Goal: Task Accomplishment & Management: Use online tool/utility

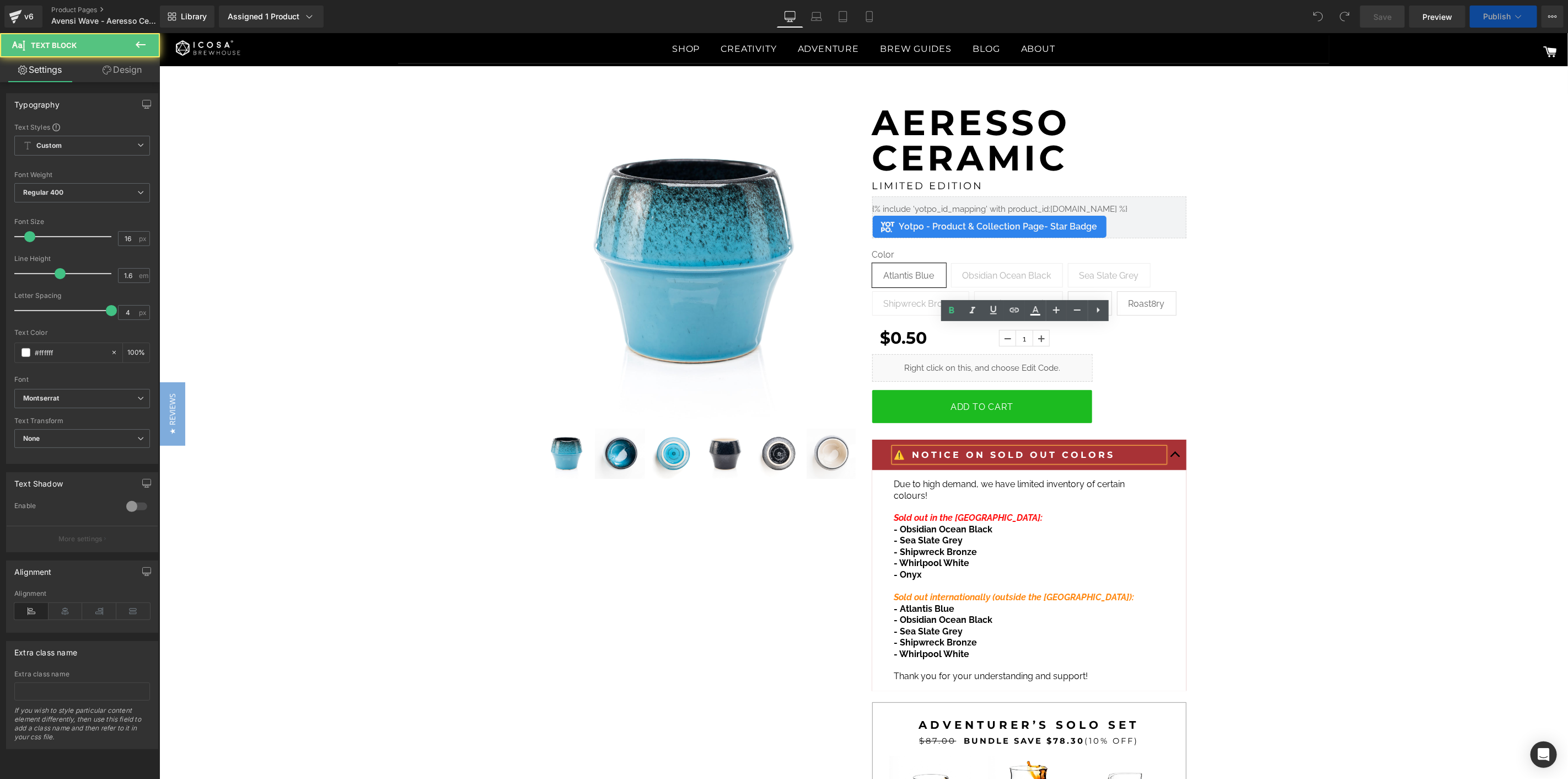
scroll to position [123, 0]
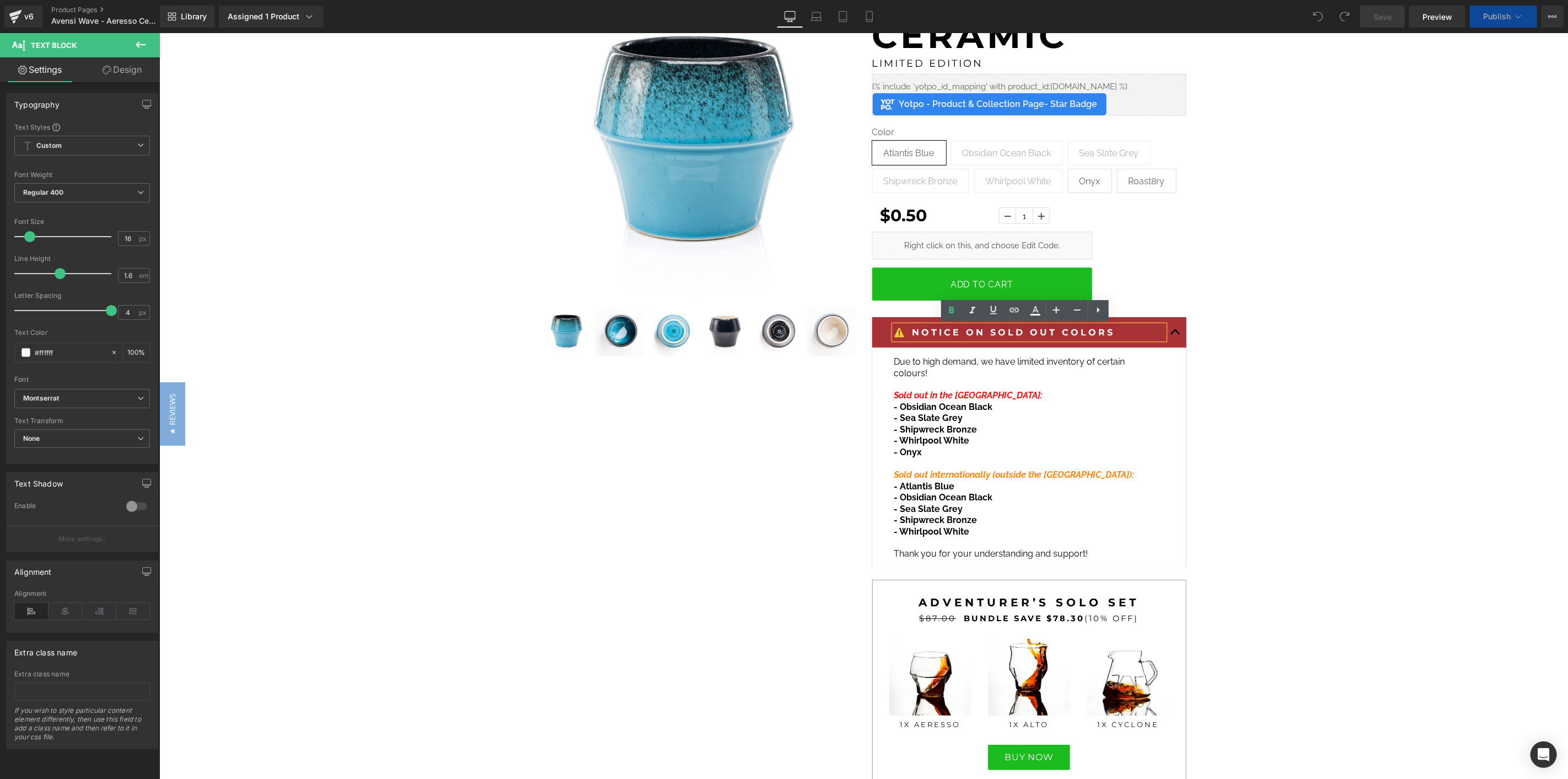
drag, startPoint x: 1293, startPoint y: 372, endPoint x: 985, endPoint y: 322, distance: 312.0
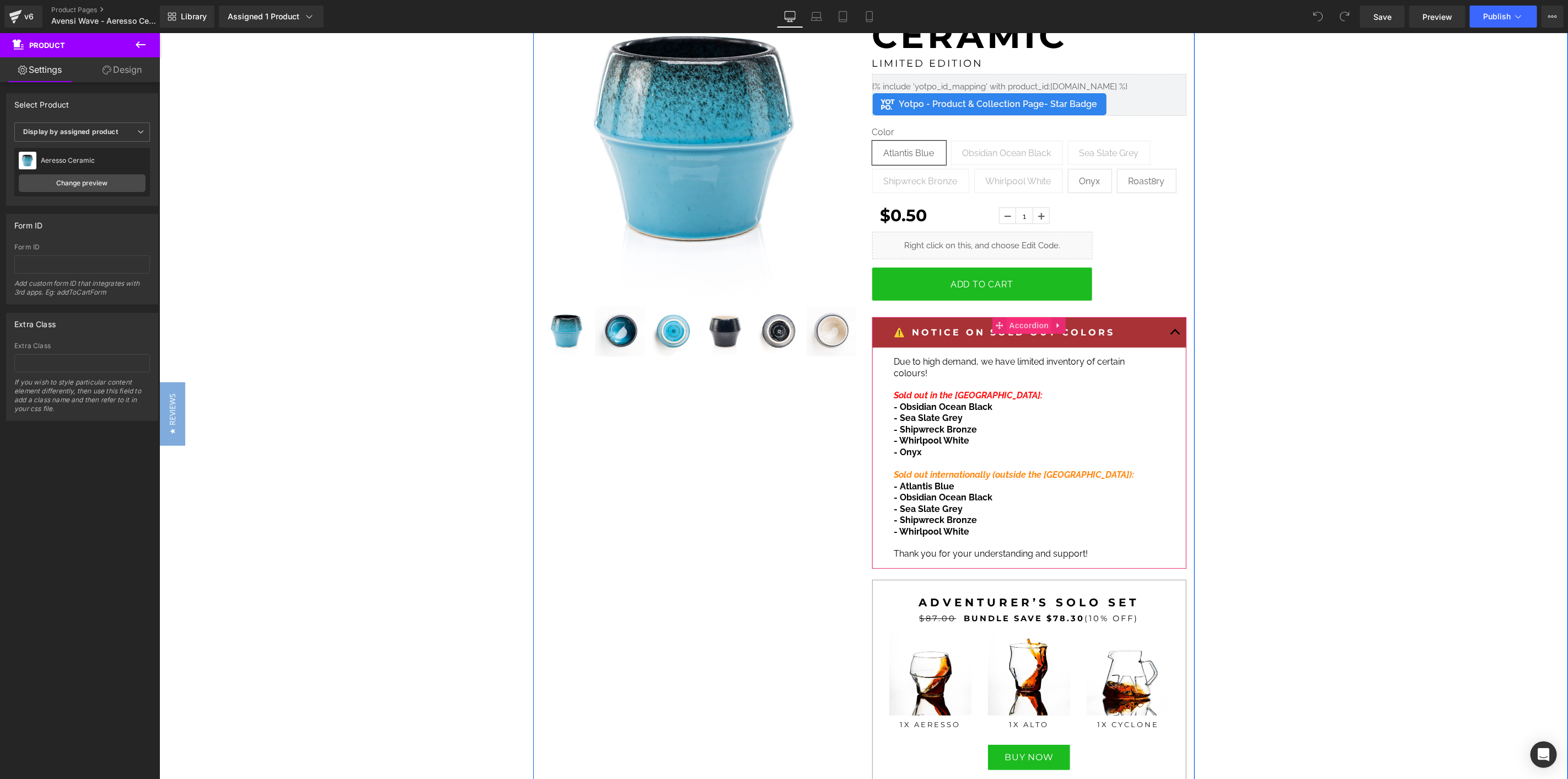
click at [1028, 322] on span "Accordion" at bounding box center [1028, 325] width 45 height 17
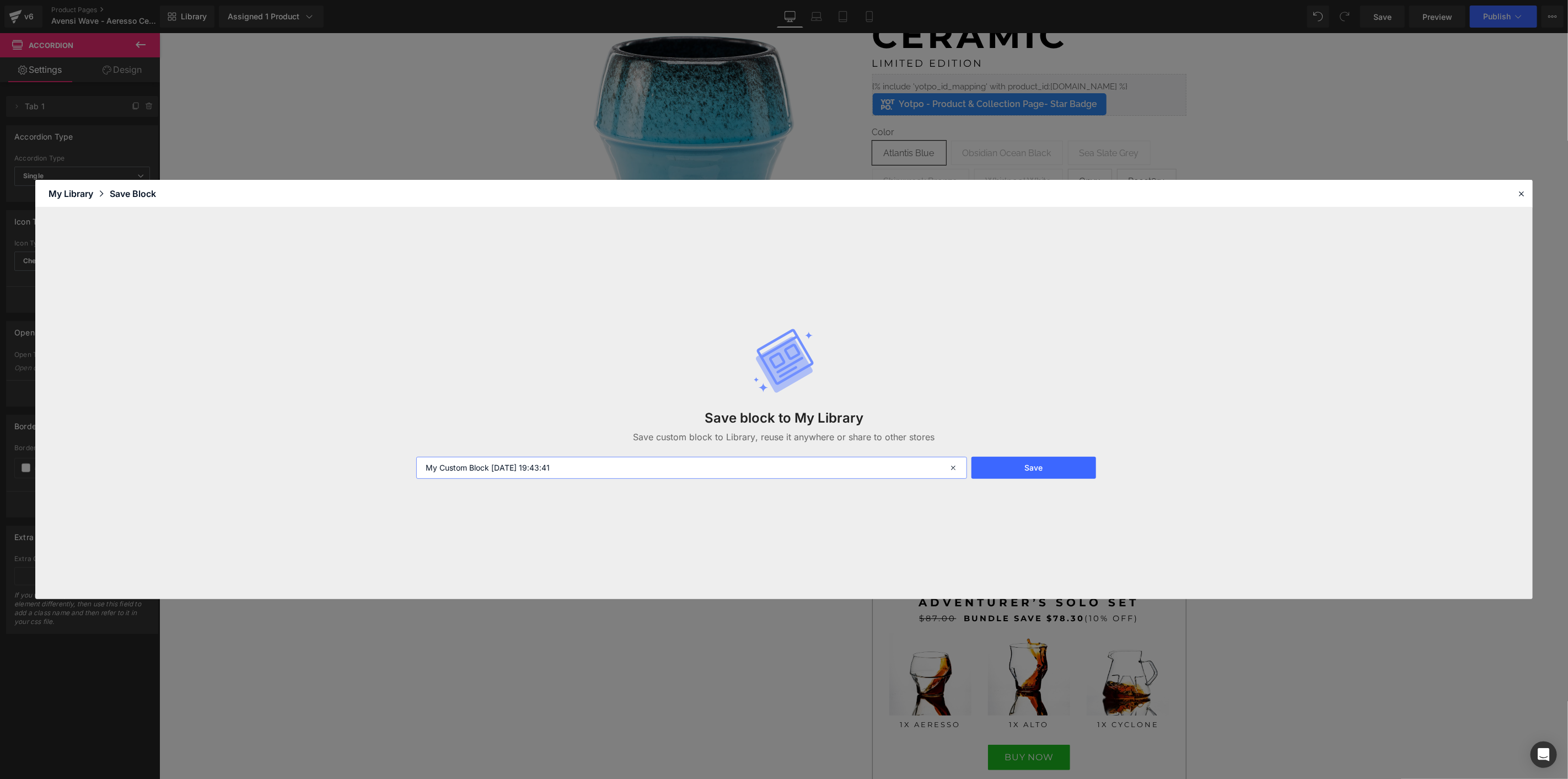
click at [669, 472] on input "My Custom Block [DATE] 19:43:41" at bounding box center [691, 467] width 551 height 22
type input "Aeresso Ceramic - Notice on Sold Out Colors"
click at [1002, 477] on button "Save" at bounding box center [1033, 467] width 124 height 22
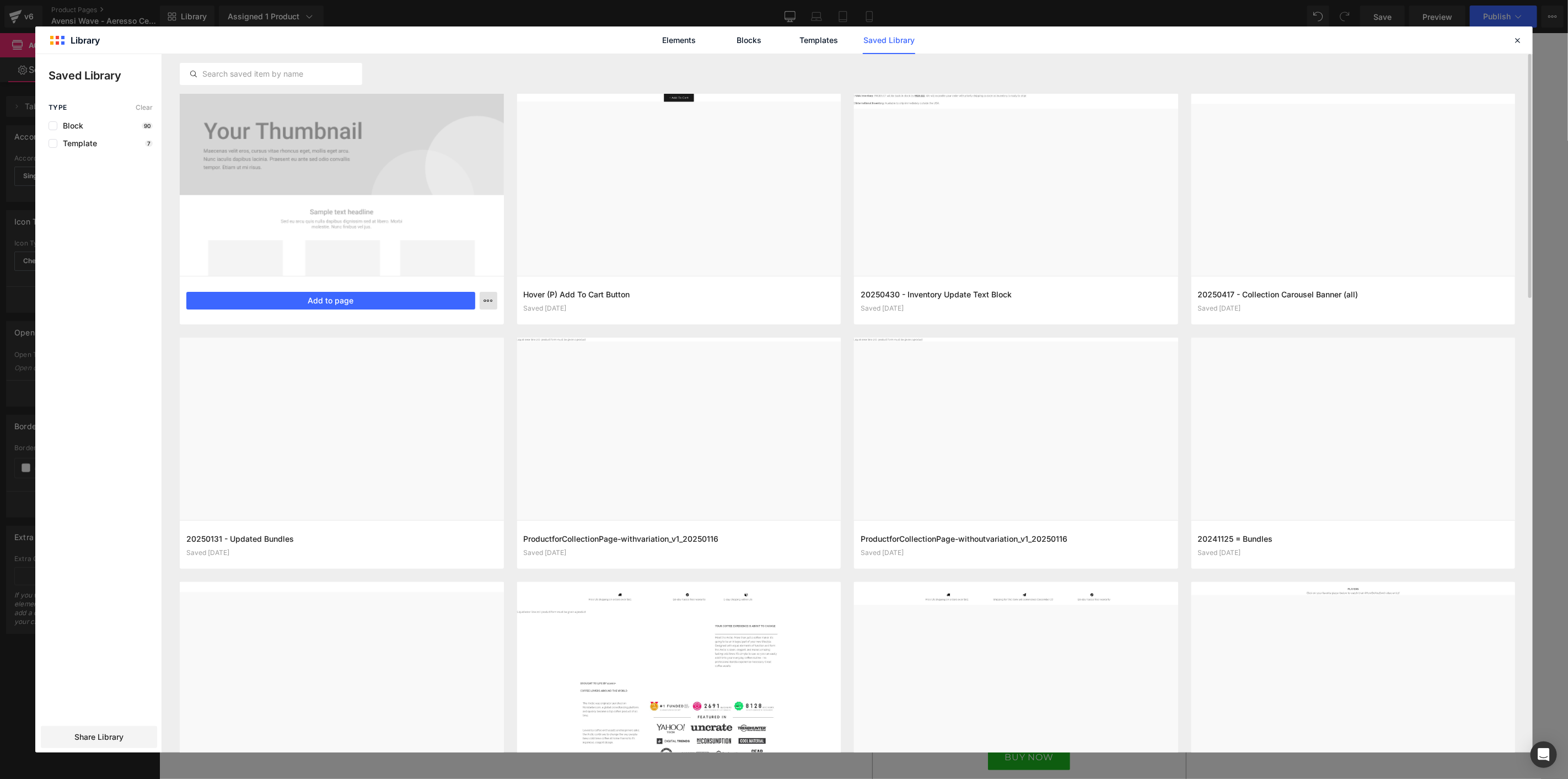
click at [487, 296] on icon "button" at bounding box center [488, 300] width 9 height 9
click at [1522, 34] on div at bounding box center [1517, 40] width 13 height 13
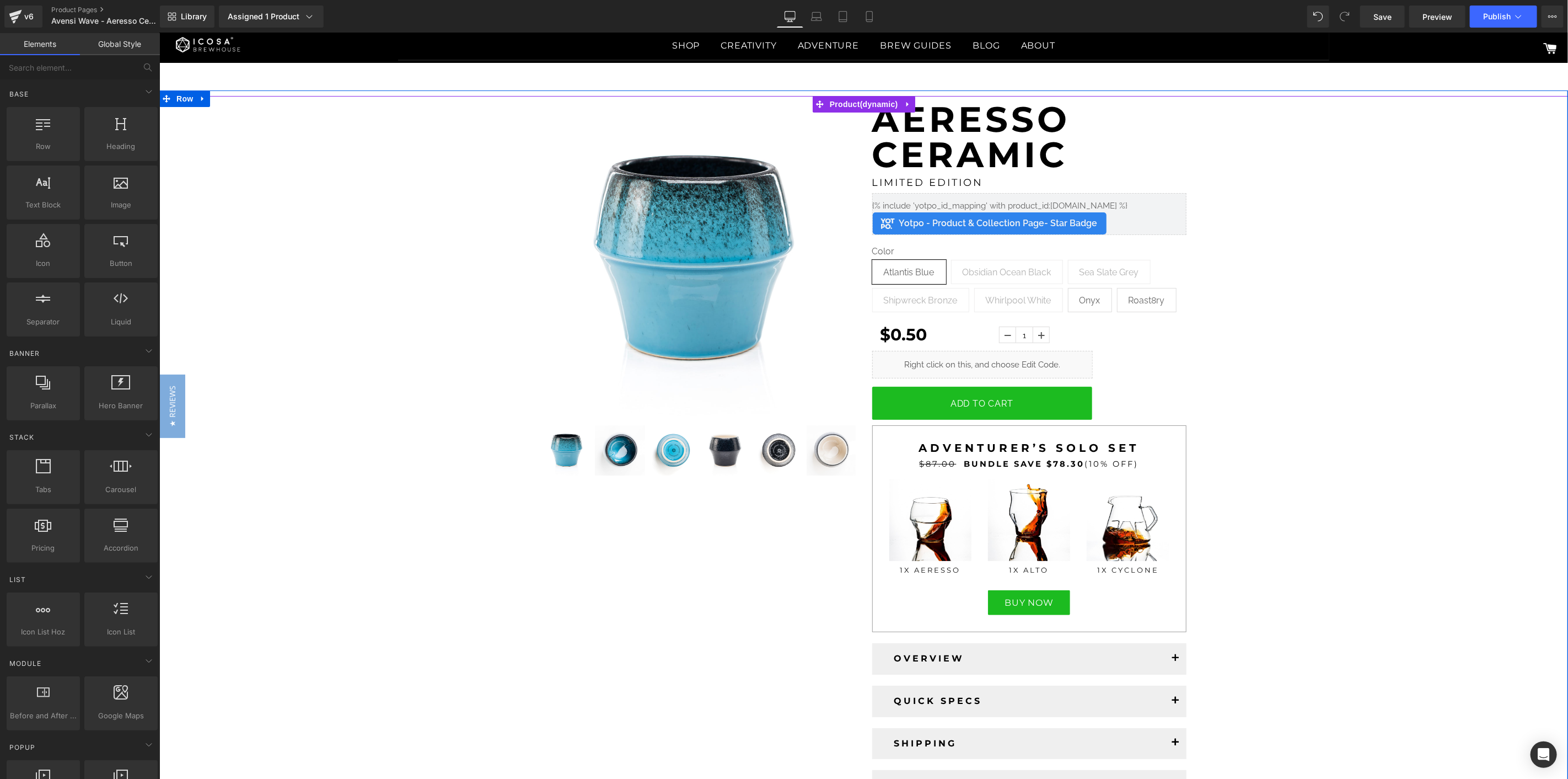
scroll to position [0, 0]
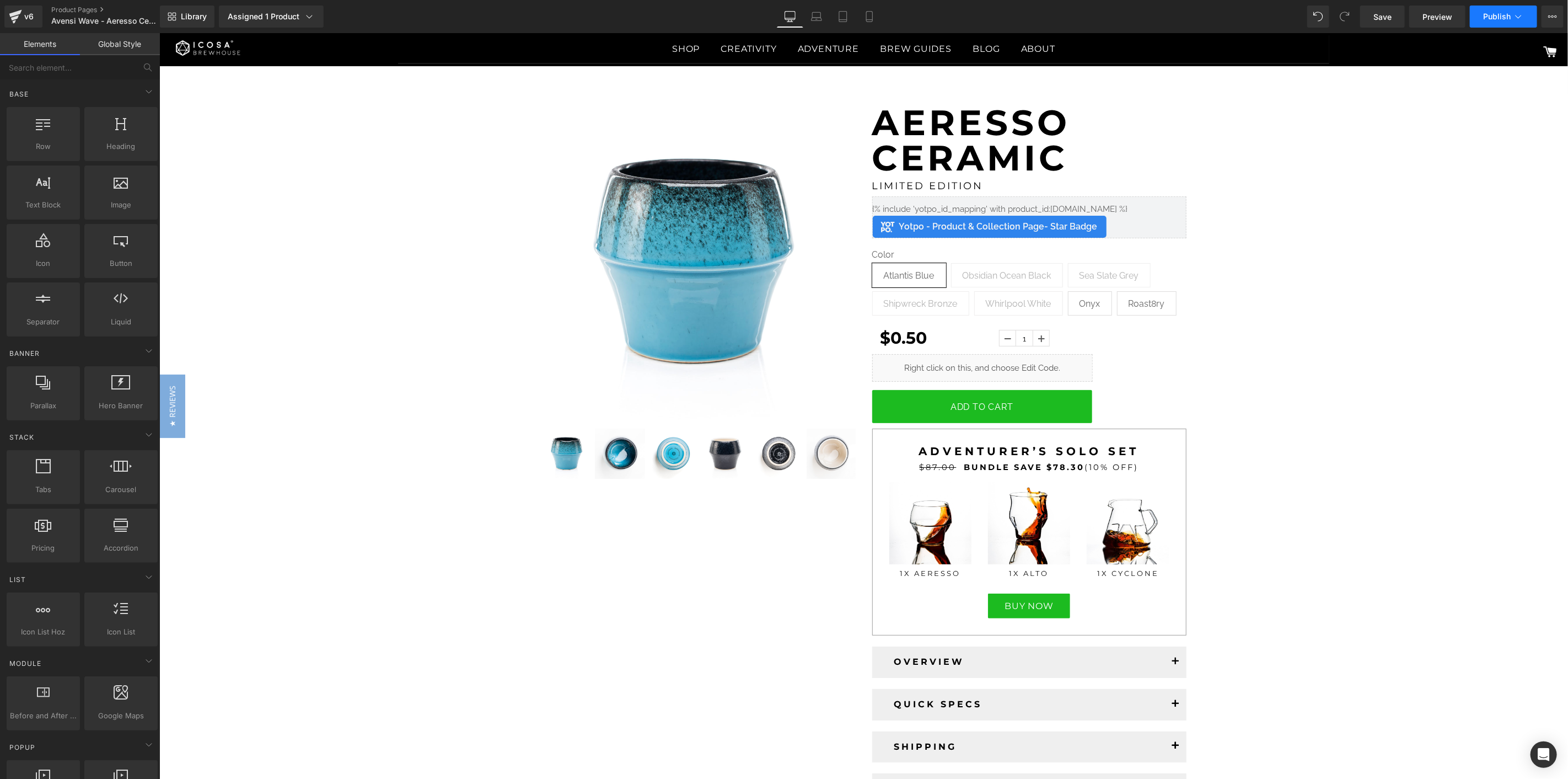
click at [1488, 15] on span "Publish" at bounding box center [1496, 17] width 28 height 9
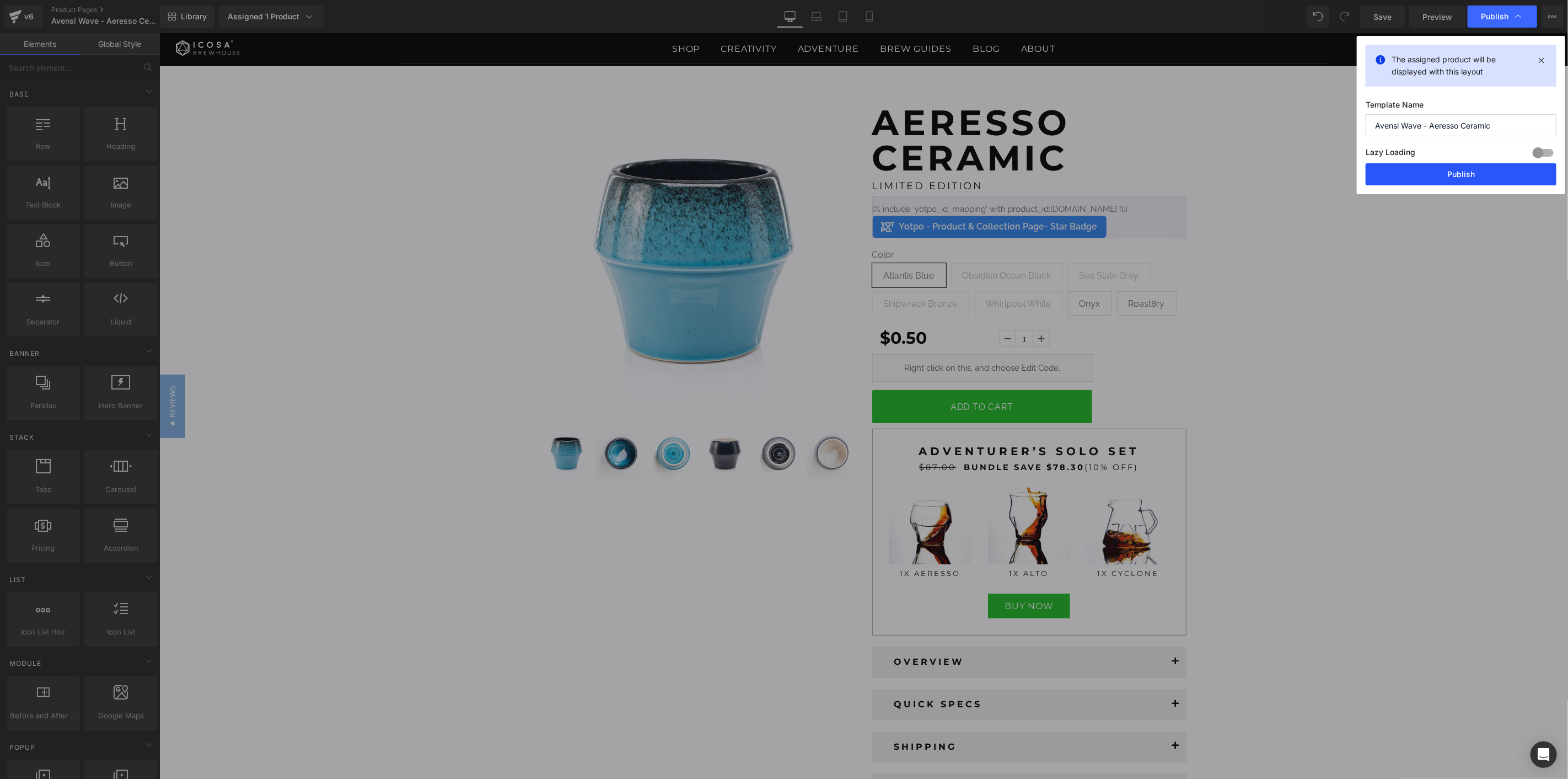
drag, startPoint x: 1481, startPoint y: 181, endPoint x: 1164, endPoint y: 124, distance: 322.1
click at [1481, 181] on button "Publish" at bounding box center [1461, 174] width 190 height 22
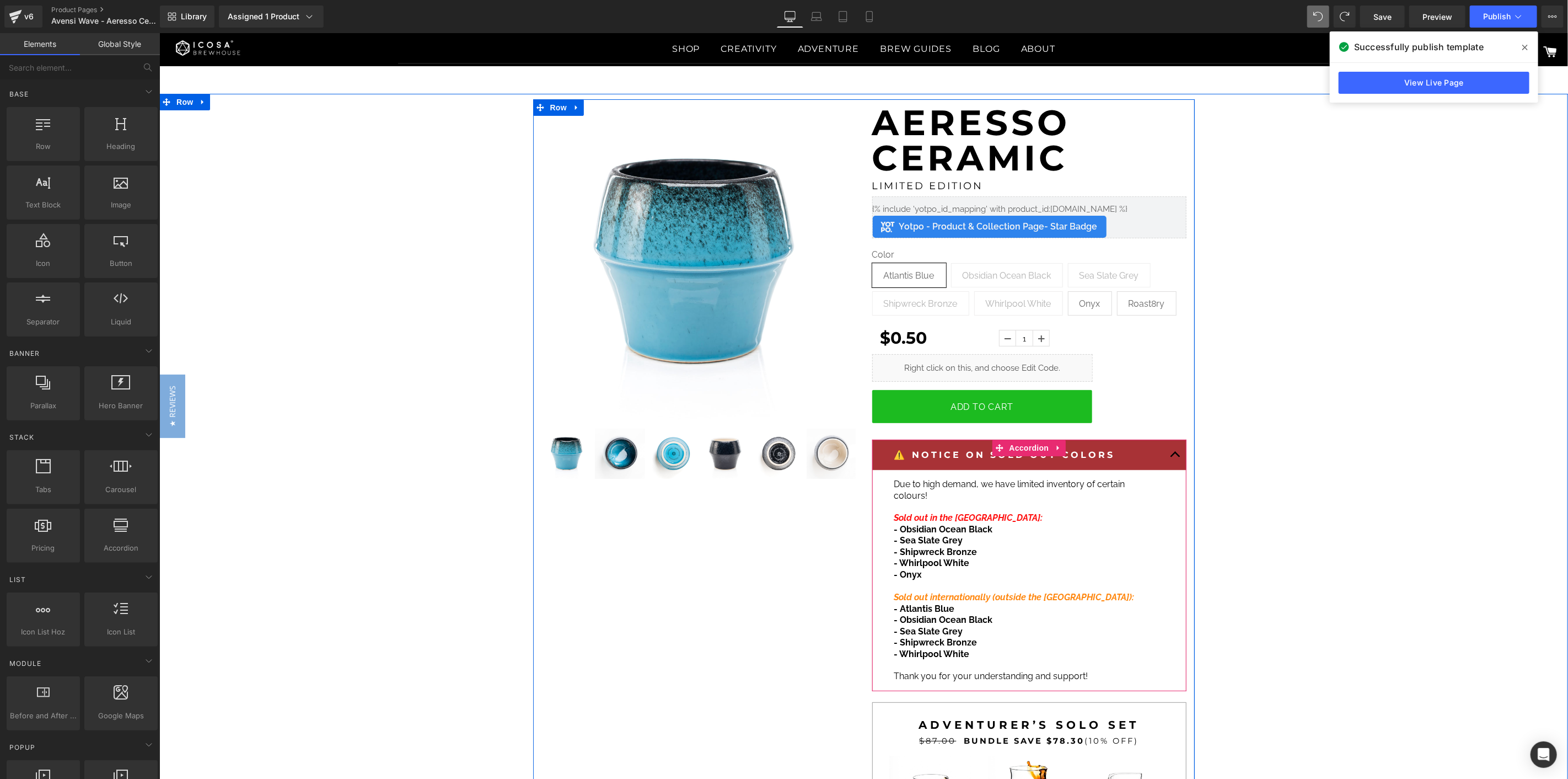
click at [1090, 458] on strong "⚠️ NOTICE ON SOLD OUT COLORS" at bounding box center [1004, 454] width 221 height 11
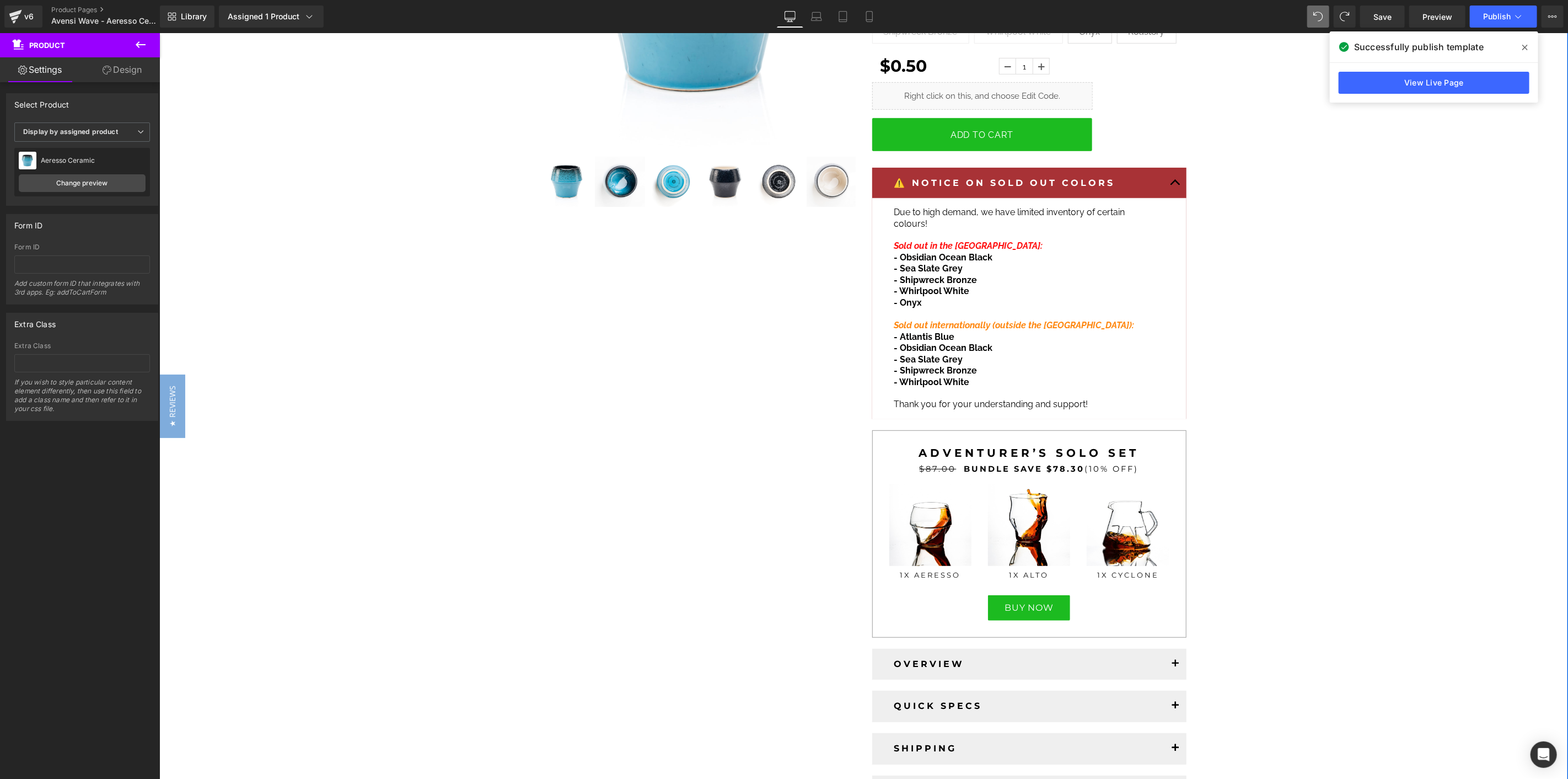
scroll to position [61, 0]
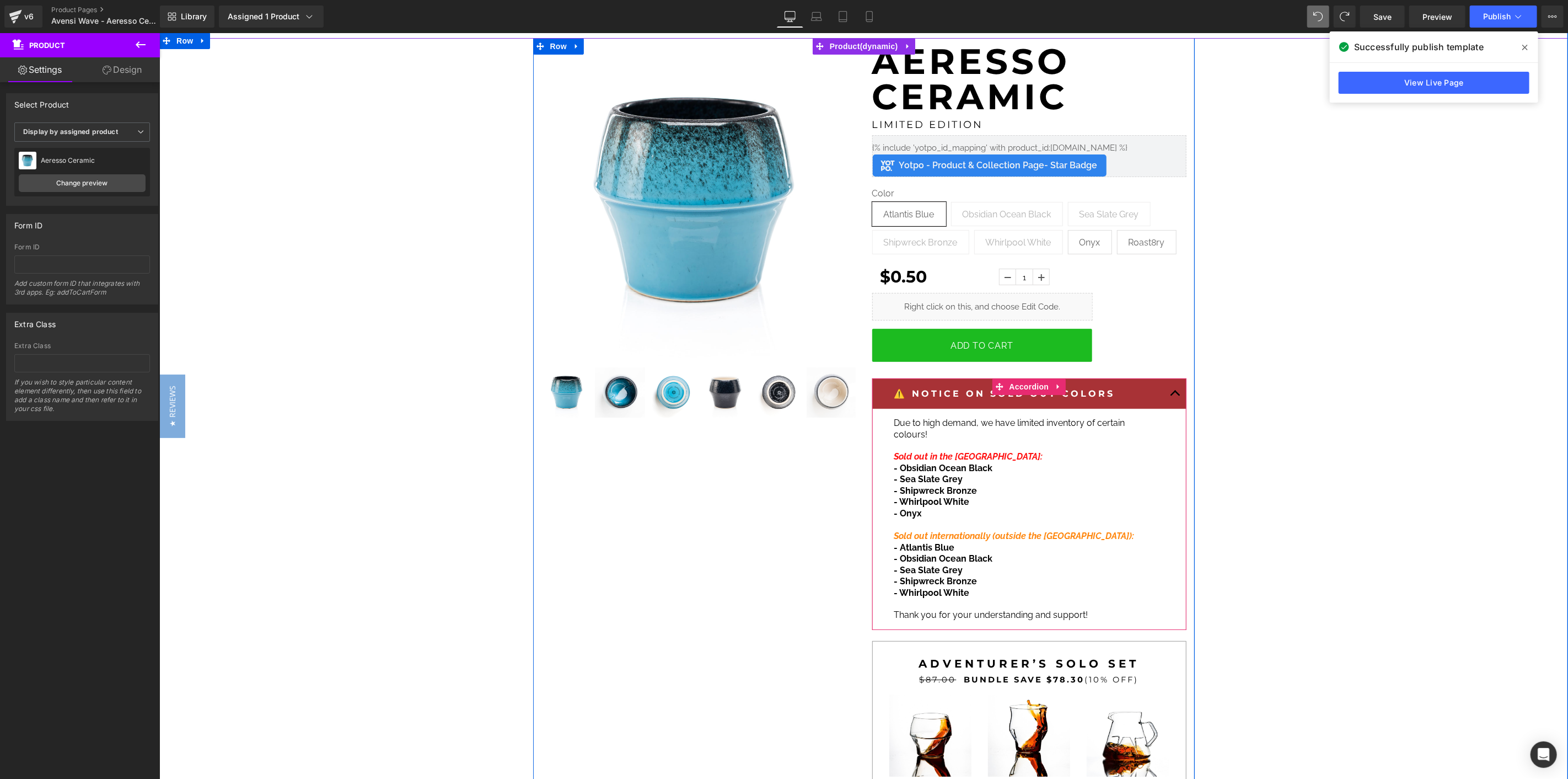
click at [956, 392] on strong "⚠️ NOTICE ON SOLD OUT COLORS" at bounding box center [1004, 393] width 221 height 11
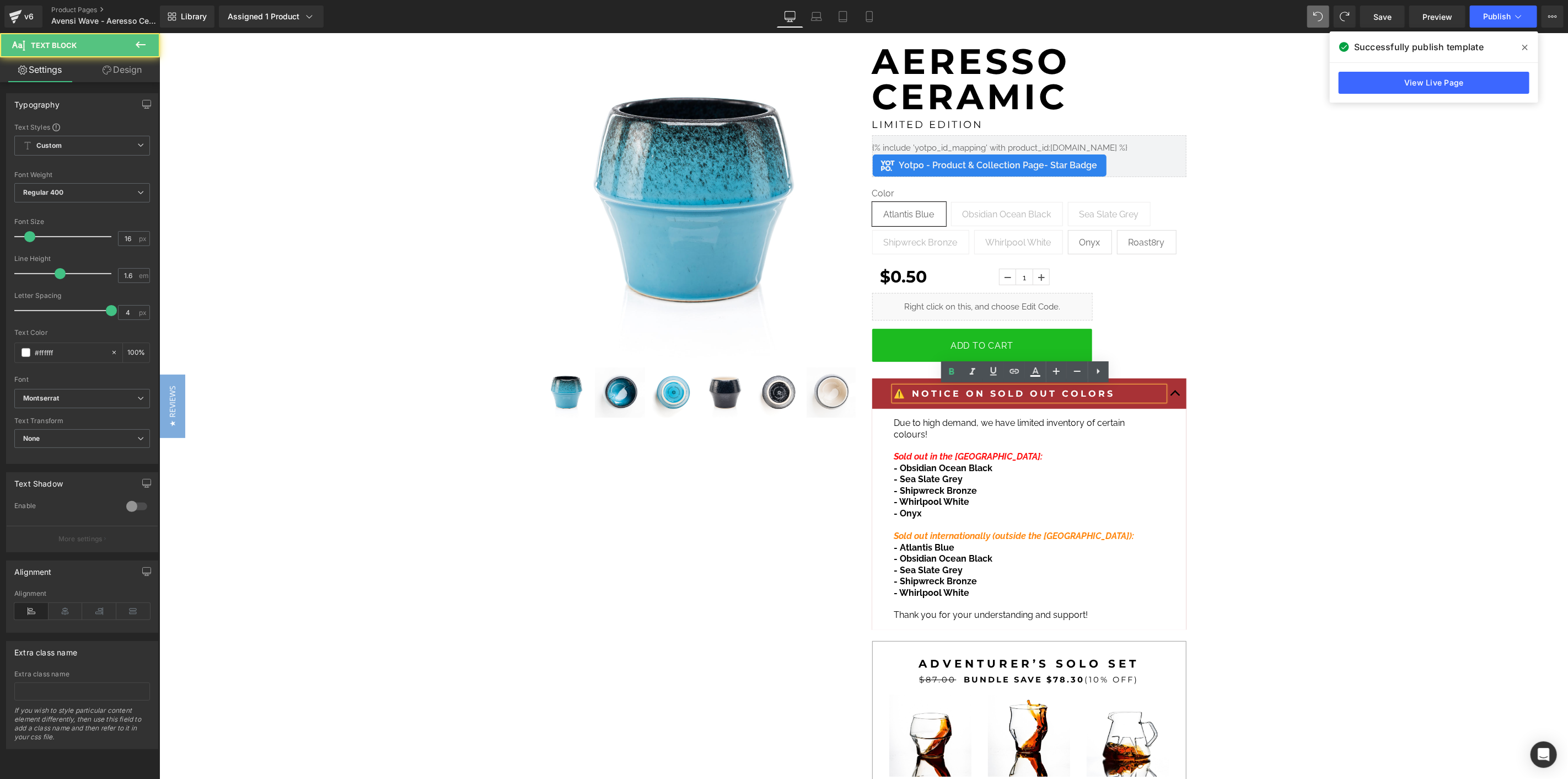
click at [945, 394] on strong "⚠️ NOTICE ON SOLD OUT COLORS" at bounding box center [1004, 393] width 221 height 11
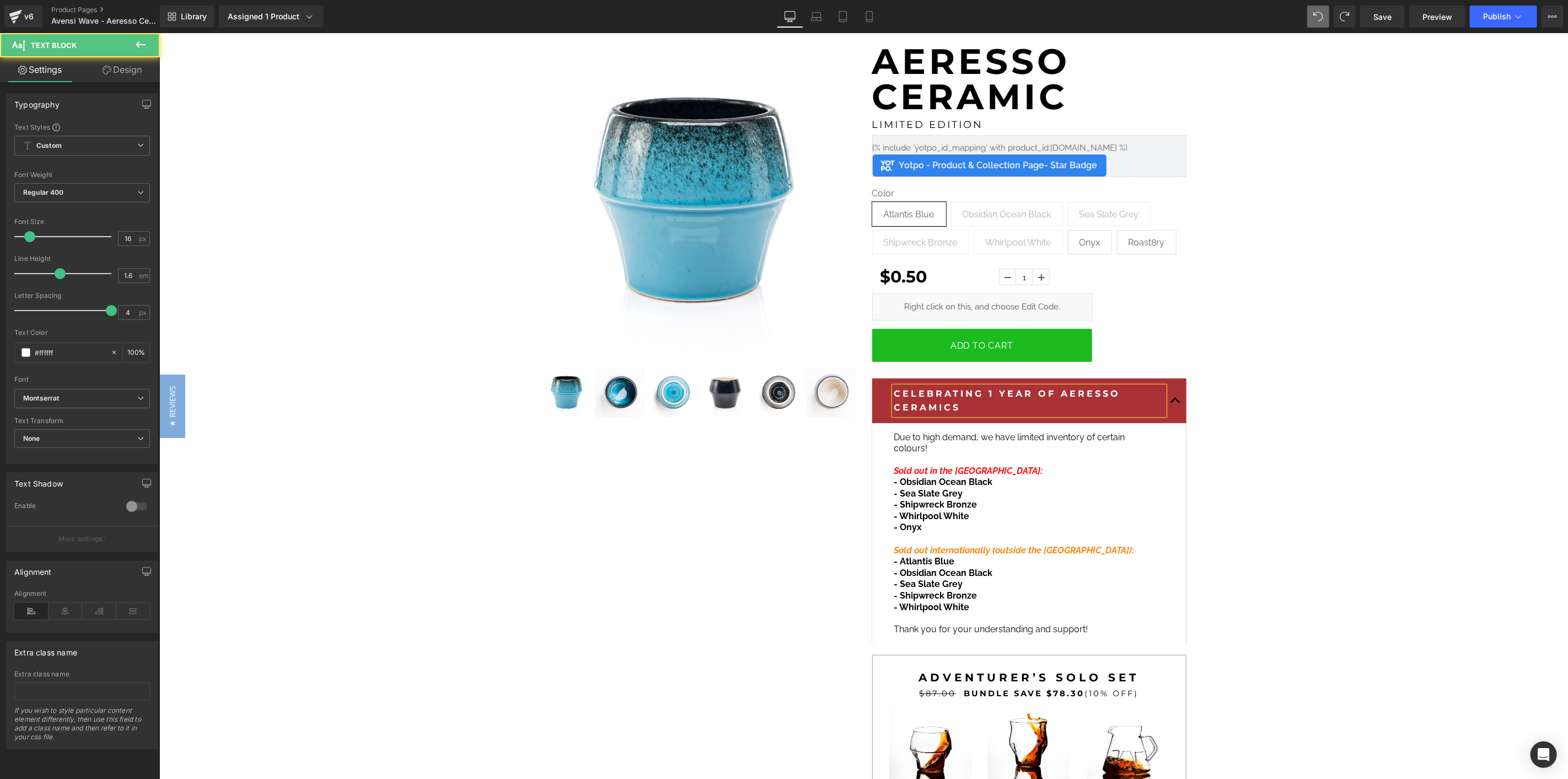
click at [1104, 400] on p "CELEBRATING 1 YEAR OF AERESSO CERAMICS" at bounding box center [1028, 400] width 270 height 28
click at [1083, 408] on p "CELEBRATING 1 YEAR OF AERESSO CERAMICS" at bounding box center [1028, 400] width 270 height 28
click at [1038, 395] on strong "CELEBRATING 1 YEAR OF AERESSO CERAMICS" at bounding box center [1007, 400] width 226 height 25
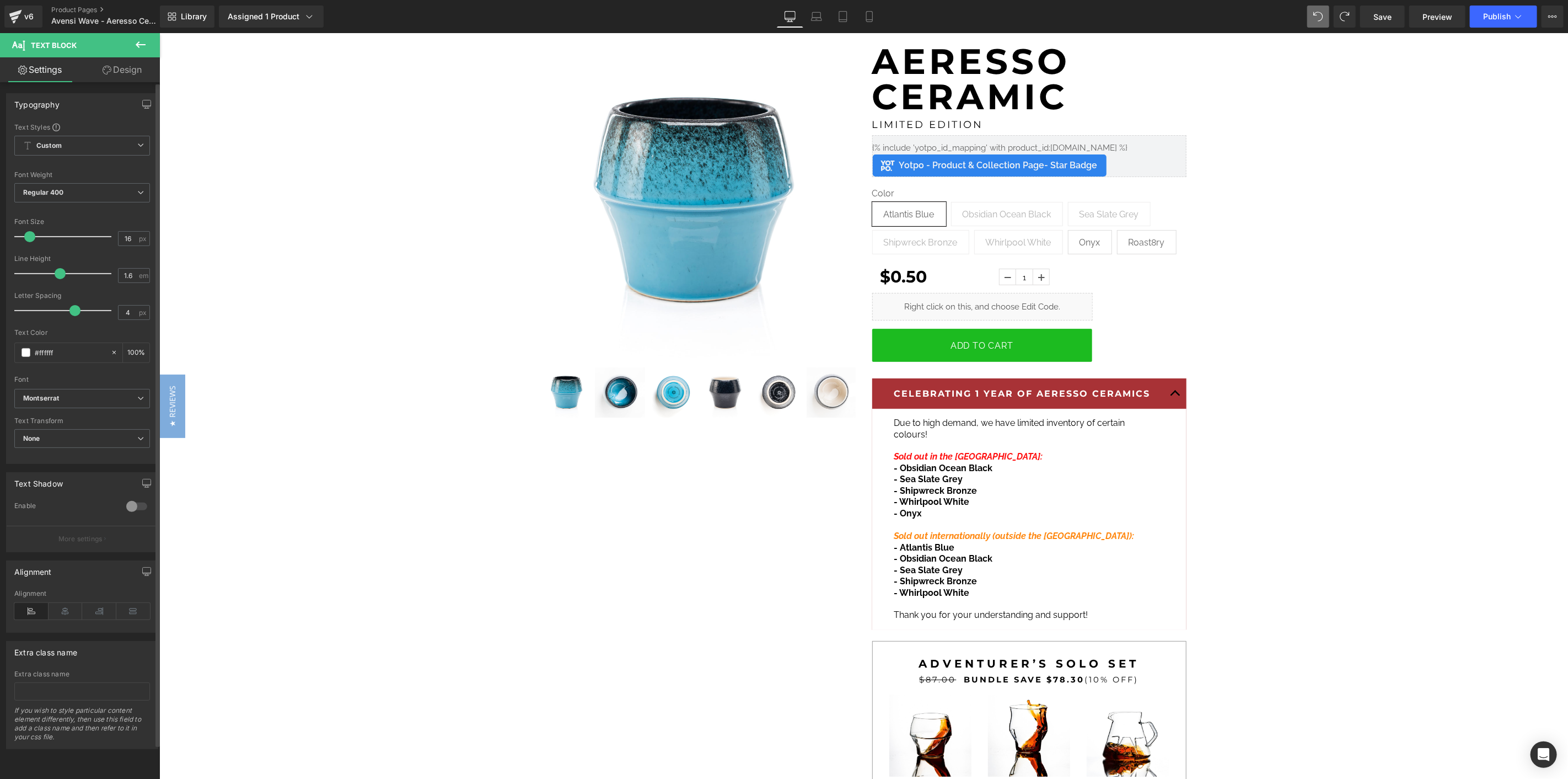
drag, startPoint x: 105, startPoint y: 313, endPoint x: 70, endPoint y: 315, distance: 35.1
click at [70, 315] on span at bounding box center [74, 310] width 11 height 11
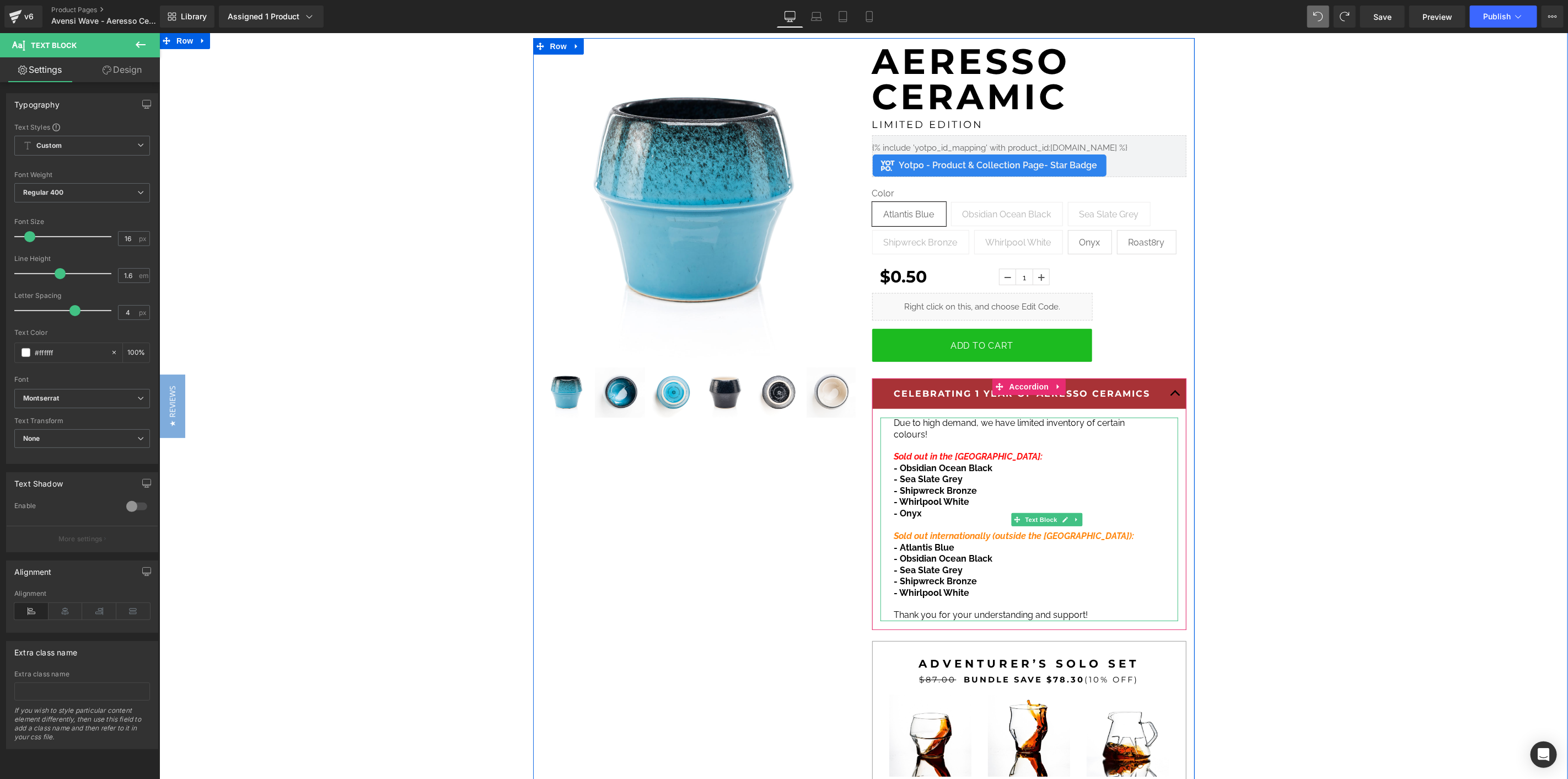
drag, startPoint x: 990, startPoint y: 499, endPoint x: 954, endPoint y: 489, distance: 37.4
click at [990, 499] on p "- Whirlpool White" at bounding box center [1024, 502] width 261 height 12
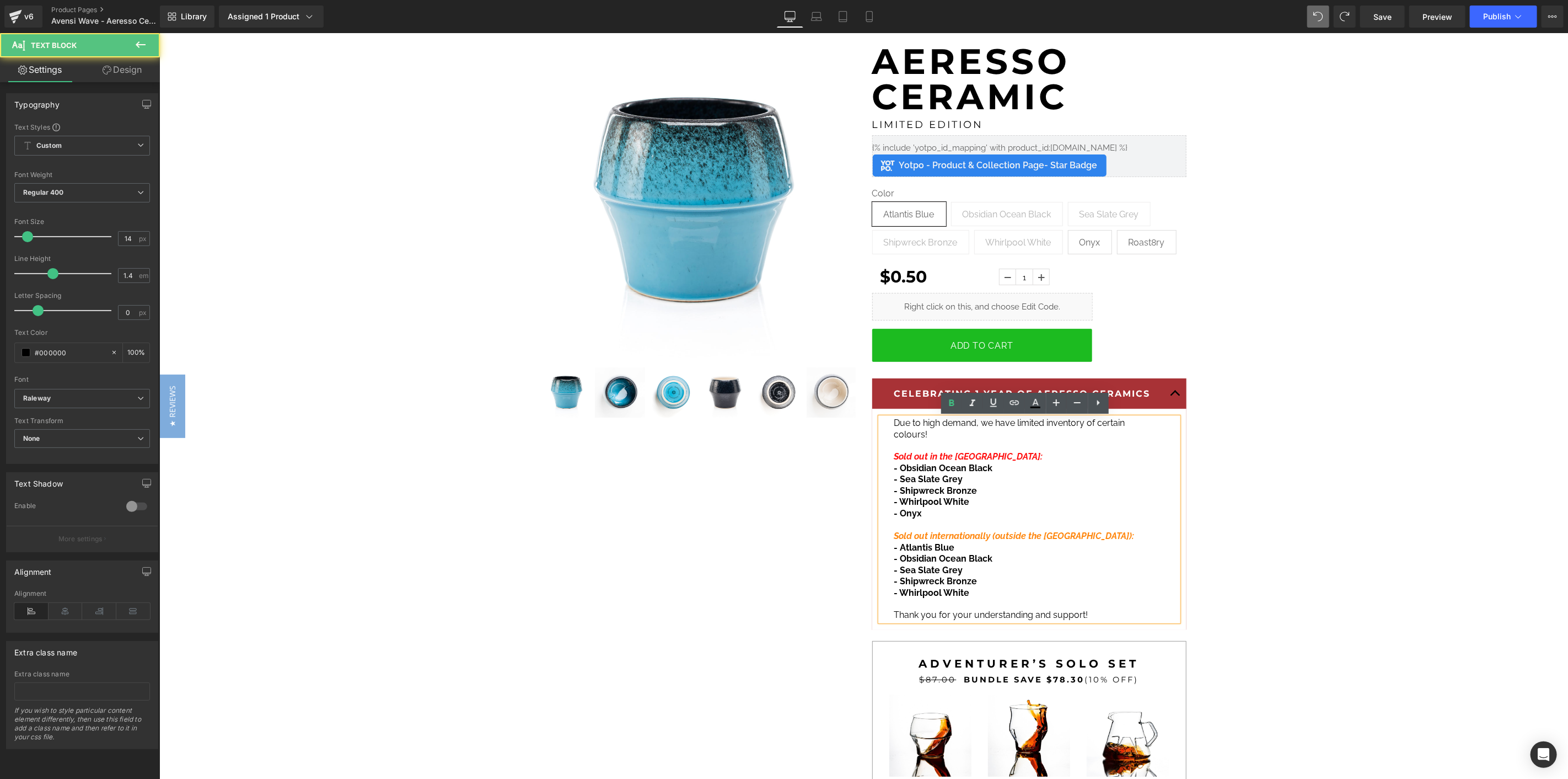
click at [936, 491] on strong "- Shipwreck Bronze" at bounding box center [936, 490] width 84 height 11
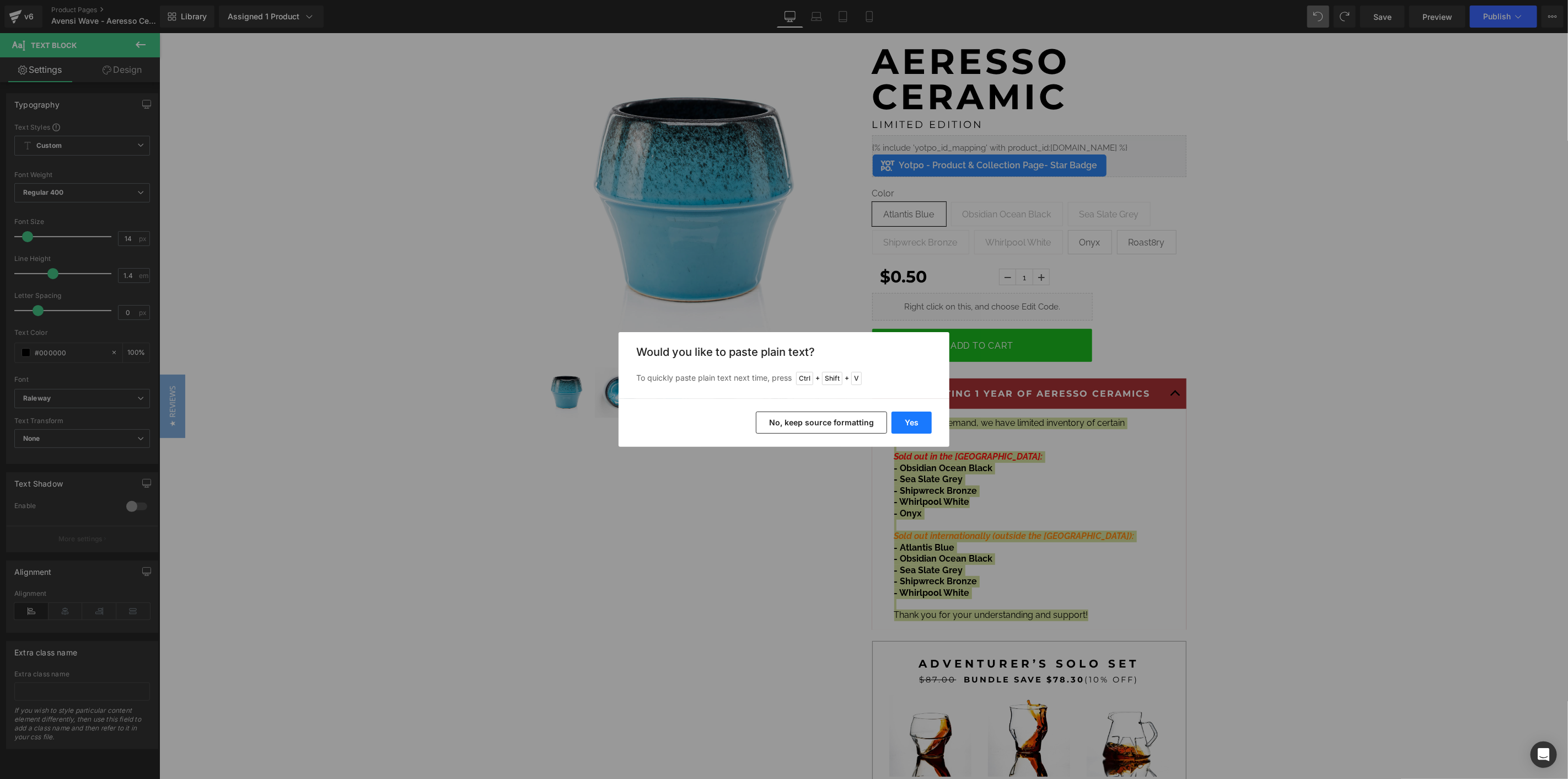
click at [914, 424] on button "Yes" at bounding box center [911, 422] width 40 height 22
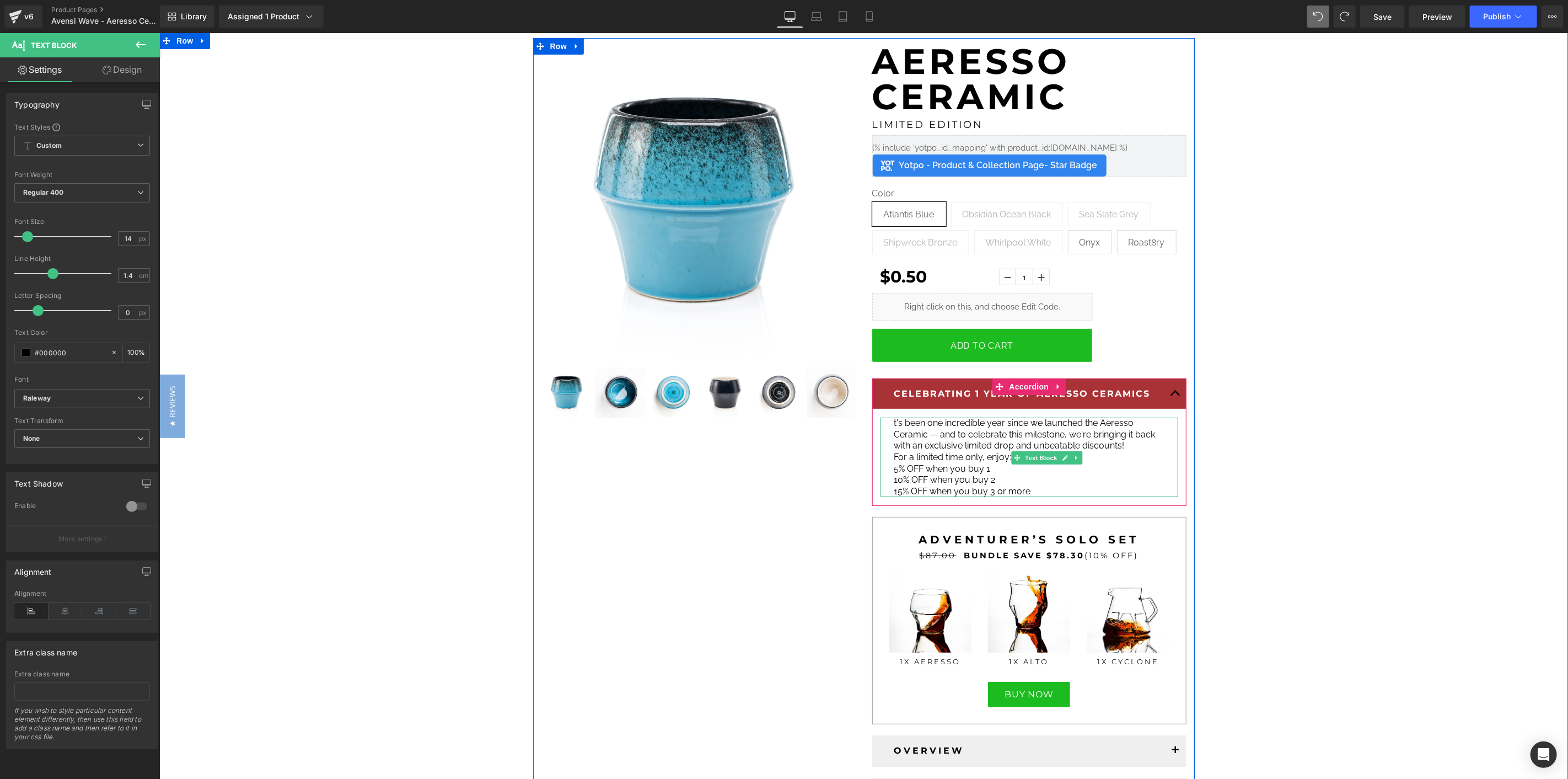
click at [904, 440] on span "t's been one incredible year since we launched the Aeresso Ceramic — and to cel…" at bounding box center [1024, 434] width 261 height 33
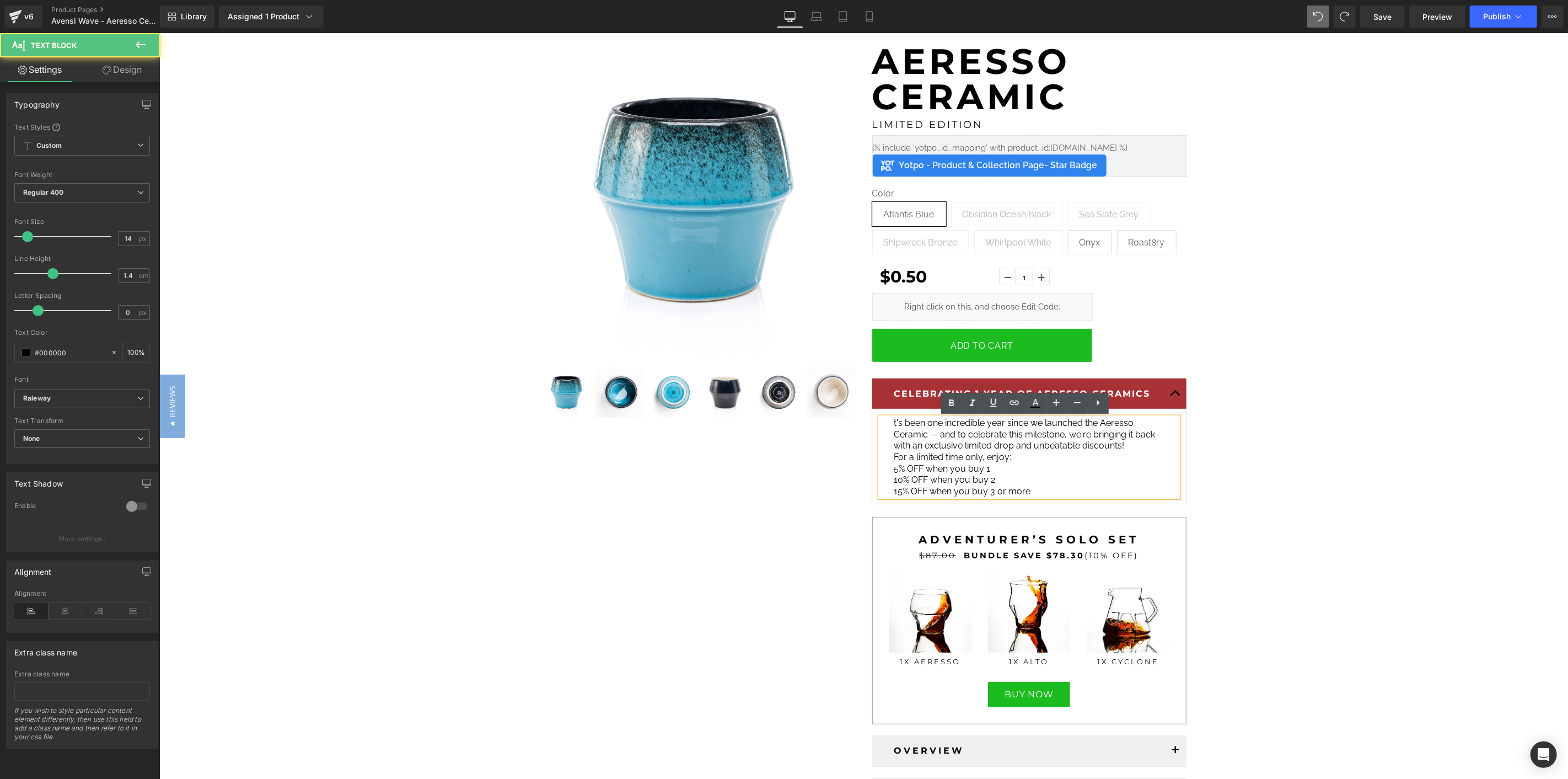
drag, startPoint x: 886, startPoint y: 420, endPoint x: 997, endPoint y: 423, distance: 111.0
click at [886, 420] on div "t's been one incredible year since we launched the Aeresso Ceramic — and to cel…" at bounding box center [1028, 456] width 297 height 79
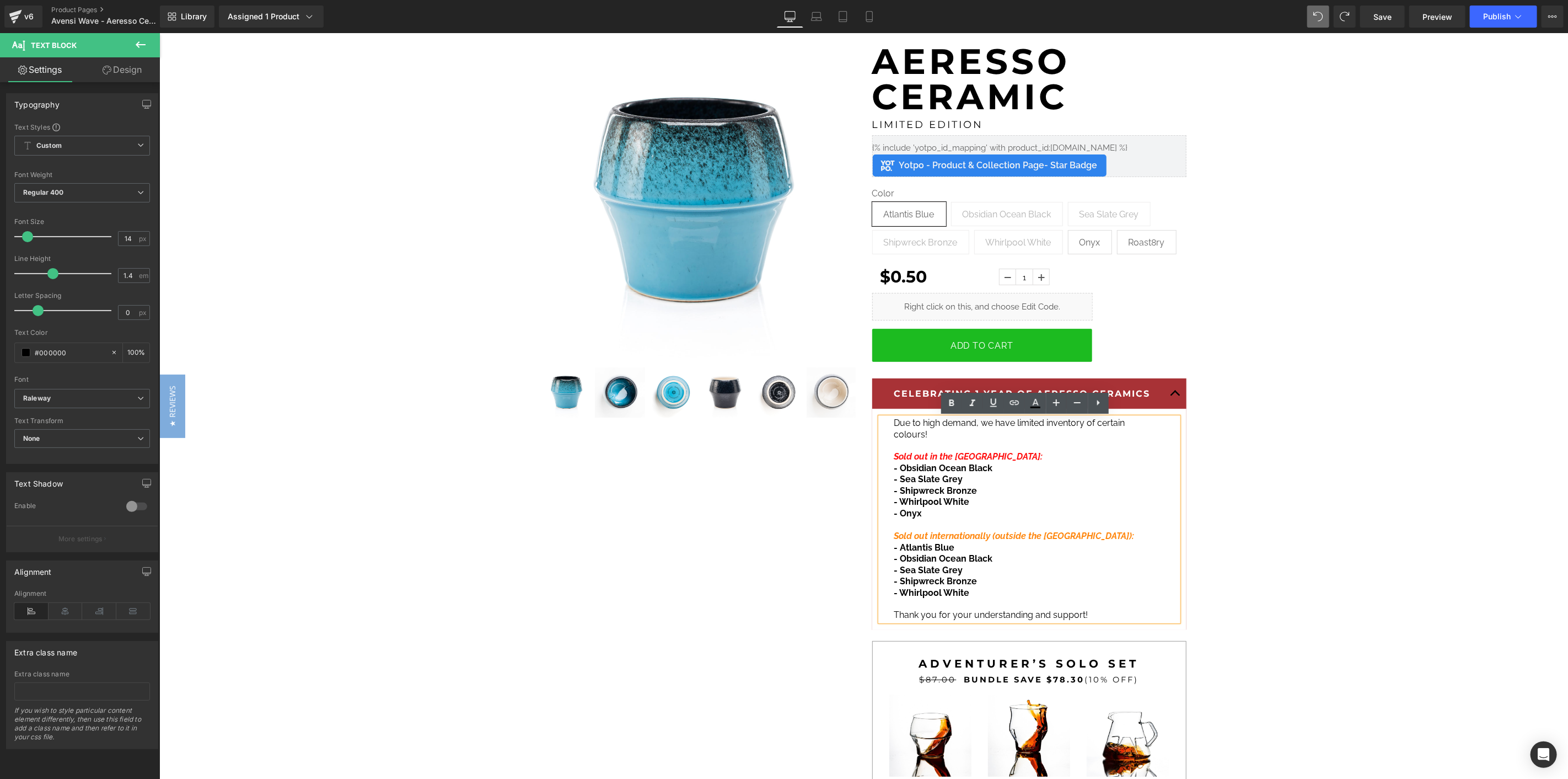
click at [936, 425] on span "Due to high demand, we have limited inventory of certain colours!" at bounding box center [1009, 428] width 231 height 22
click at [979, 506] on p "- Whirlpool White" at bounding box center [1024, 502] width 261 height 12
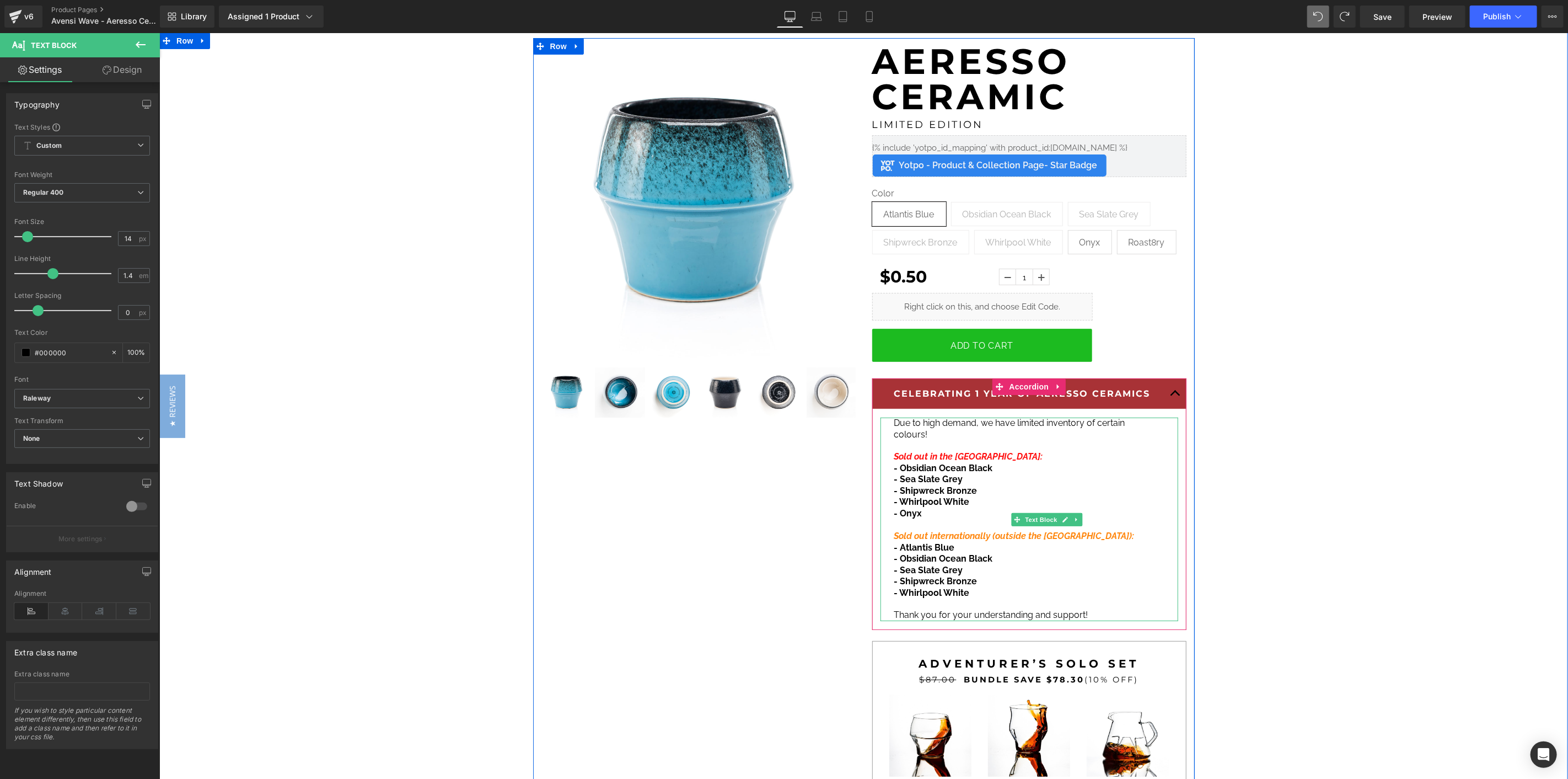
click at [1057, 532] on icon "Sold out internationally (outside the [GEOGRAPHIC_DATA]):" at bounding box center [1014, 535] width 241 height 11
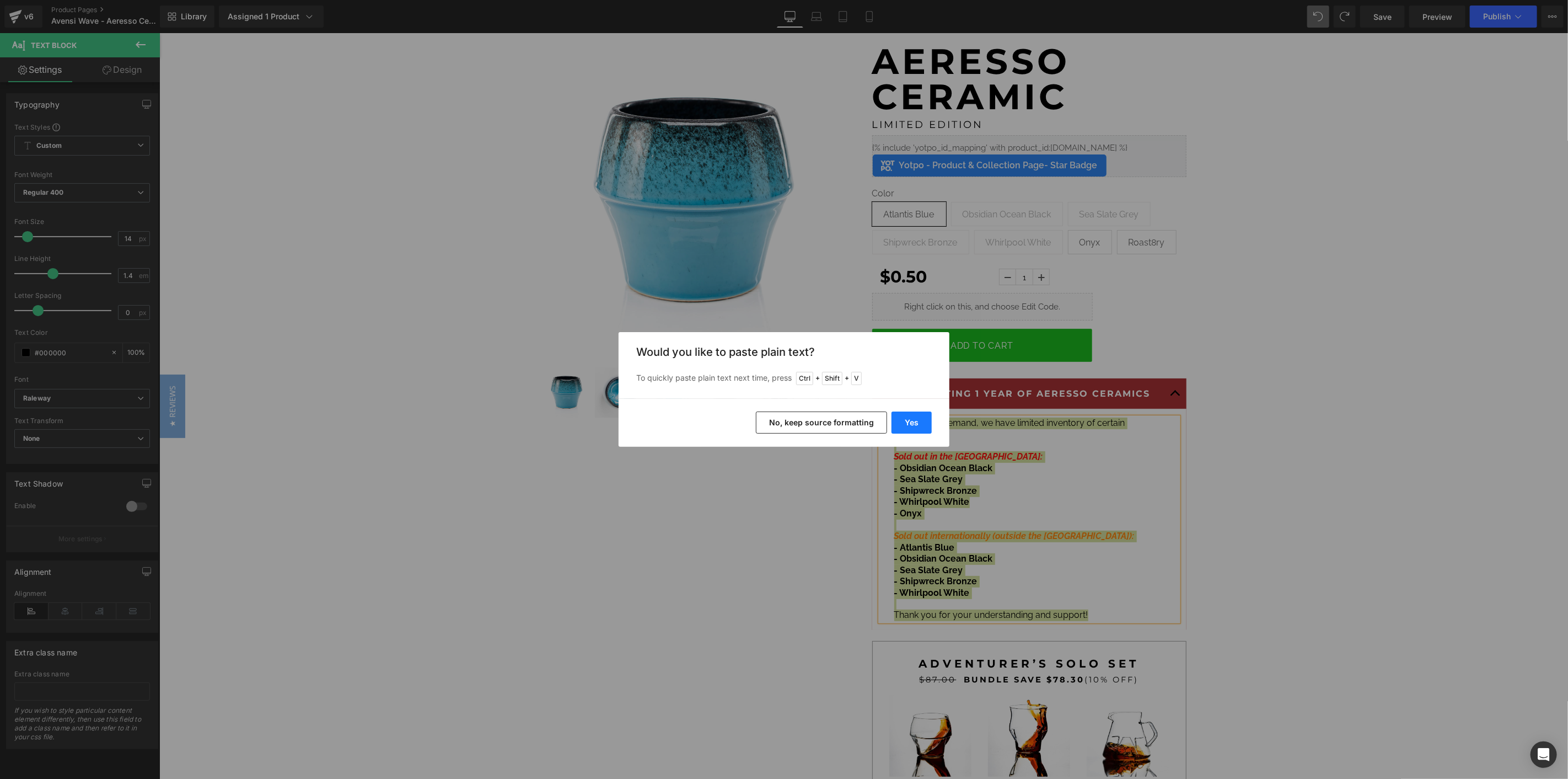
click at [909, 423] on button "Yes" at bounding box center [911, 422] width 40 height 22
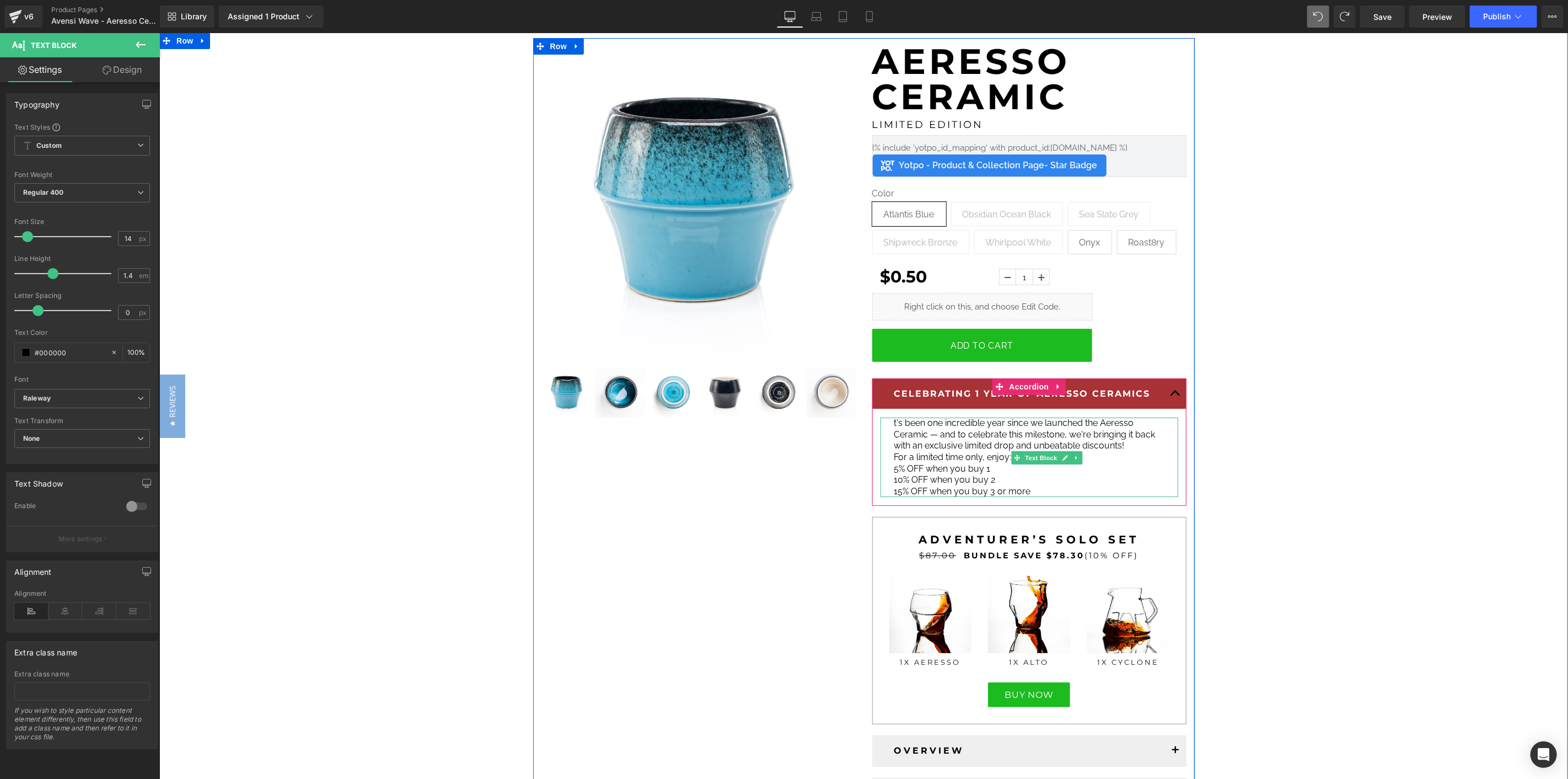
click at [886, 423] on div "t's been one incredible year since we launched the Aeresso Ceramic — and to cel…" at bounding box center [1028, 456] width 297 height 79
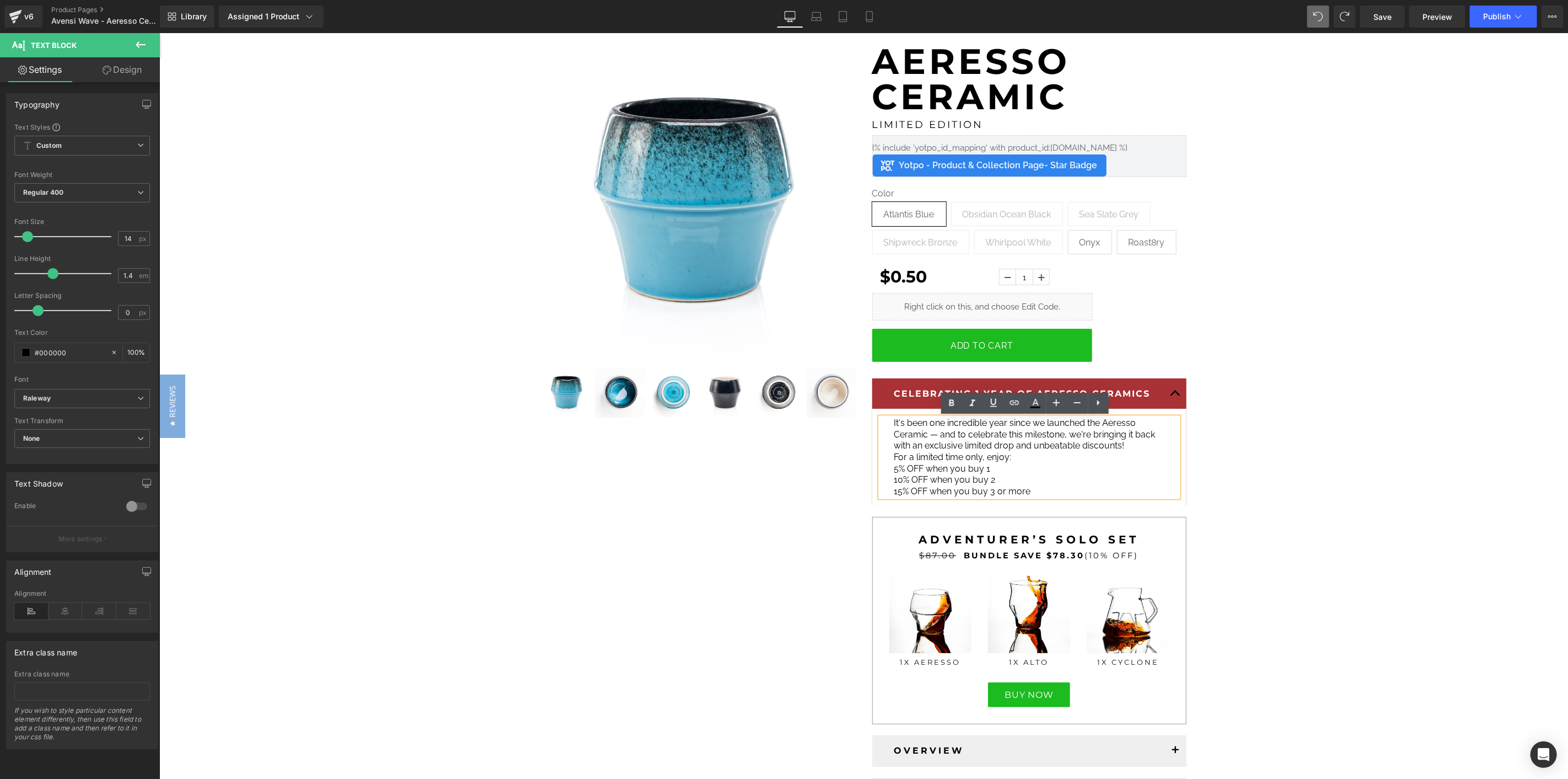
click at [1028, 458] on p "For a limited time only, enjoy:" at bounding box center [1024, 457] width 261 height 12
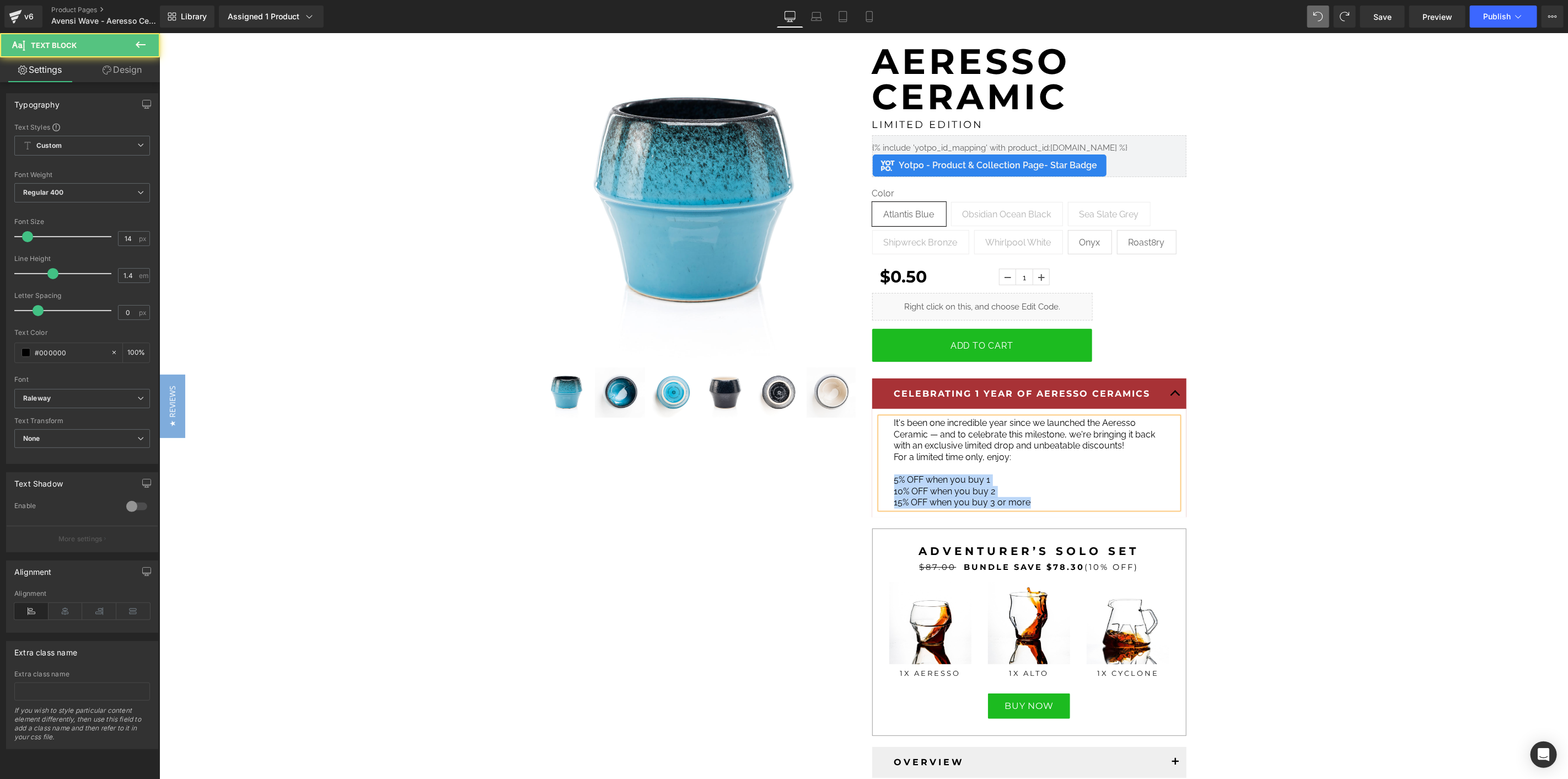
drag, startPoint x: 1033, startPoint y: 501, endPoint x: 888, endPoint y: 480, distance: 146.5
click at [888, 480] on div "It's been one incredible year since we launched the Aeresso Ceramic — and to ce…" at bounding box center [1028, 462] width 297 height 91
click at [1097, 405] on icon at bounding box center [1099, 403] width 13 height 13
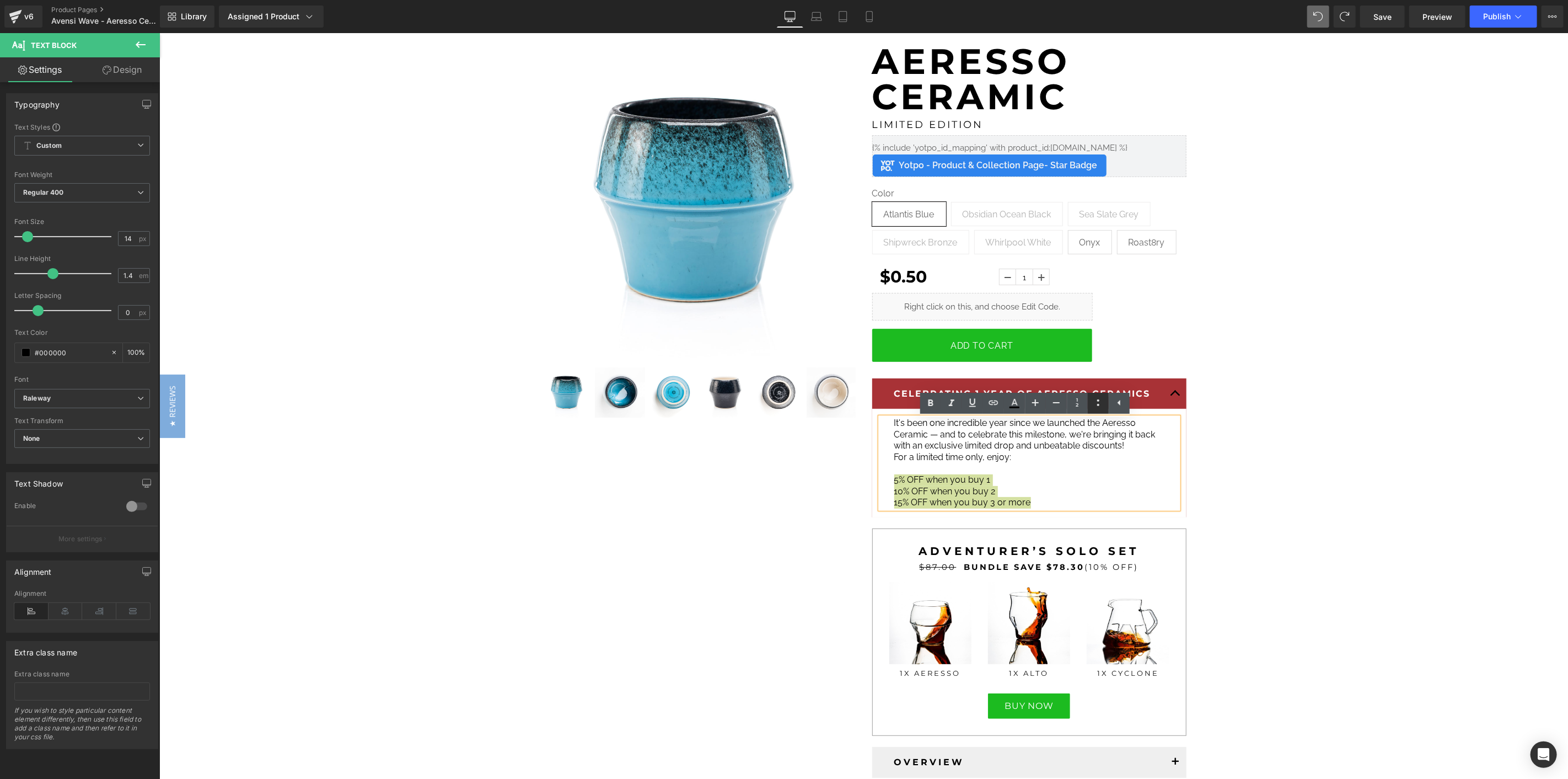
click at [1099, 405] on icon at bounding box center [1098, 403] width 3 height 7
click at [1035, 494] on p "10% OFF when you buy 2" at bounding box center [1024, 491] width 261 height 12
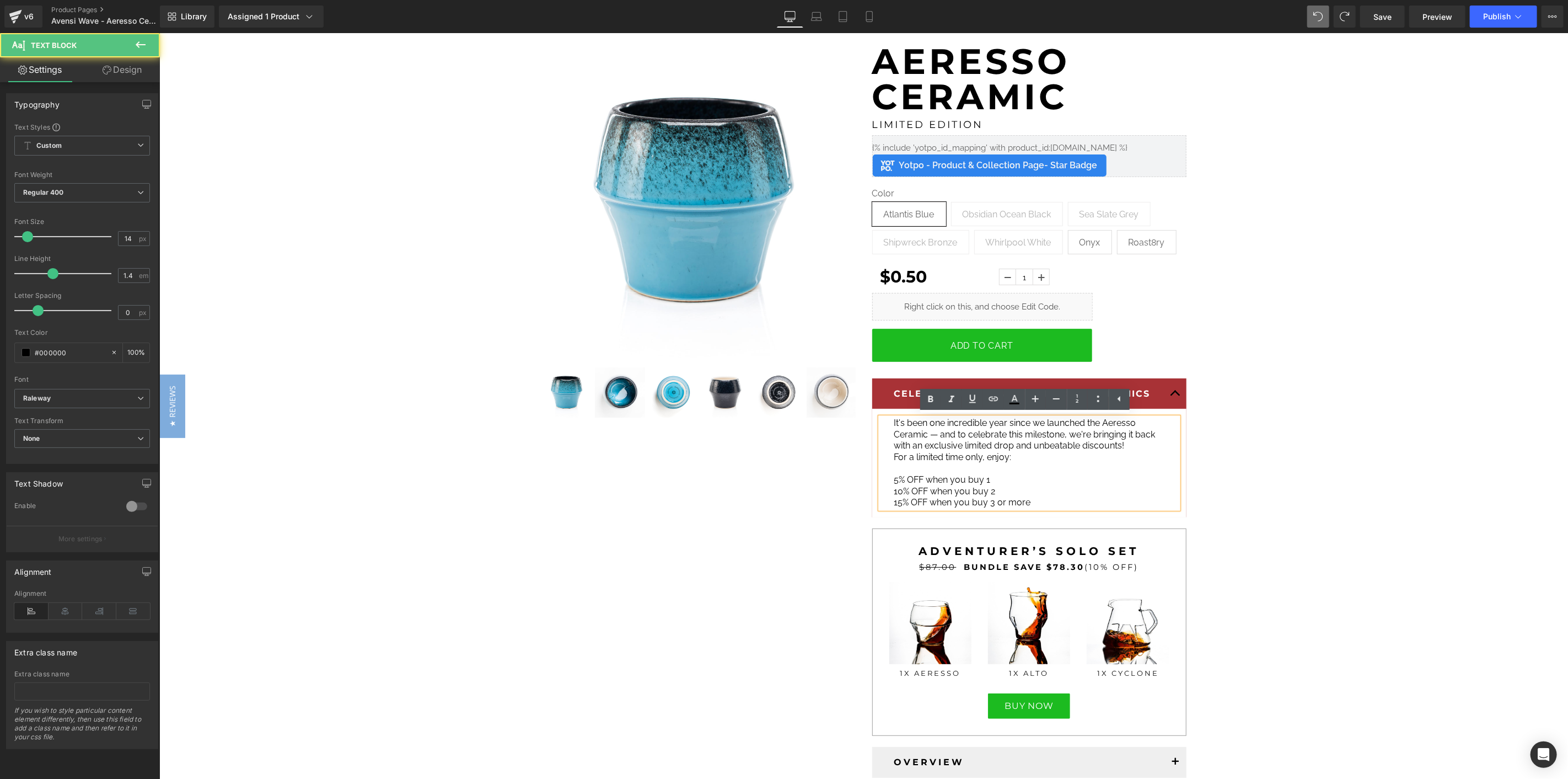
click at [894, 481] on span "5% OFF when you buy 1" at bounding box center [941, 479] width 96 height 11
click at [894, 482] on span "5% OFF when you buy 1" at bounding box center [941, 479] width 96 height 11
drag, startPoint x: 1028, startPoint y: 503, endPoint x: 885, endPoint y: 482, distance: 144.5
click at [885, 482] on div "It's been one incredible year since we launched the Aeresso Ceramic — and to ce…" at bounding box center [1028, 462] width 297 height 91
click at [1104, 401] on icon at bounding box center [1099, 399] width 13 height 13
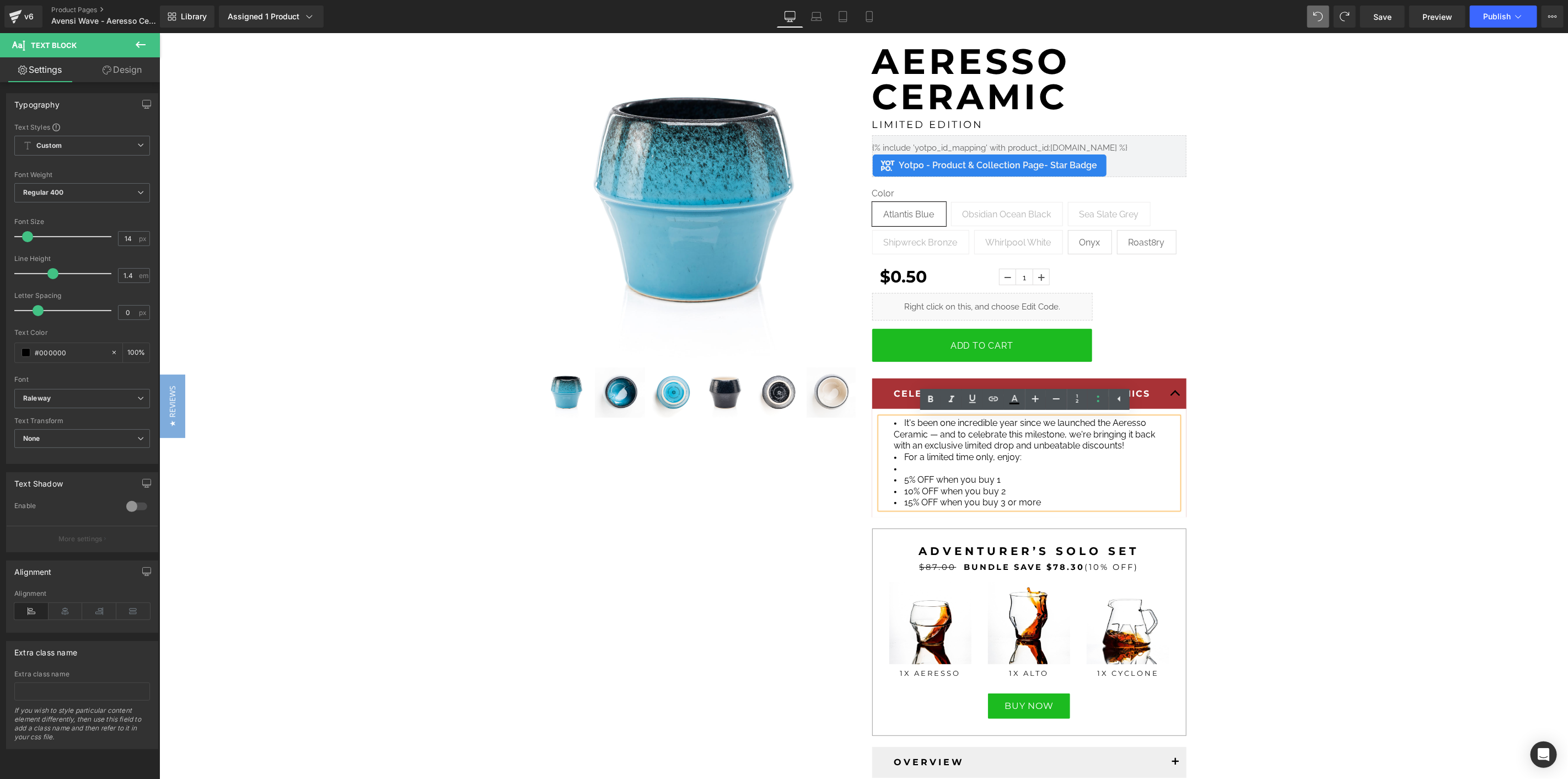
click at [952, 480] on span "5% OFF when you buy 1" at bounding box center [951, 479] width 96 height 11
click at [917, 471] on li at bounding box center [1024, 469] width 261 height 12
click at [899, 458] on li "For a limited time only, enjoy:" at bounding box center [1024, 457] width 261 height 12
click at [1045, 460] on li "It's been one incredible year since we launched the Aeresso Ceramic — and to ce…" at bounding box center [1024, 439] width 261 height 44
click at [897, 421] on li "It's been one incredible year since we launched the Aeresso Ceramic — and to ce…" at bounding box center [1024, 439] width 261 height 44
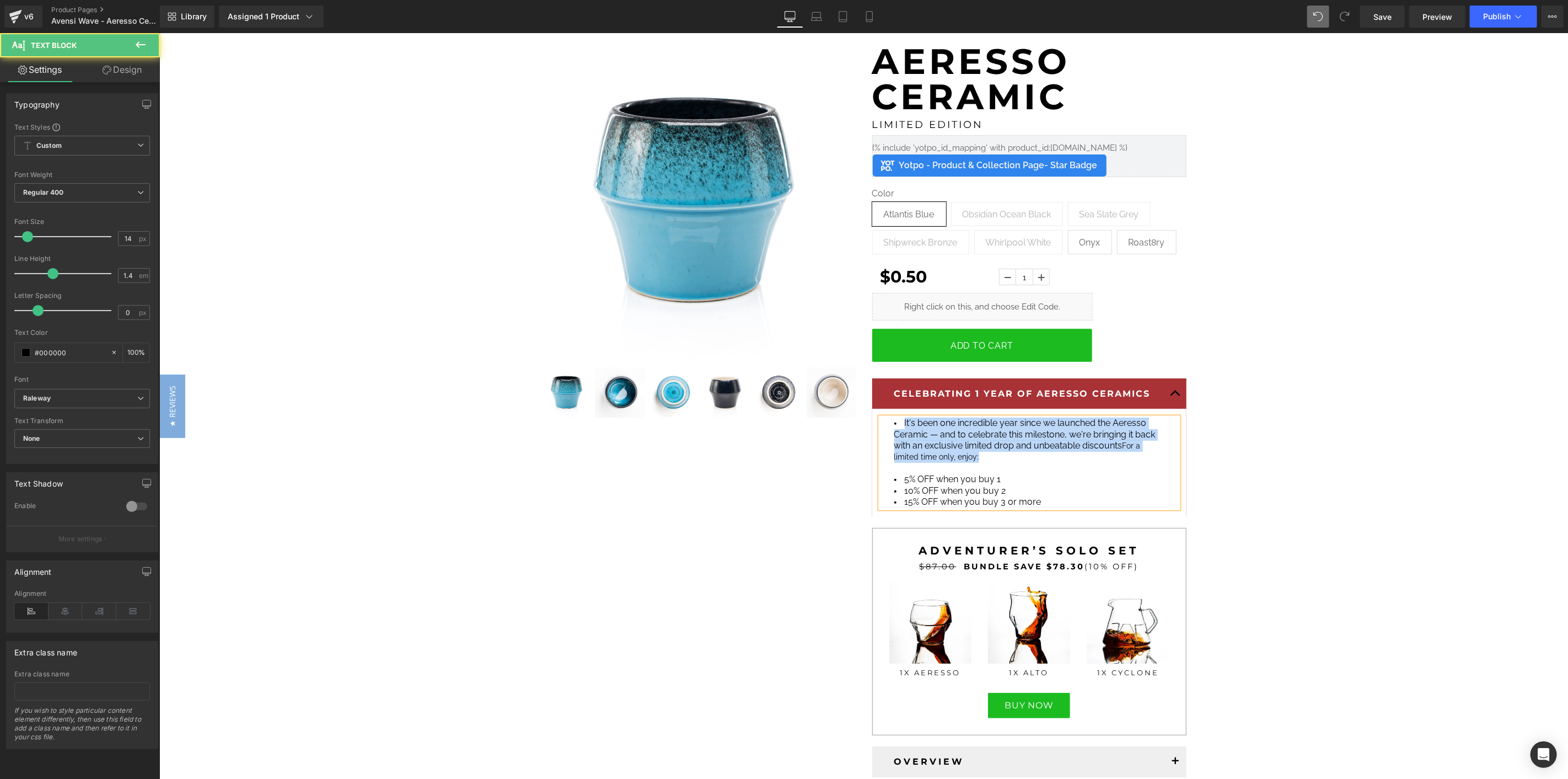
drag, startPoint x: 1037, startPoint y: 460, endPoint x: 885, endPoint y: 419, distance: 157.4
click at [885, 419] on div "It's been one incredible year since we launched the Aeresso Ceramic — and to ce…" at bounding box center [1028, 462] width 297 height 90
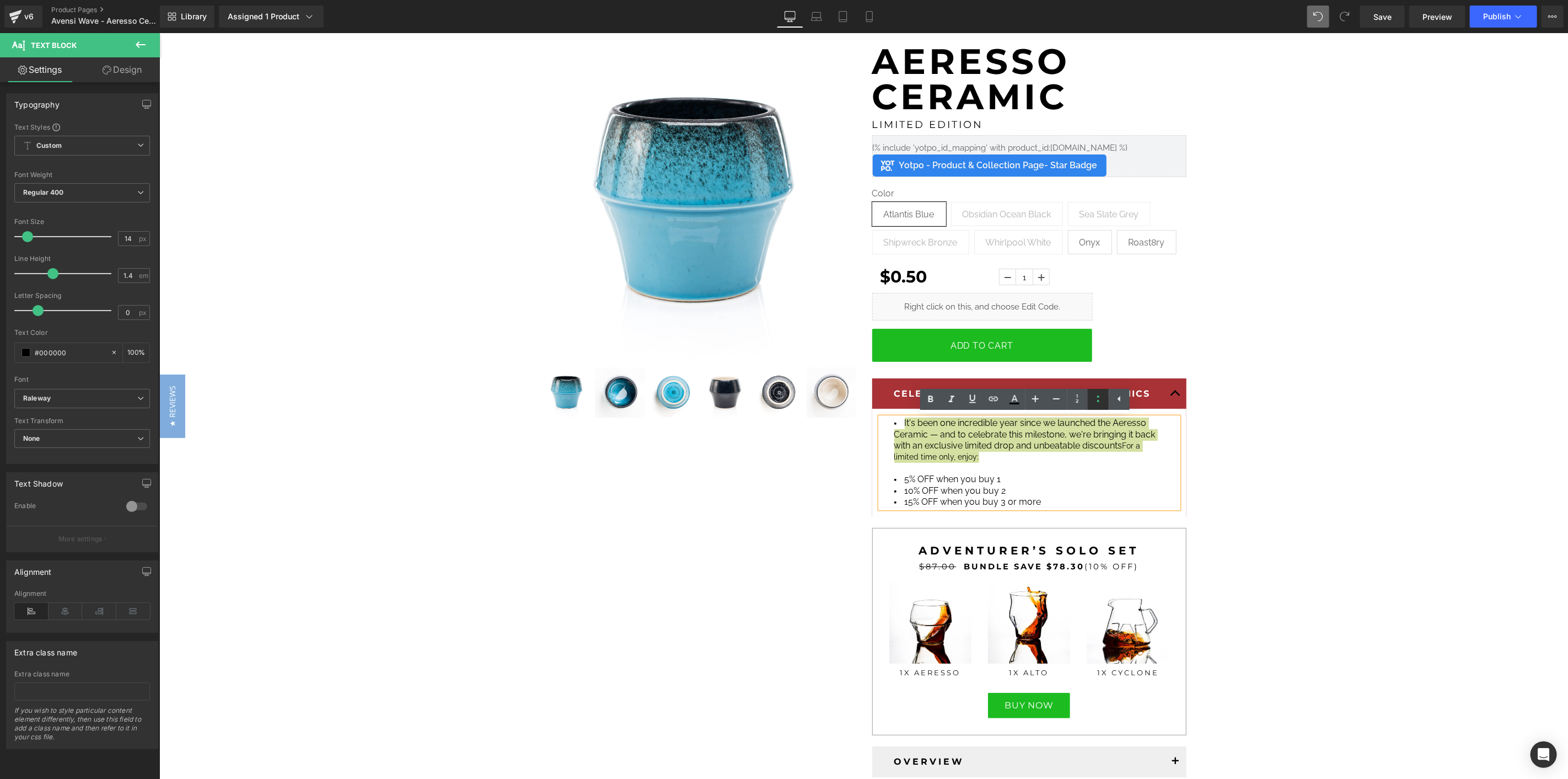
click at [1099, 400] on icon at bounding box center [1099, 399] width 13 height 13
click at [1099, 400] on icon at bounding box center [1098, 399] width 3 height 7
click at [1044, 454] on p "It's been one incredible year since we launched the Aeresso Ceramic — and to ce…" at bounding box center [1024, 462] width 261 height 90
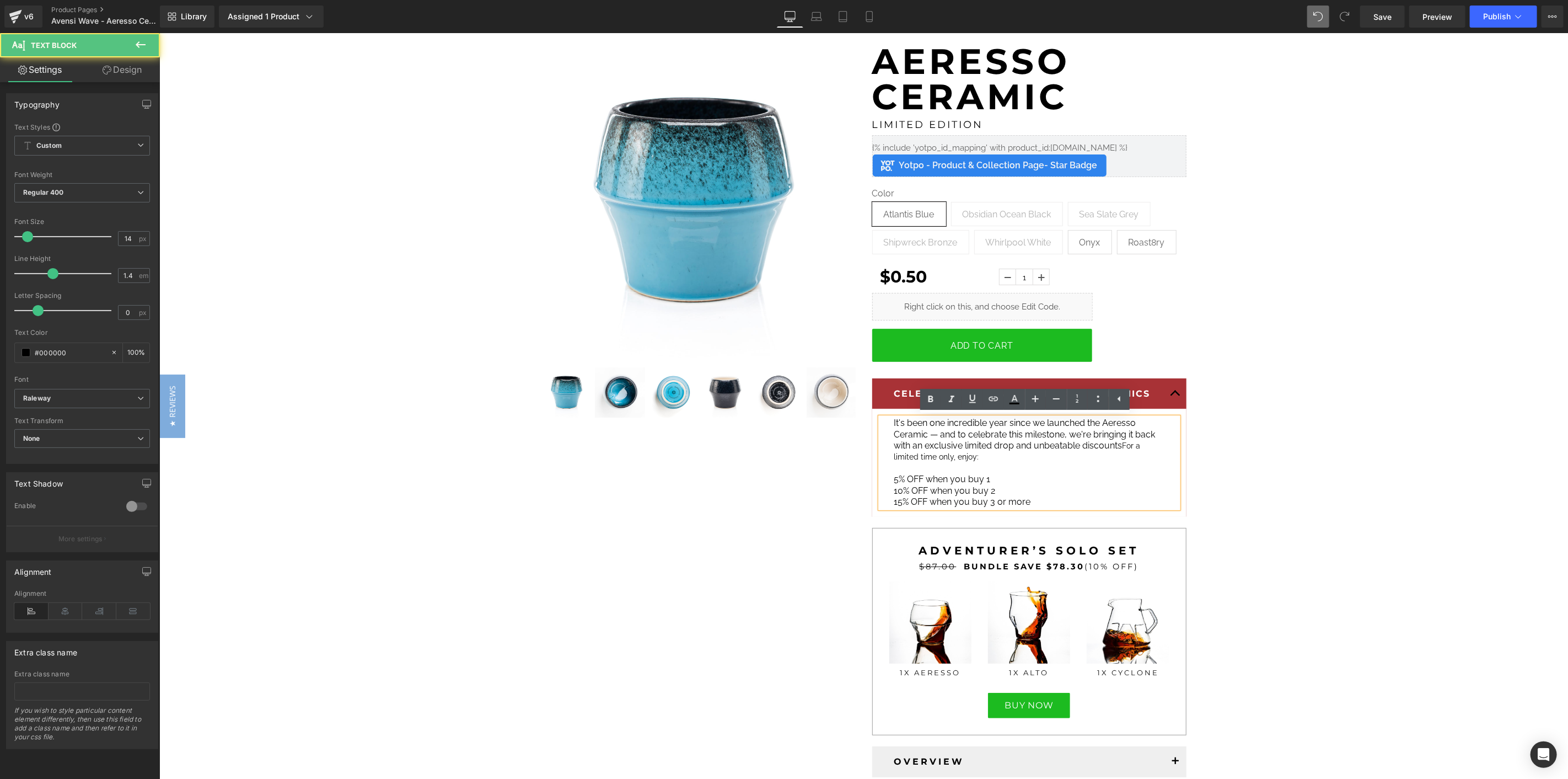
click at [1049, 475] on p "It's been one incredible year since we launched the Aeresso Ceramic — and to ce…" at bounding box center [1024, 462] width 261 height 90
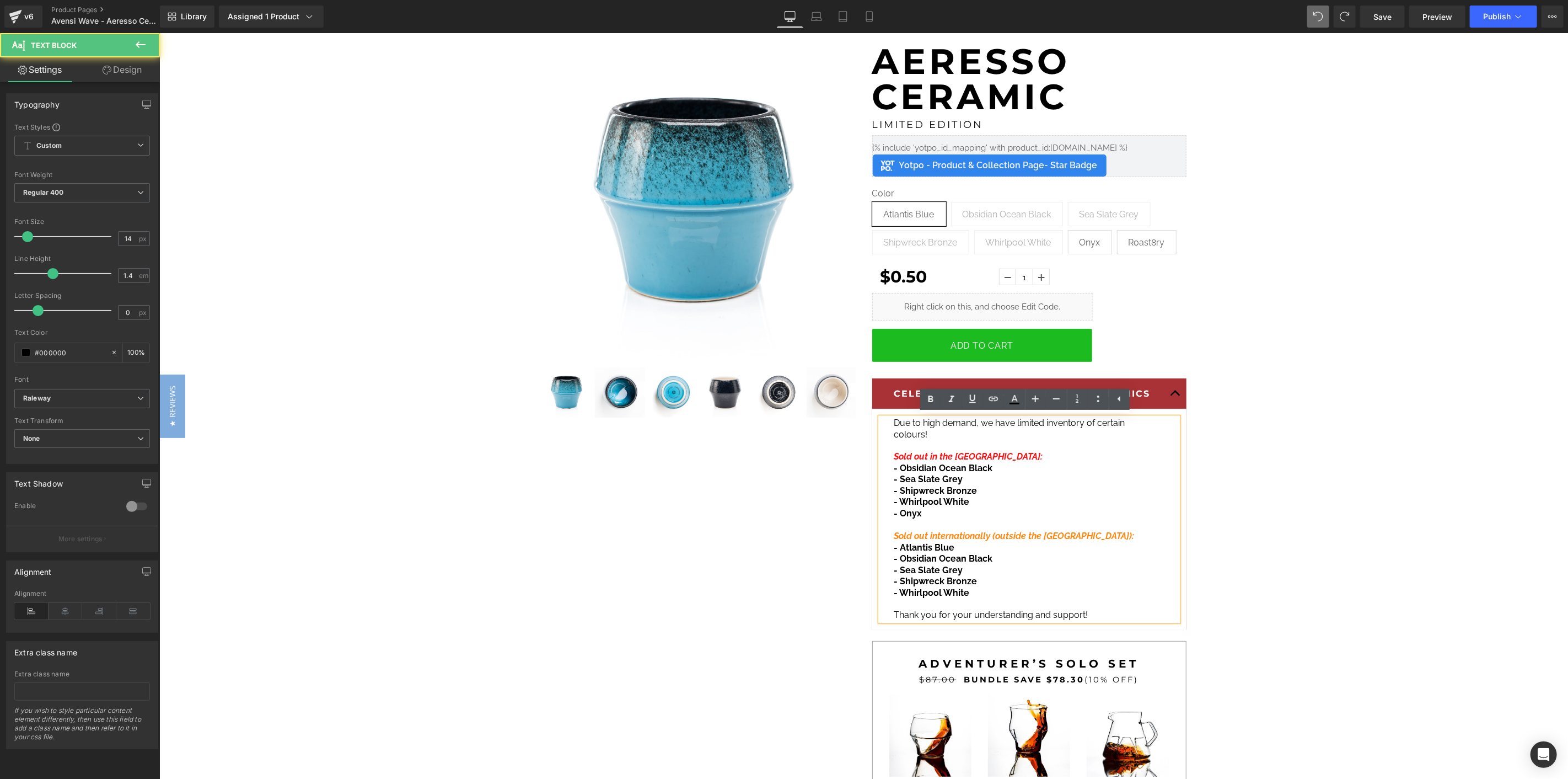
click at [1012, 440] on p at bounding box center [1024, 445] width 261 height 11
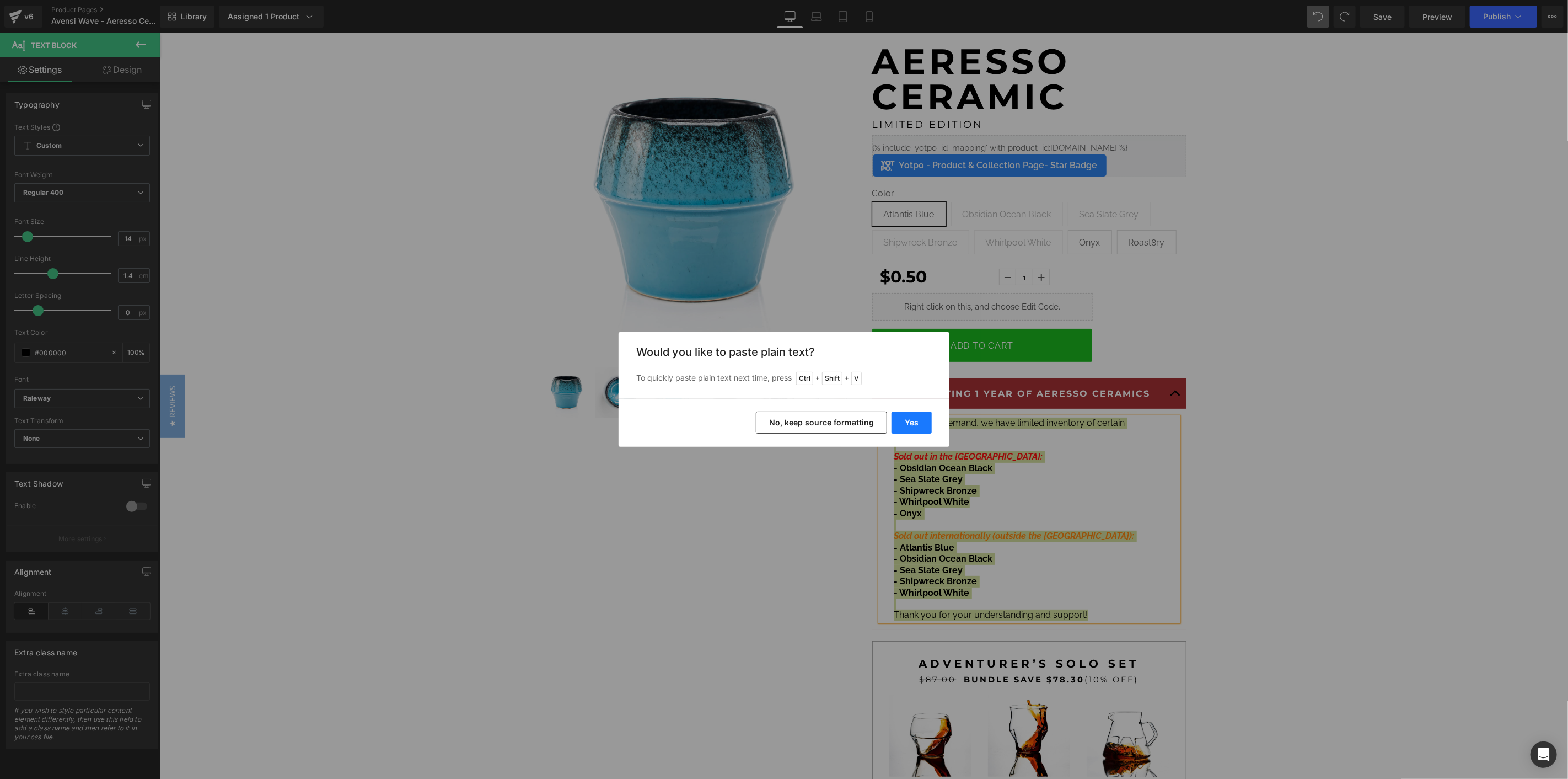
click at [923, 423] on button "Yes" at bounding box center [911, 422] width 40 height 22
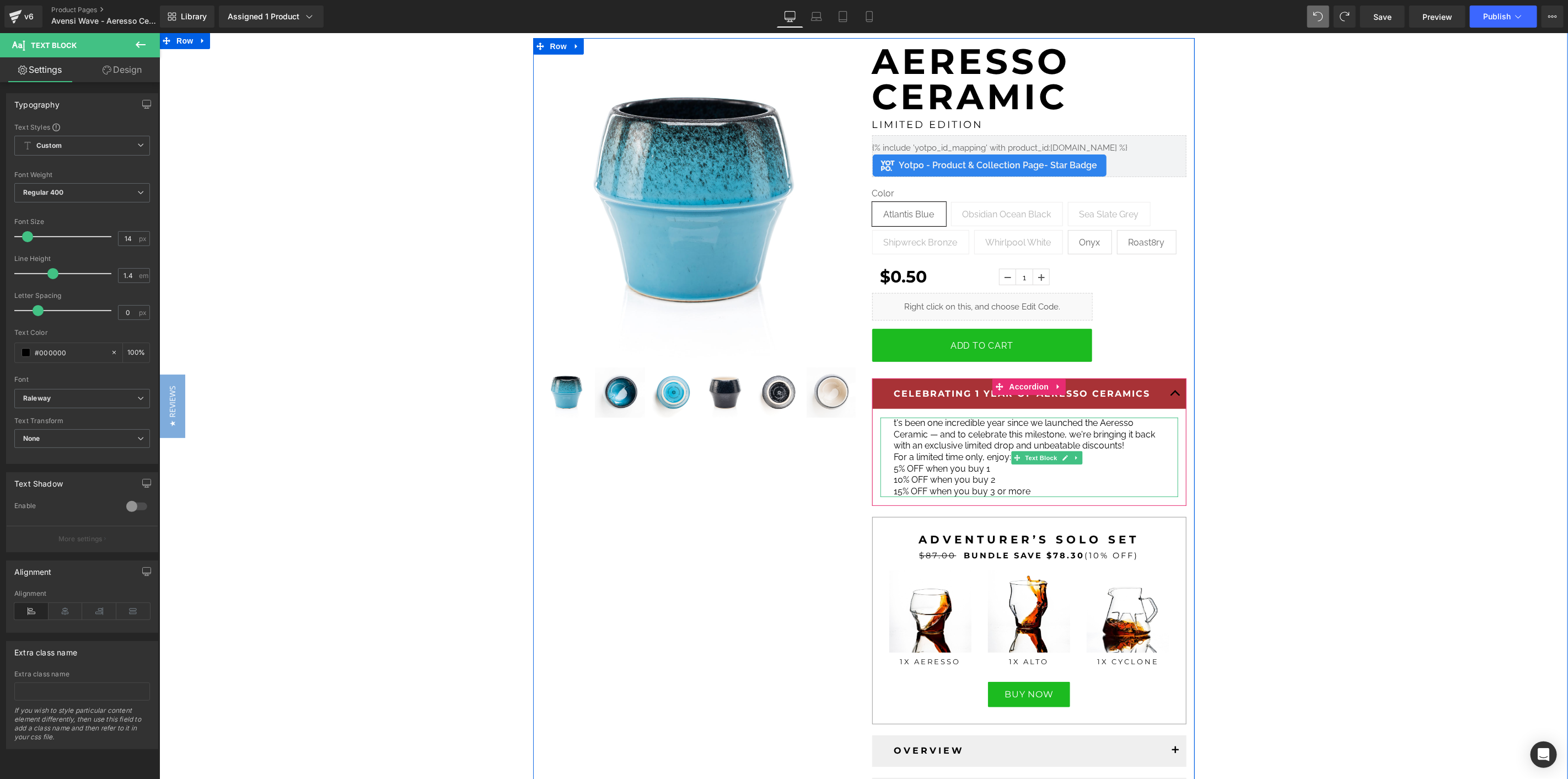
click at [886, 465] on div "t's been one incredible year since we launched the Aeresso Ceramic — and to cel…" at bounding box center [1028, 456] width 297 height 79
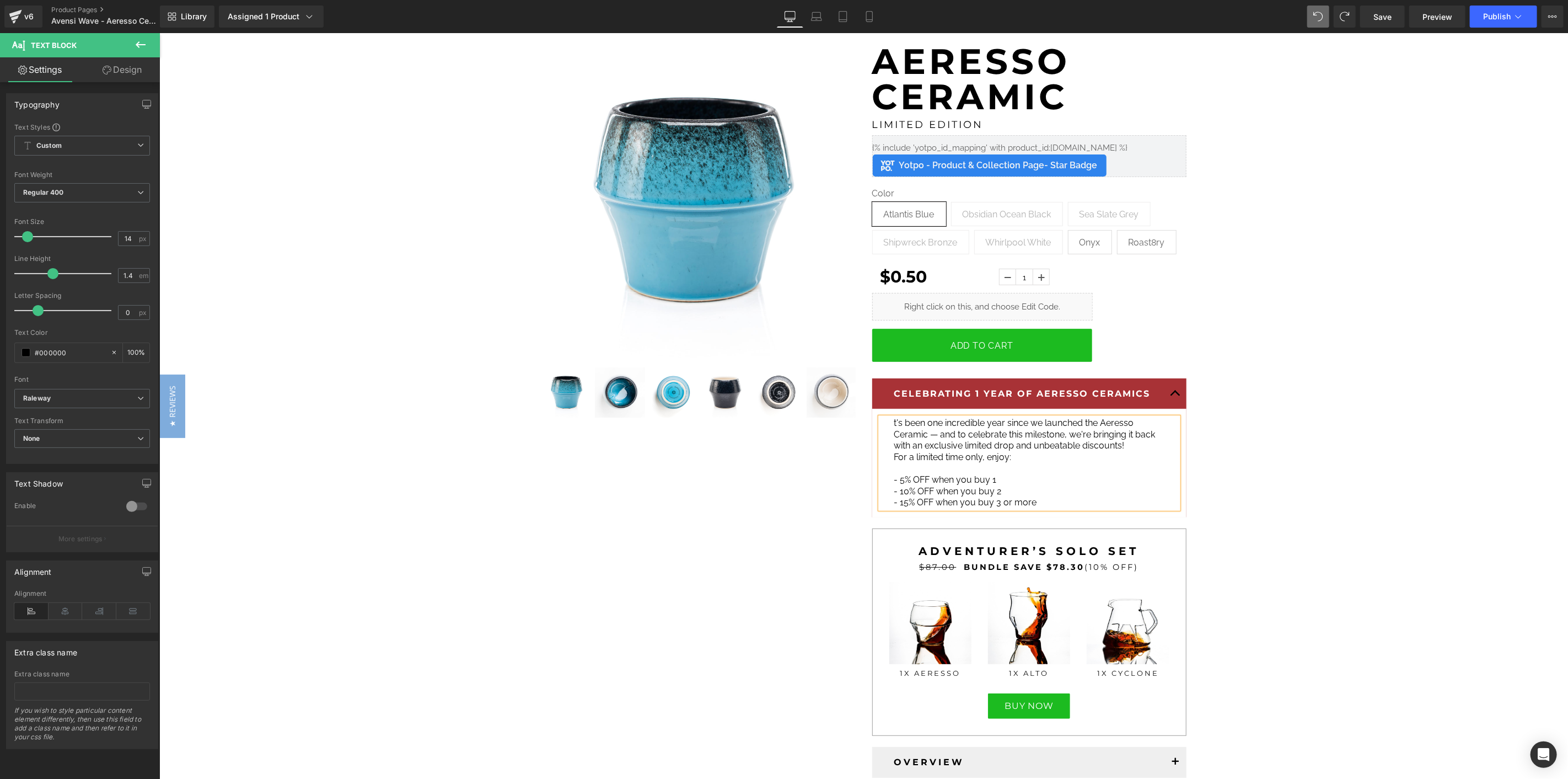
click at [888, 417] on div "t's been one incredible year since we launched the Aeresso Ceramic — and to cel…" at bounding box center [1028, 462] width 297 height 91
click at [985, 442] on span "It's been one incredible year since we launched the Aeresso Ceramic — and to ce…" at bounding box center [1024, 434] width 261 height 33
click at [1043, 466] on p at bounding box center [1024, 469] width 261 height 12
click at [1033, 451] on p "It's been one incredible year since we launched the Aeresso Ceramic — and to ce…" at bounding box center [1024, 434] width 261 height 34
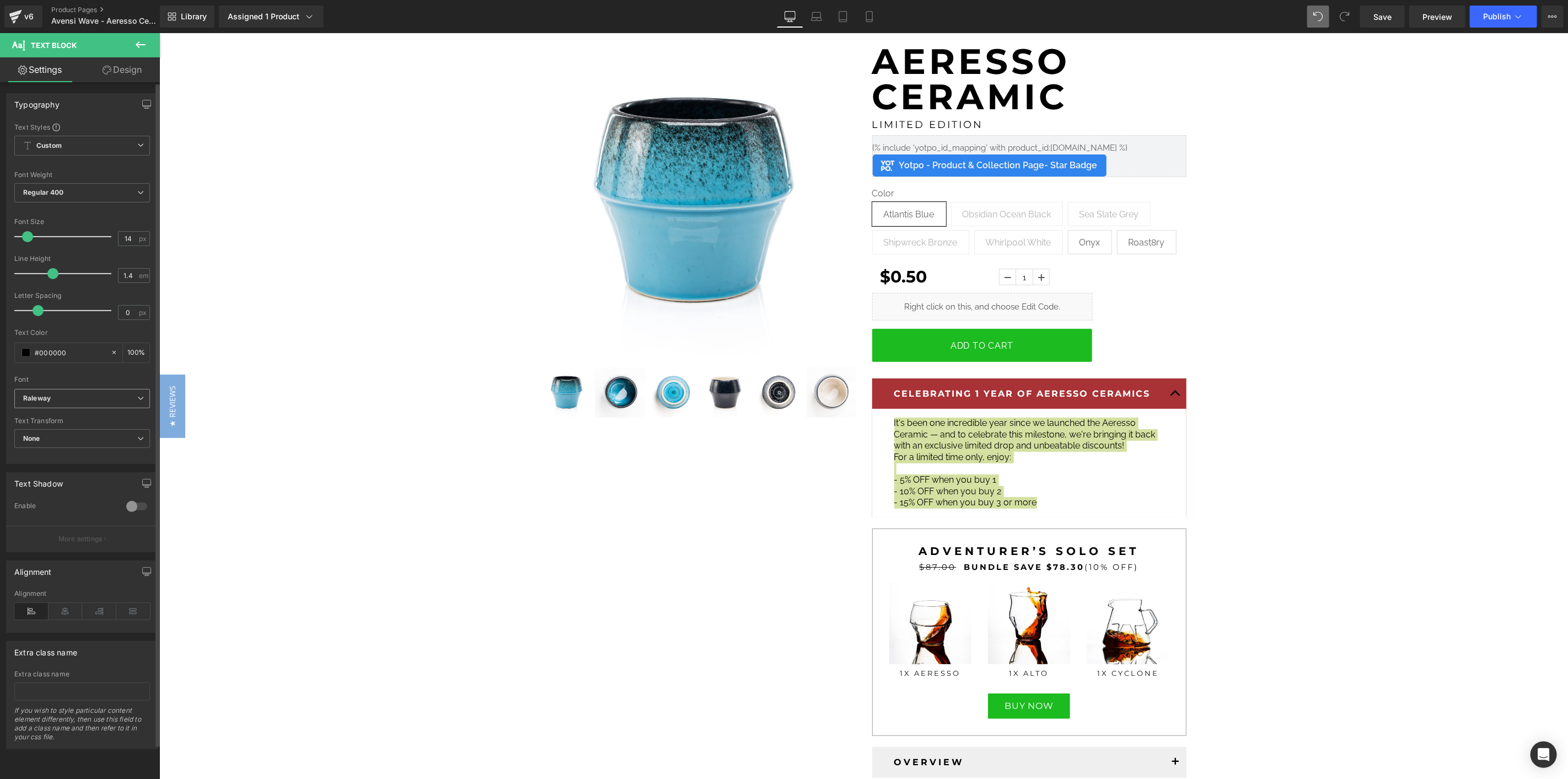
click at [90, 401] on b "Raleway" at bounding box center [80, 398] width 114 height 9
click at [63, 452] on p "Montserrat" at bounding box center [54, 454] width 35 height 8
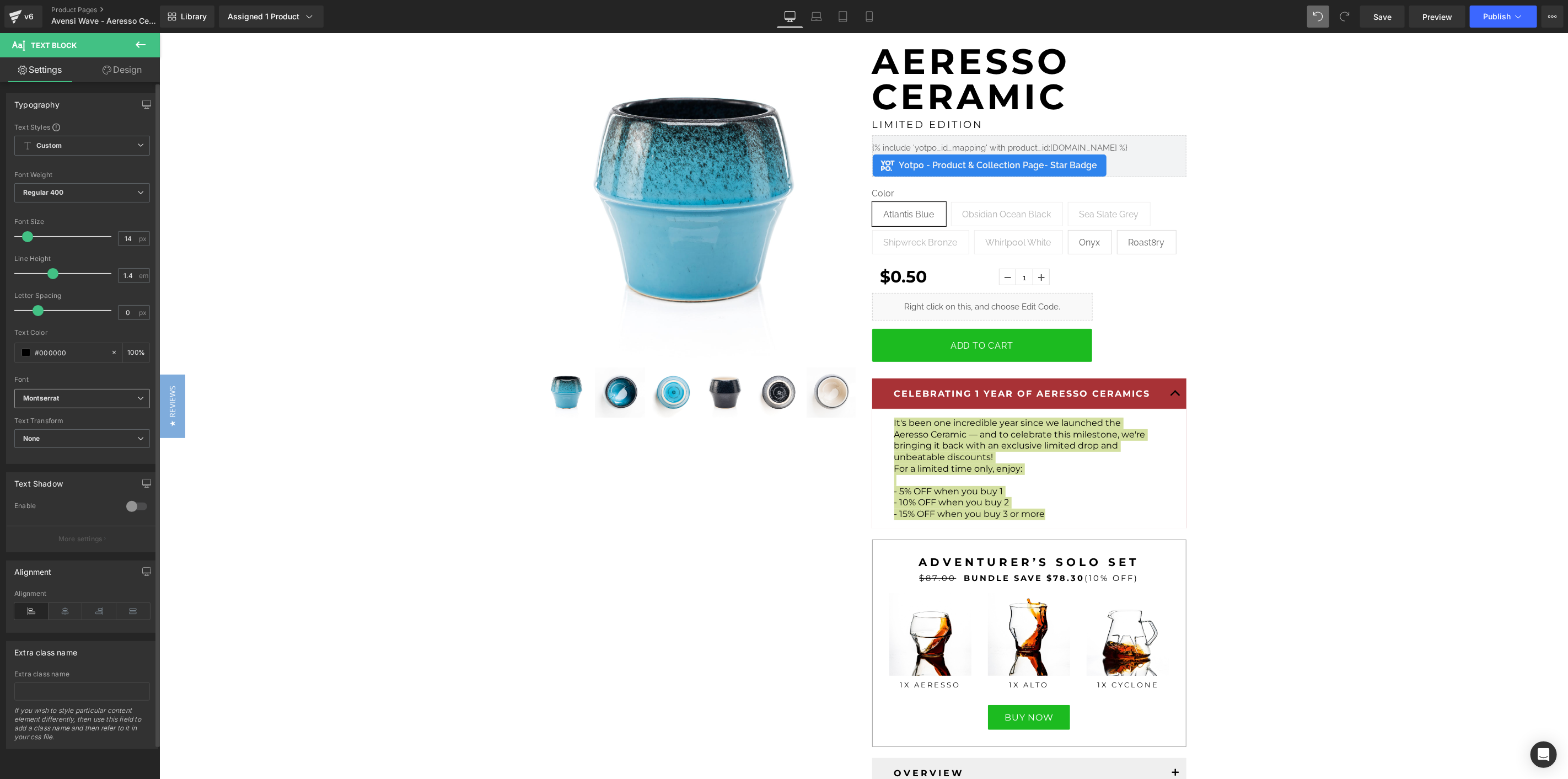
click at [82, 406] on span "Montserrat" at bounding box center [82, 398] width 135 height 19
click at [82, 439] on li "Raleway" at bounding box center [82, 435] width 136 height 18
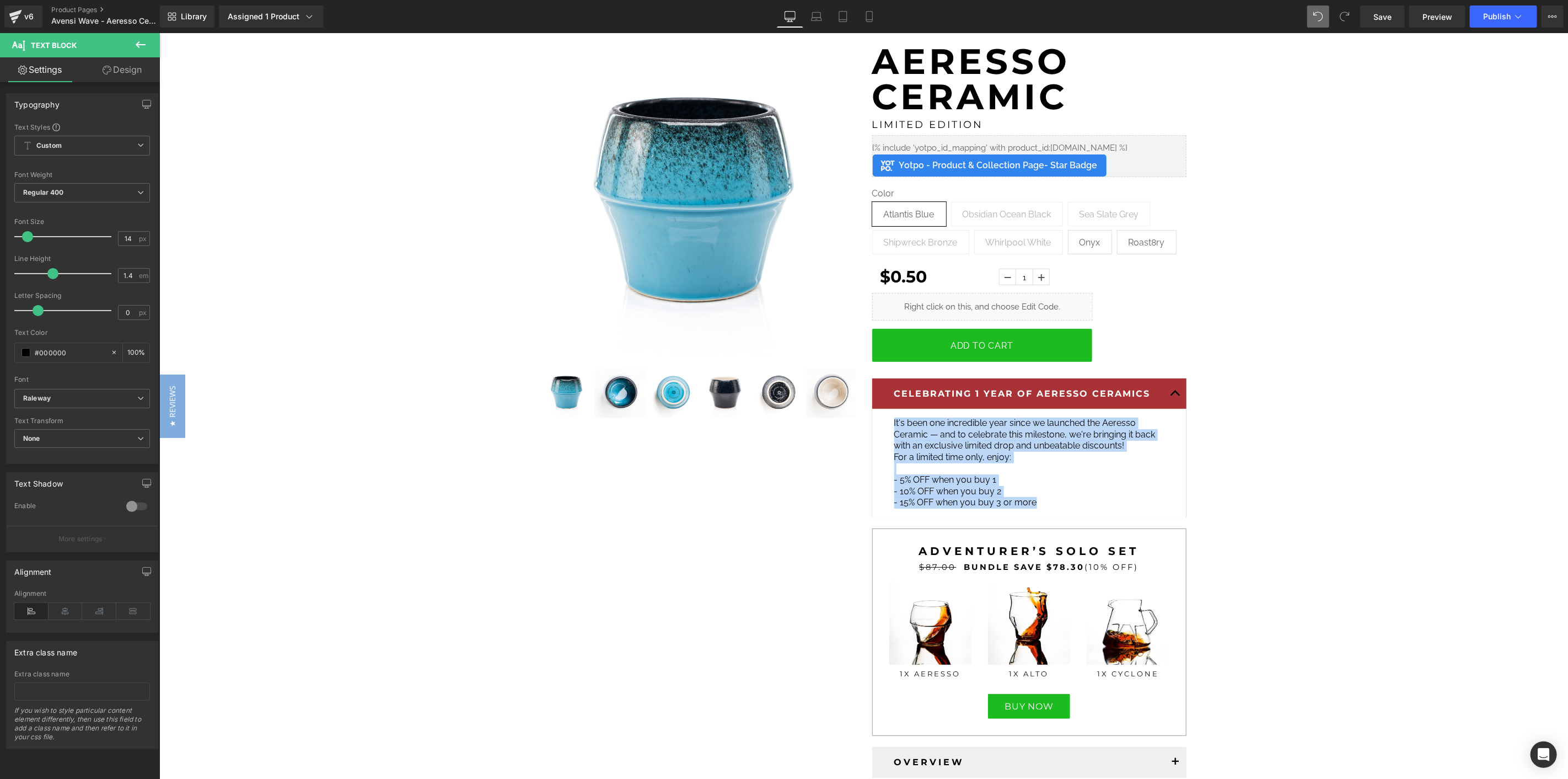
click at [1081, 440] on span "It's been one incredible year since we launched the Aeresso Ceramic — and to ce…" at bounding box center [1024, 434] width 261 height 33
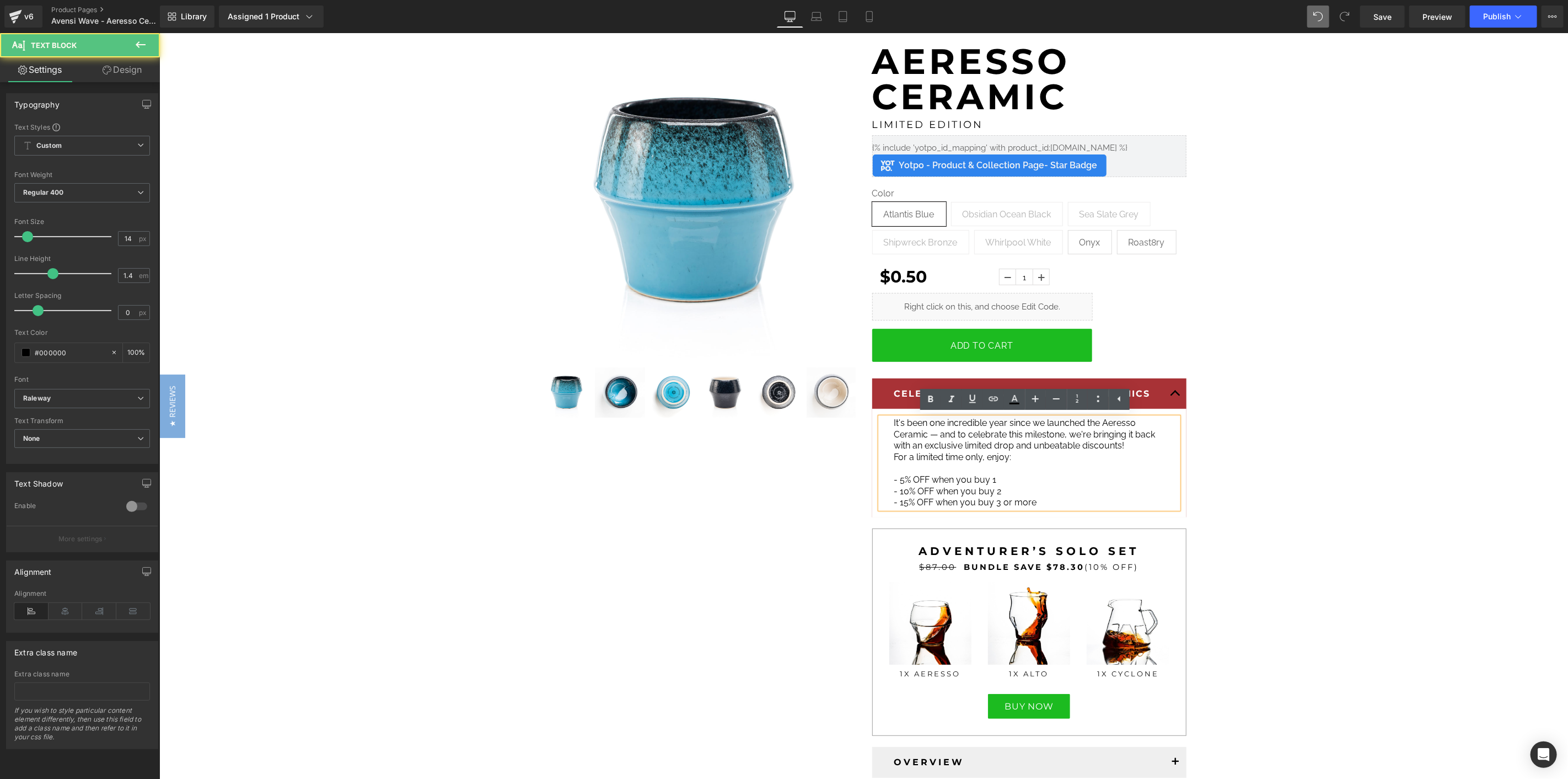
click at [1152, 454] on div "It's been one incredible year since we launched the Aeresso Ceramic — and to ce…" at bounding box center [1028, 462] width 297 height 91
click at [988, 426] on span "It's been one incredible year since we launched the Aeresso Ceramic — and to ce…" at bounding box center [1024, 434] width 261 height 33
click at [1154, 429] on div "It's been one incredible year since we launched the Aeresso Ceramic — and to ce…" at bounding box center [1028, 462] width 297 height 91
click at [1172, 422] on div "It's been one incredible year since we launched the Aeresso Ceramic — and to ce…" at bounding box center [1028, 462] width 297 height 91
drag, startPoint x: 129, startPoint y: 79, endPoint x: 80, endPoint y: 120, distance: 63.9
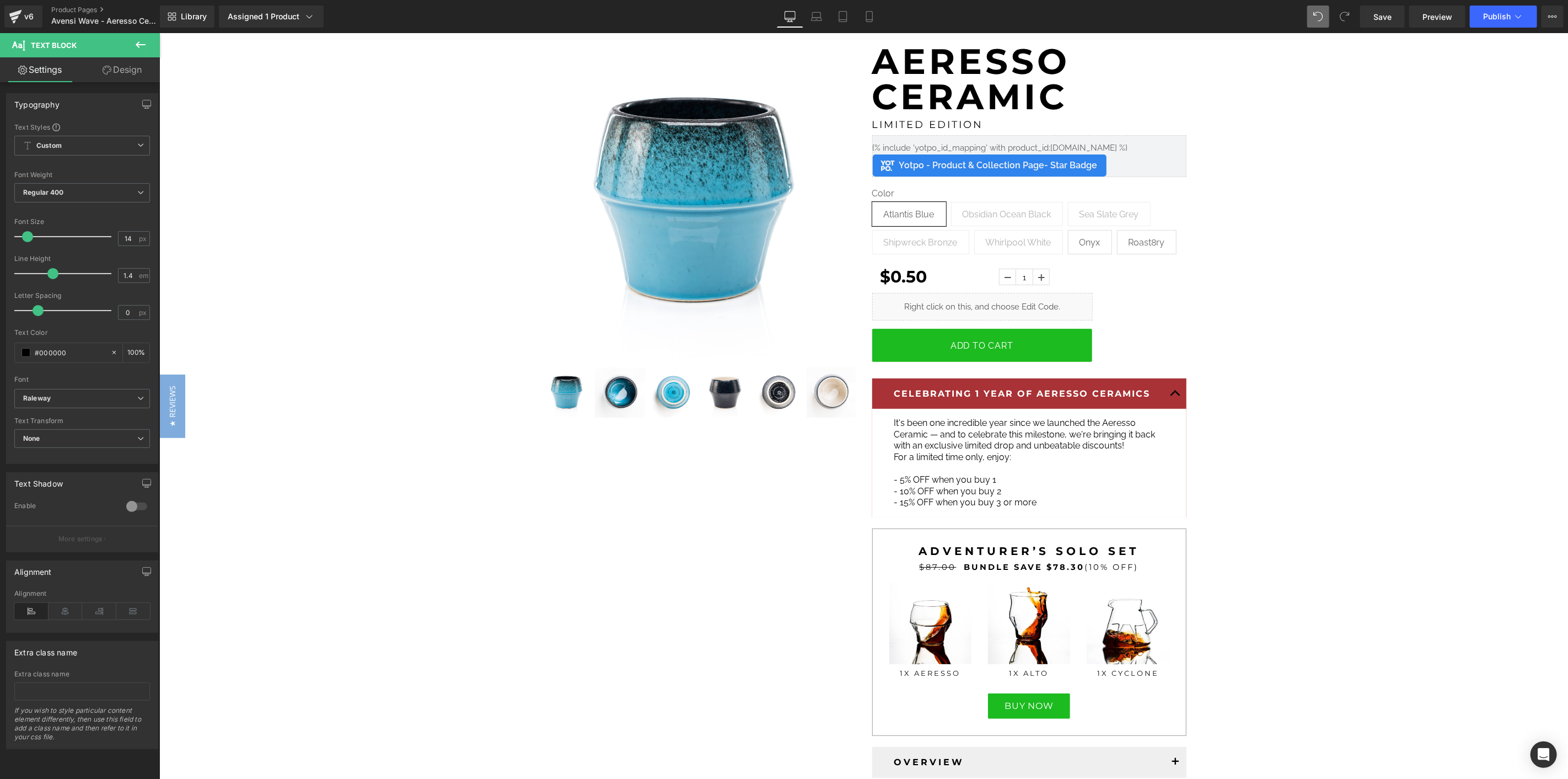
click at [129, 79] on link "Design" at bounding box center [122, 70] width 80 height 25
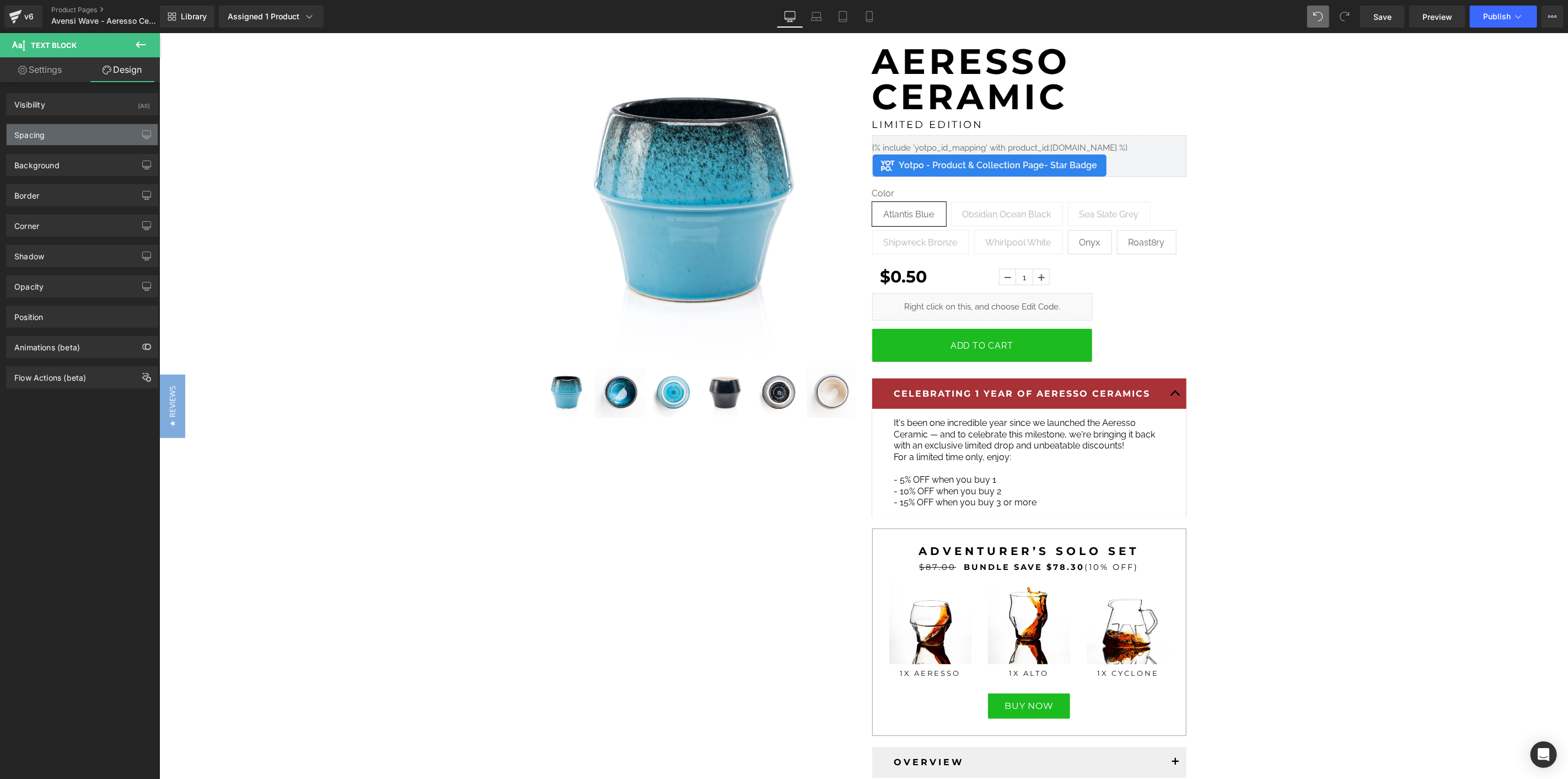
click at [48, 125] on div "Spacing" at bounding box center [82, 134] width 151 height 21
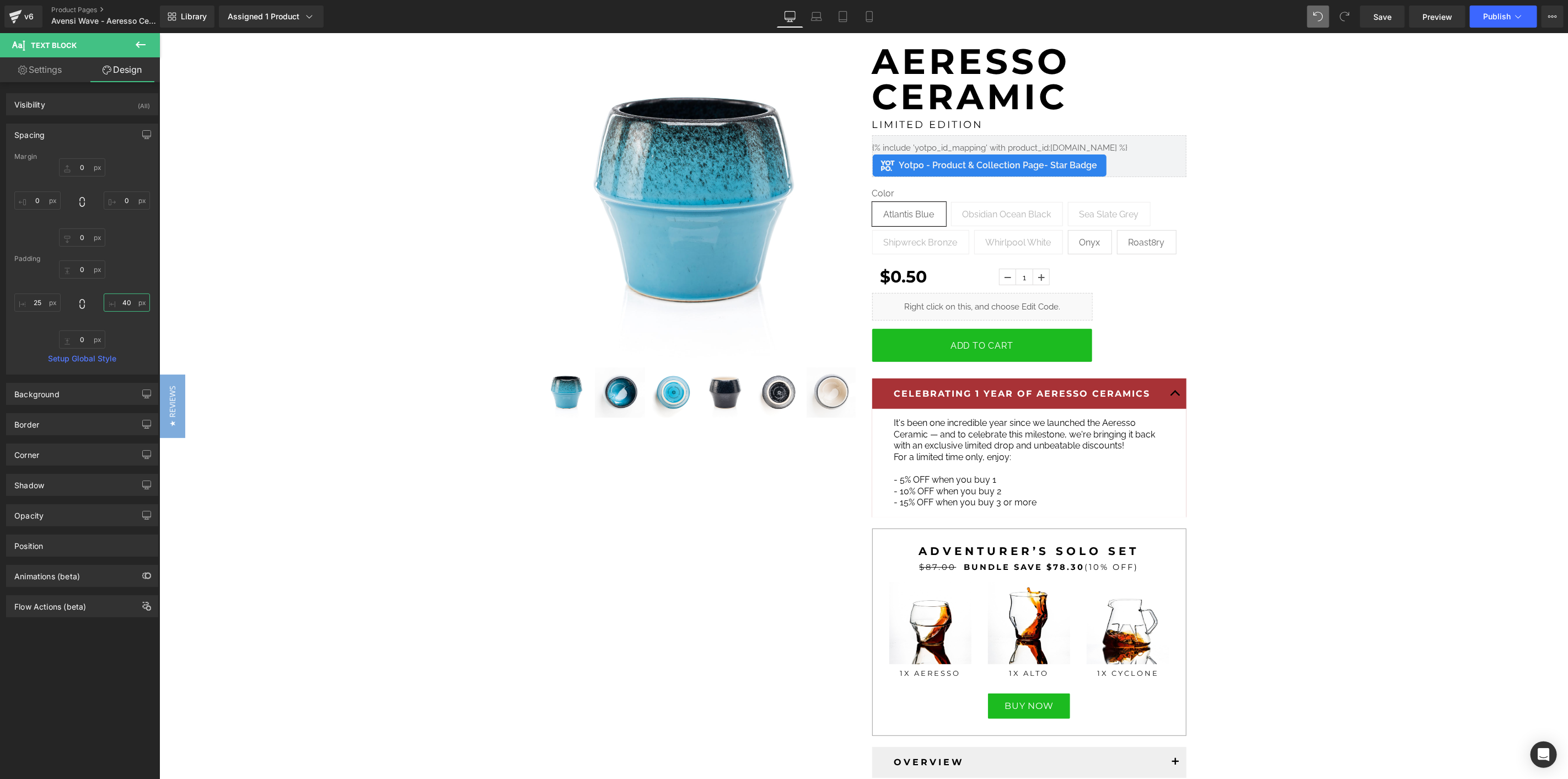
click at [125, 300] on input "text" at bounding box center [126, 303] width 46 height 18
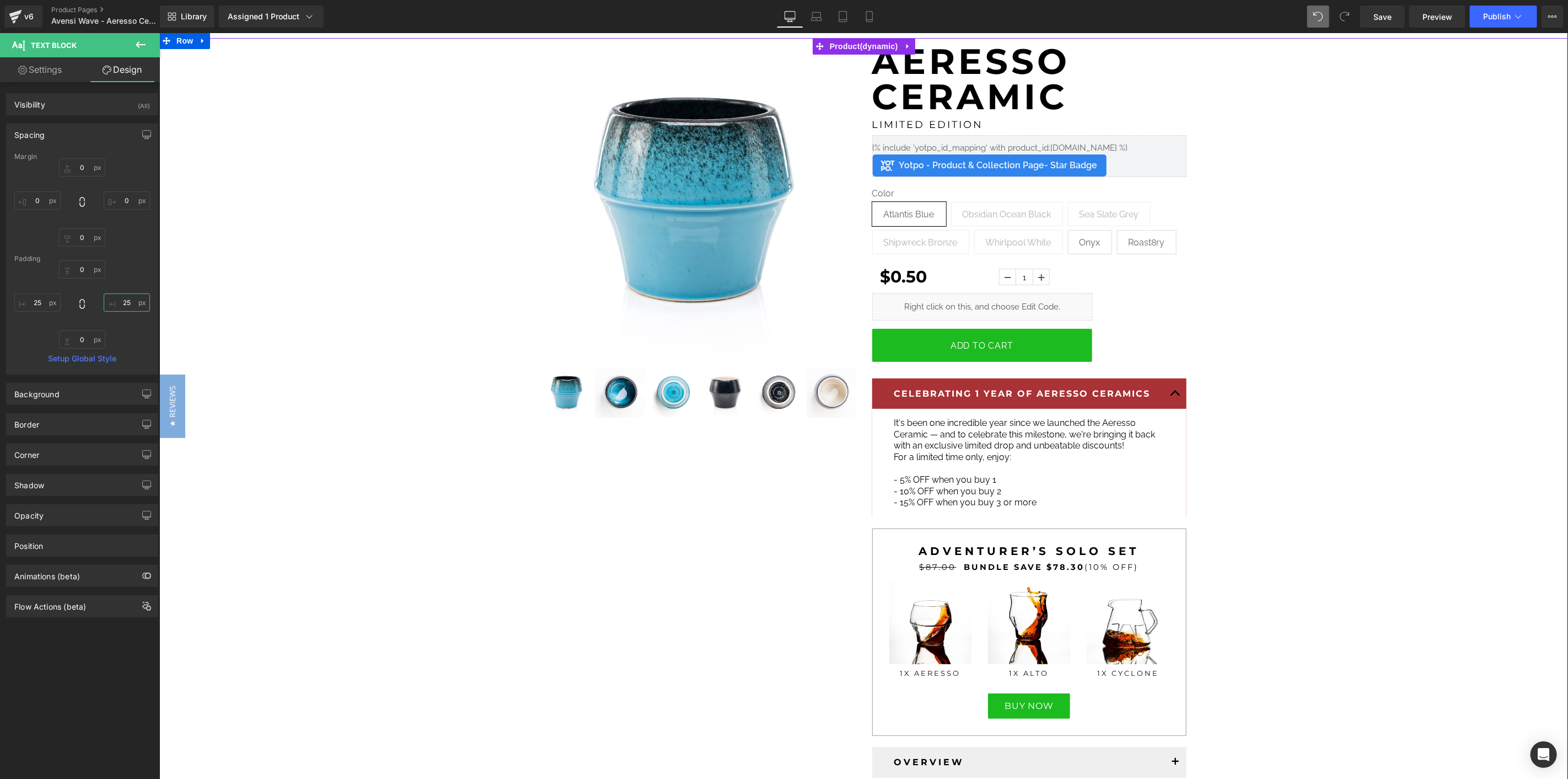
type input "2"
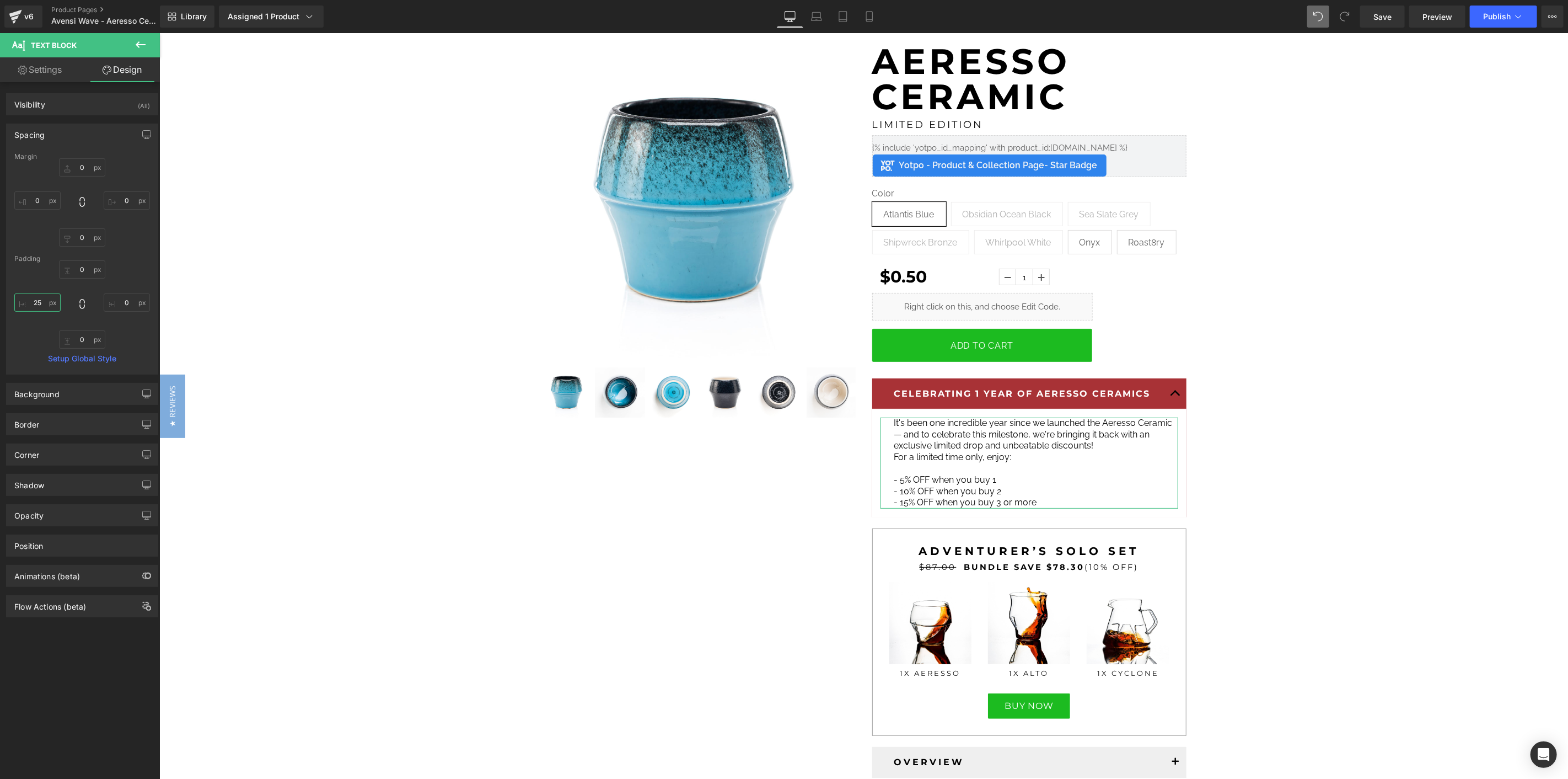
click at [46, 302] on input "text" at bounding box center [37, 303] width 46 height 18
type input "5"
type input "10"
click at [125, 307] on input "text" at bounding box center [126, 303] width 46 height 18
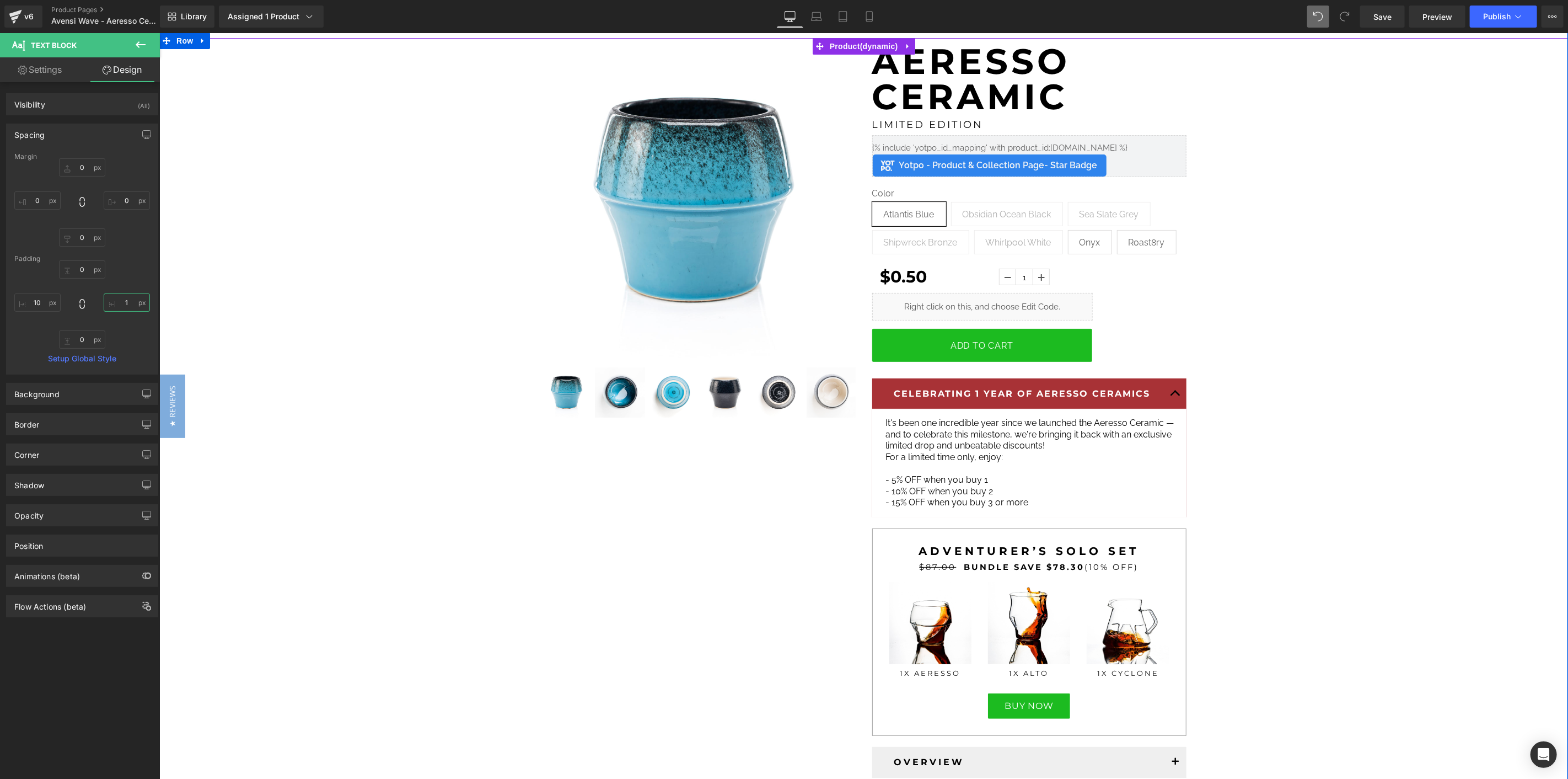
type input "10"
click at [986, 441] on span "It's been one incredible year since we launched the Aeresso Ceramic — and to ce…" at bounding box center [1024, 434] width 278 height 33
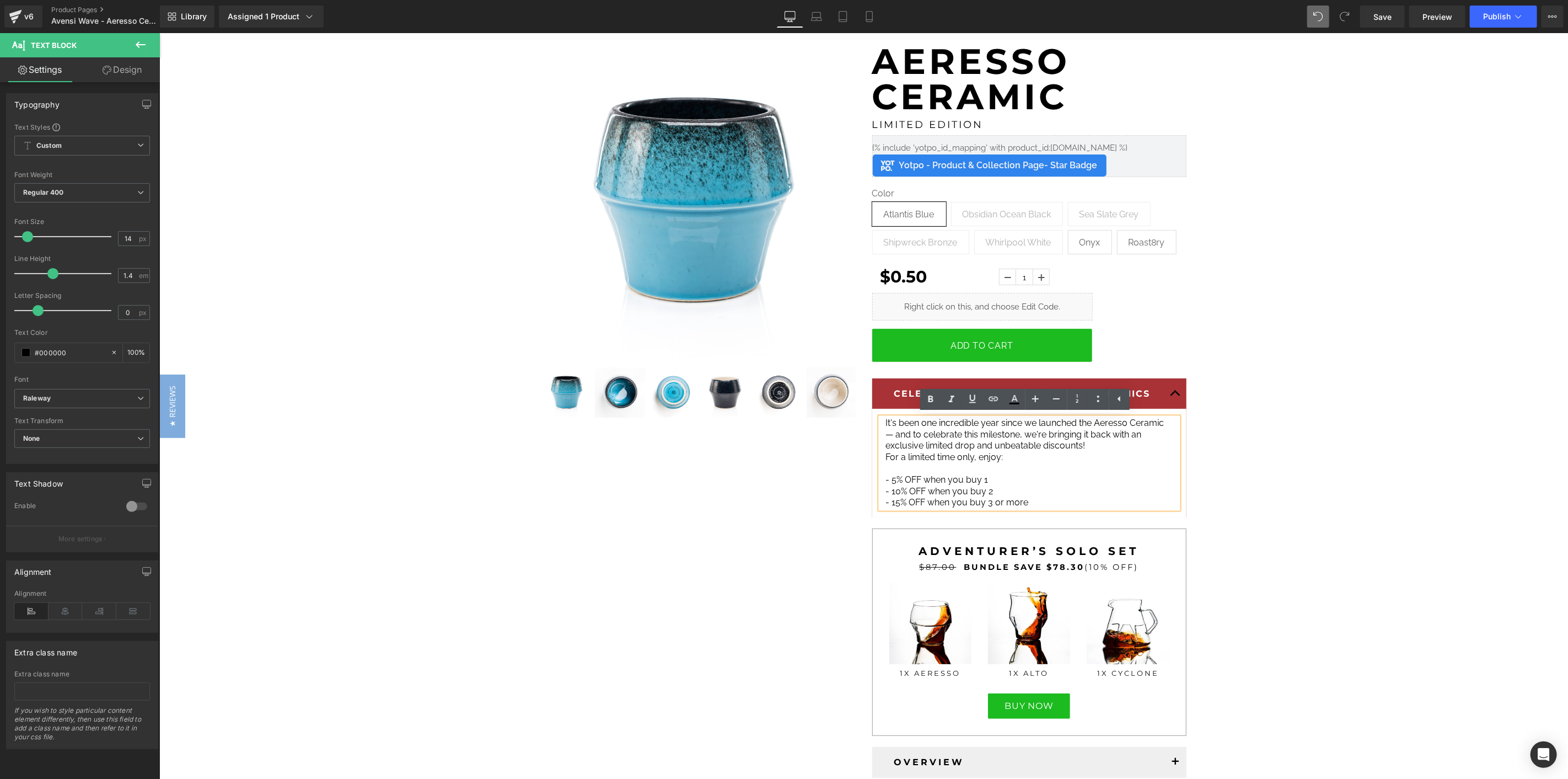
click at [1094, 439] on p "It's been one incredible year since we launched the Aeresso Ceramic — and to ce…" at bounding box center [1028, 434] width 287 height 34
click at [1096, 444] on p "It's been one incredible year since we launched the Aeresso Ceramic — and to ce…" at bounding box center [1028, 434] width 287 height 34
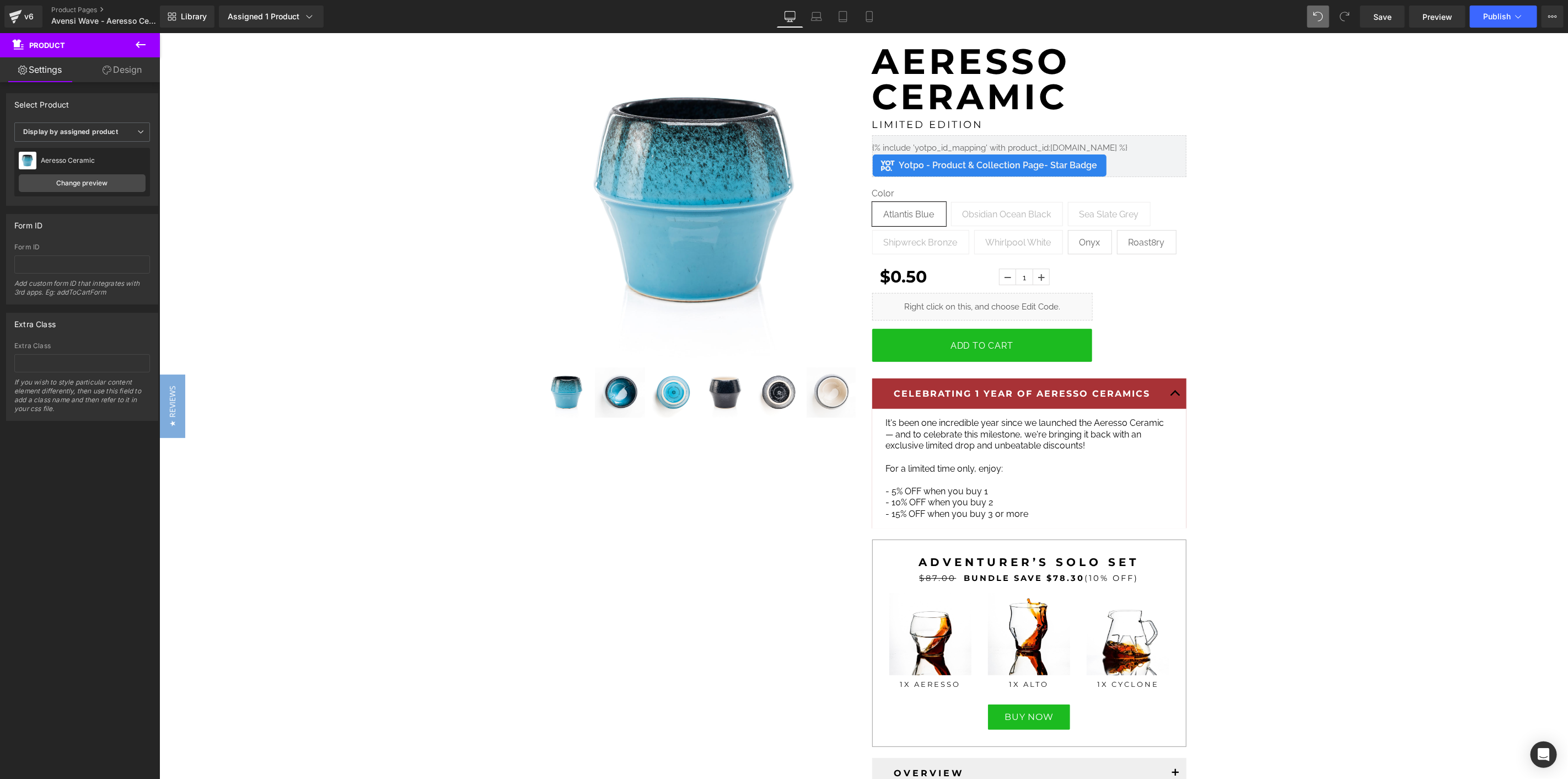
click at [1013, 509] on span "- 15% OFF when you buy 3 or more" at bounding box center [957, 513] width 143 height 11
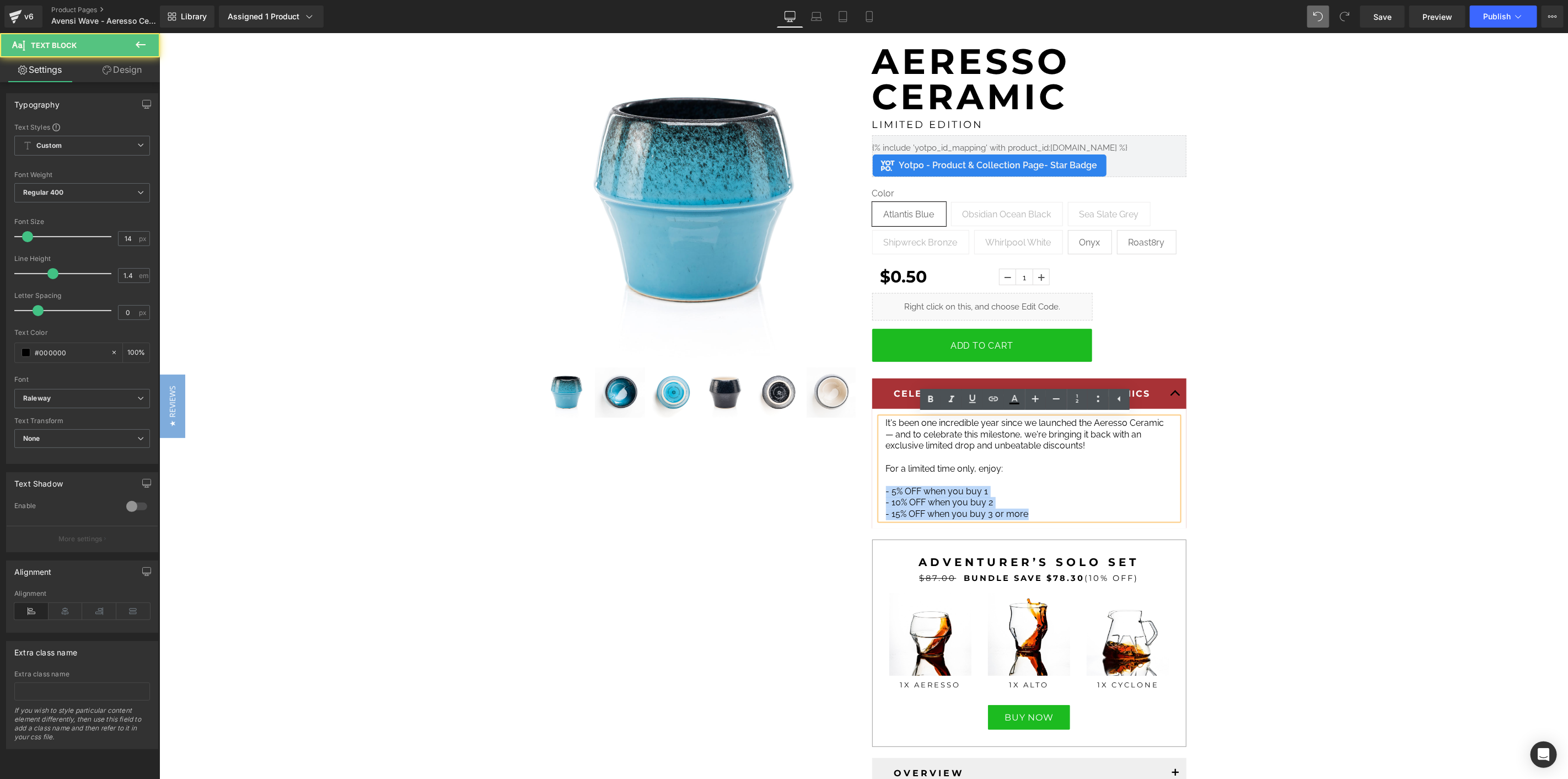
drag, startPoint x: 1033, startPoint y: 513, endPoint x: 866, endPoint y: 495, distance: 168.0
click at [871, 495] on article "It's been one incredible year since we launched the Aeresso Ceramic — and to ce…" at bounding box center [1028, 468] width 314 height 120
click at [1099, 455] on p at bounding box center [1028, 457] width 287 height 12
click at [923, 494] on span "- 5% OFF when you buy 1" at bounding box center [936, 491] width 103 height 11
drag, startPoint x: 918, startPoint y: 491, endPoint x: 888, endPoint y: 491, distance: 30.0
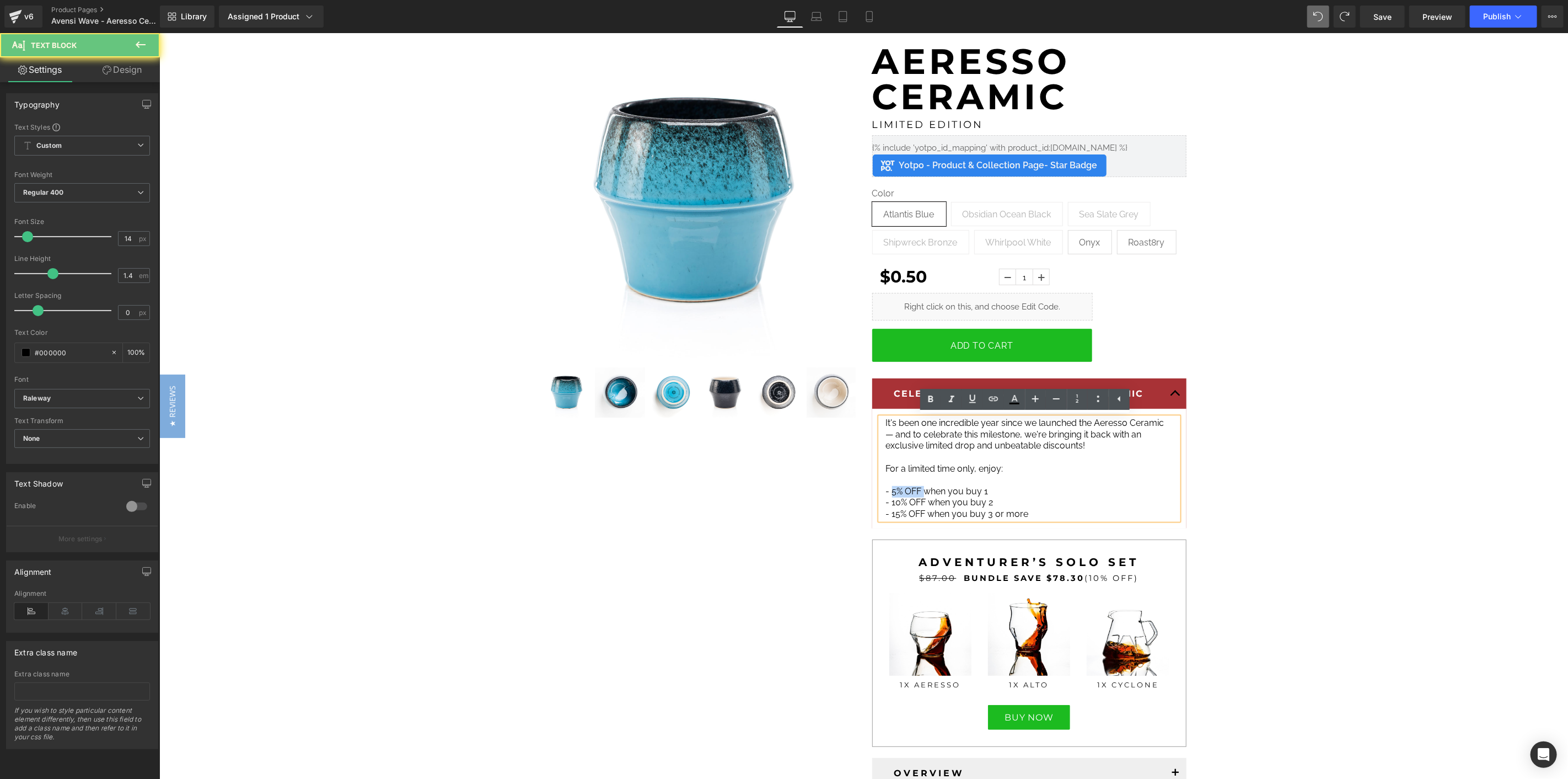
click at [888, 491] on span "- 5% OFF when you buy 1" at bounding box center [936, 491] width 103 height 11
click at [909, 476] on p at bounding box center [1028, 480] width 287 height 12
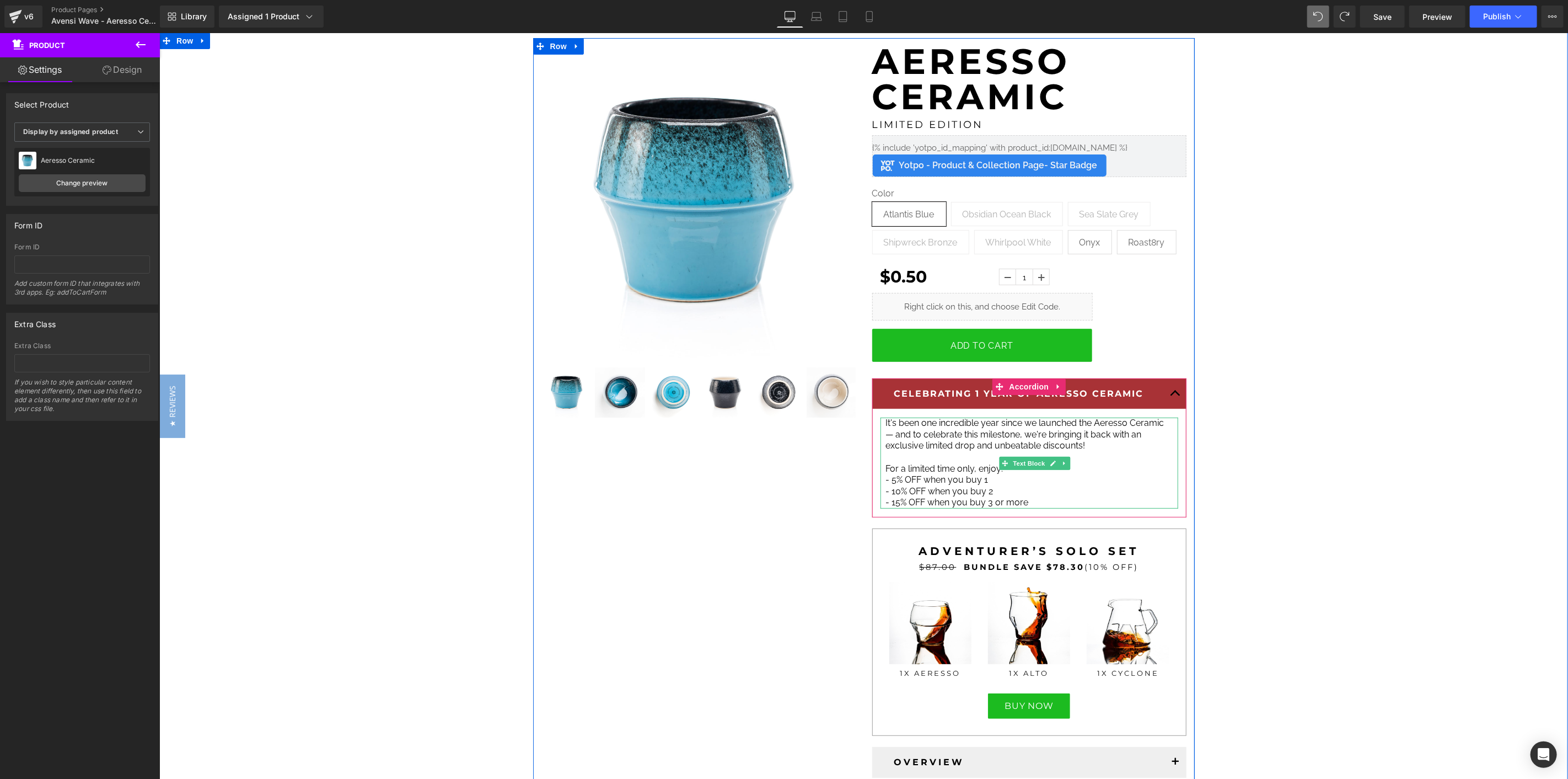
click at [1031, 449] on span "It's been one incredible year since we launched the Aeresso Ceramic — and to ce…" at bounding box center [1024, 434] width 278 height 33
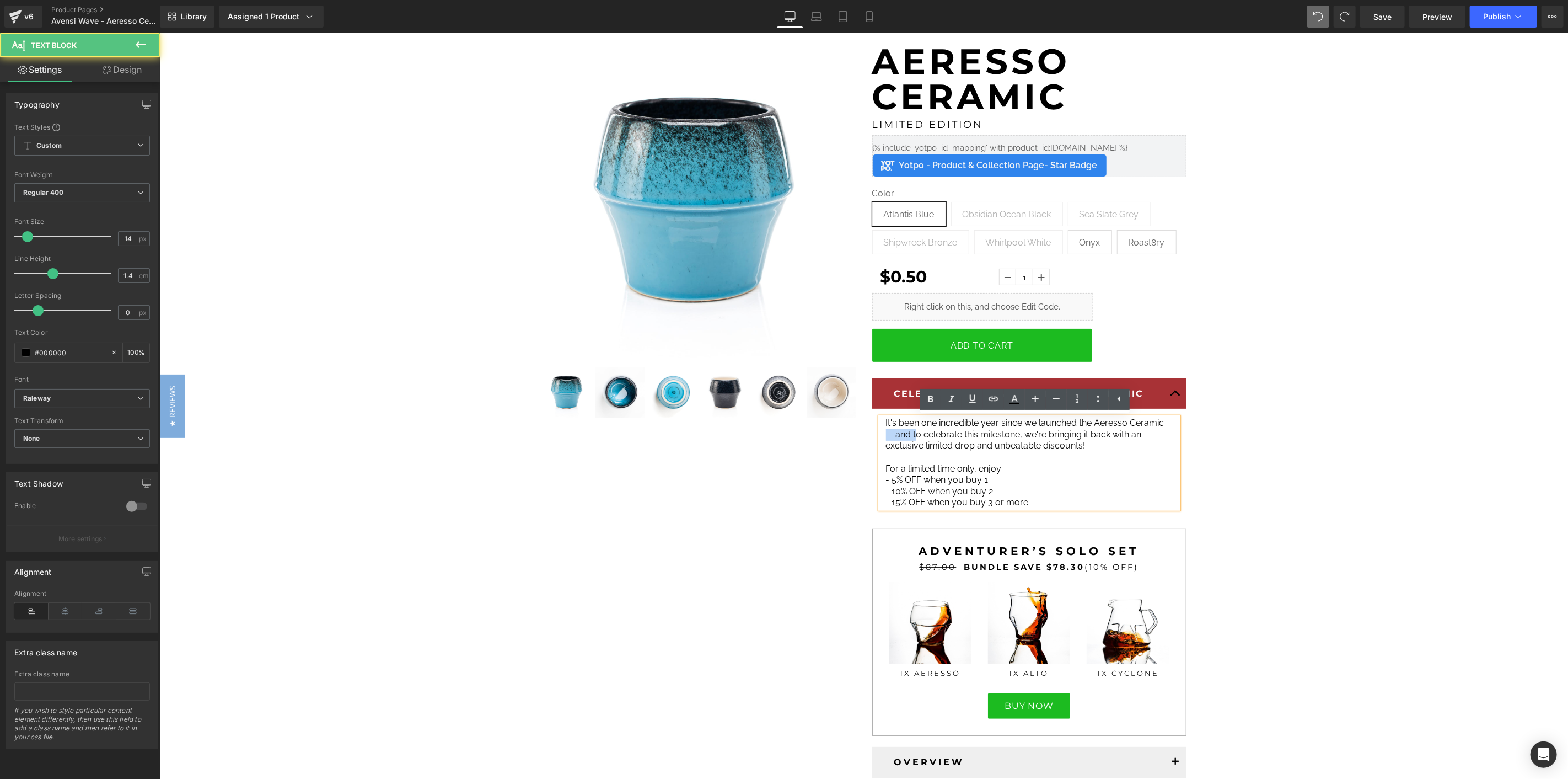
drag, startPoint x: 911, startPoint y: 433, endPoint x: 880, endPoint y: 431, distance: 31.1
click at [885, 431] on span "It's been one incredible year since we launched the Aeresso Ceramic — and to ce…" at bounding box center [1024, 434] width 278 height 33
click at [1163, 421] on p "It's been one incredible year since we launched the Aeresso Ceramic. To celebra…" at bounding box center [1028, 434] width 287 height 34
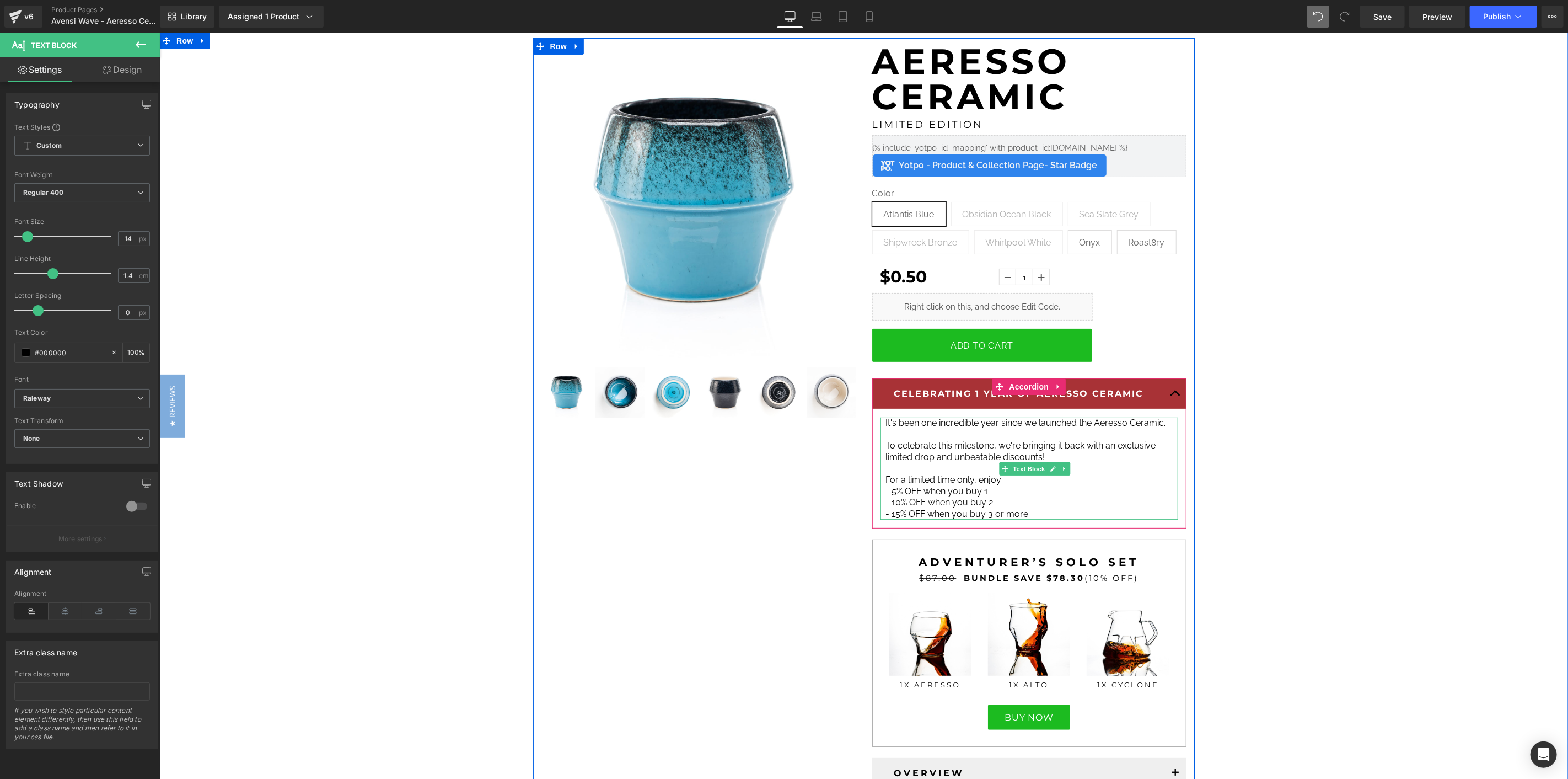
click at [1032, 519] on div at bounding box center [1028, 517] width 297 height 3
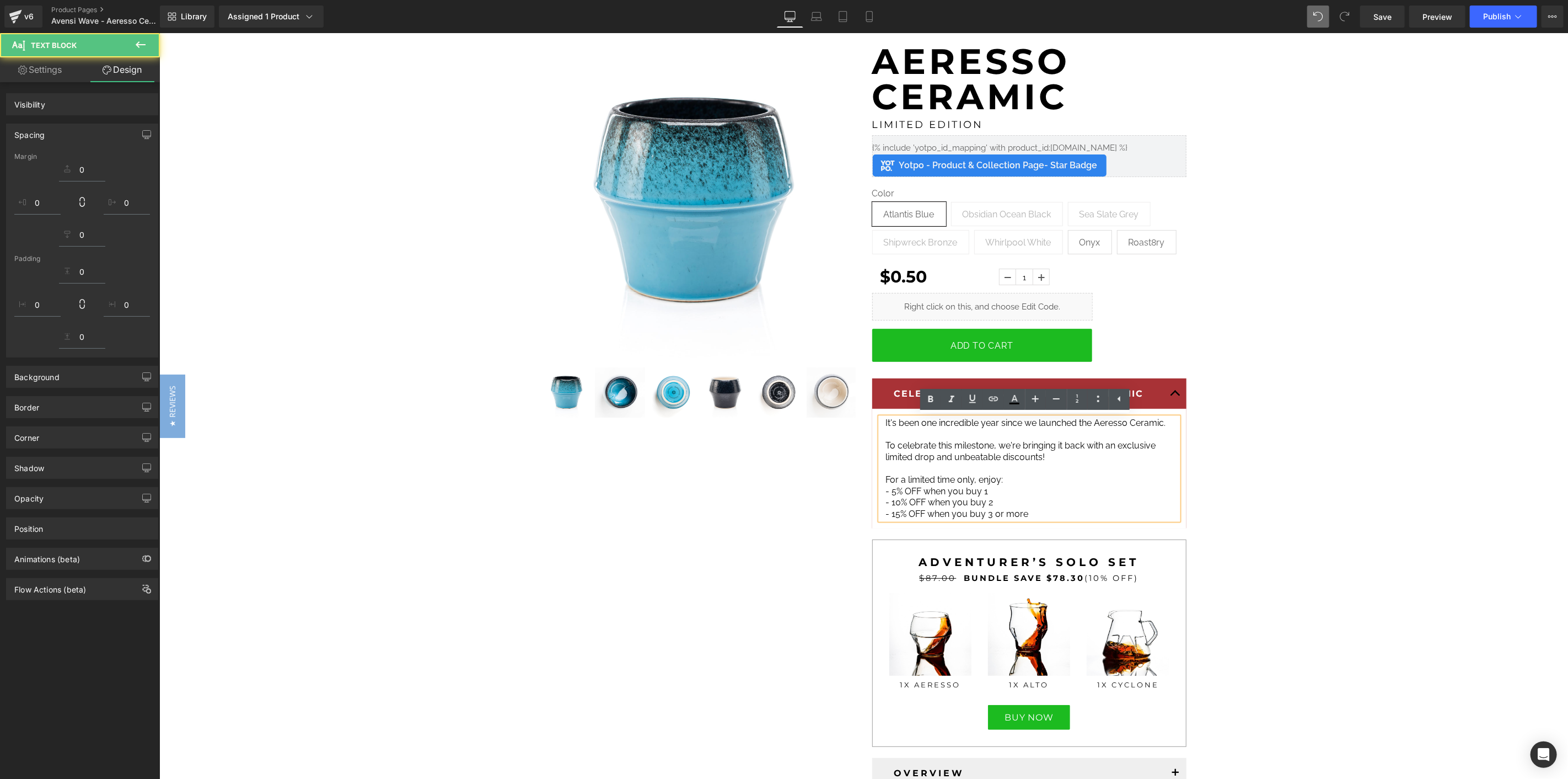
click at [1109, 509] on p "- 15% OFF when you buy 3 or more" at bounding box center [1028, 514] width 287 height 12
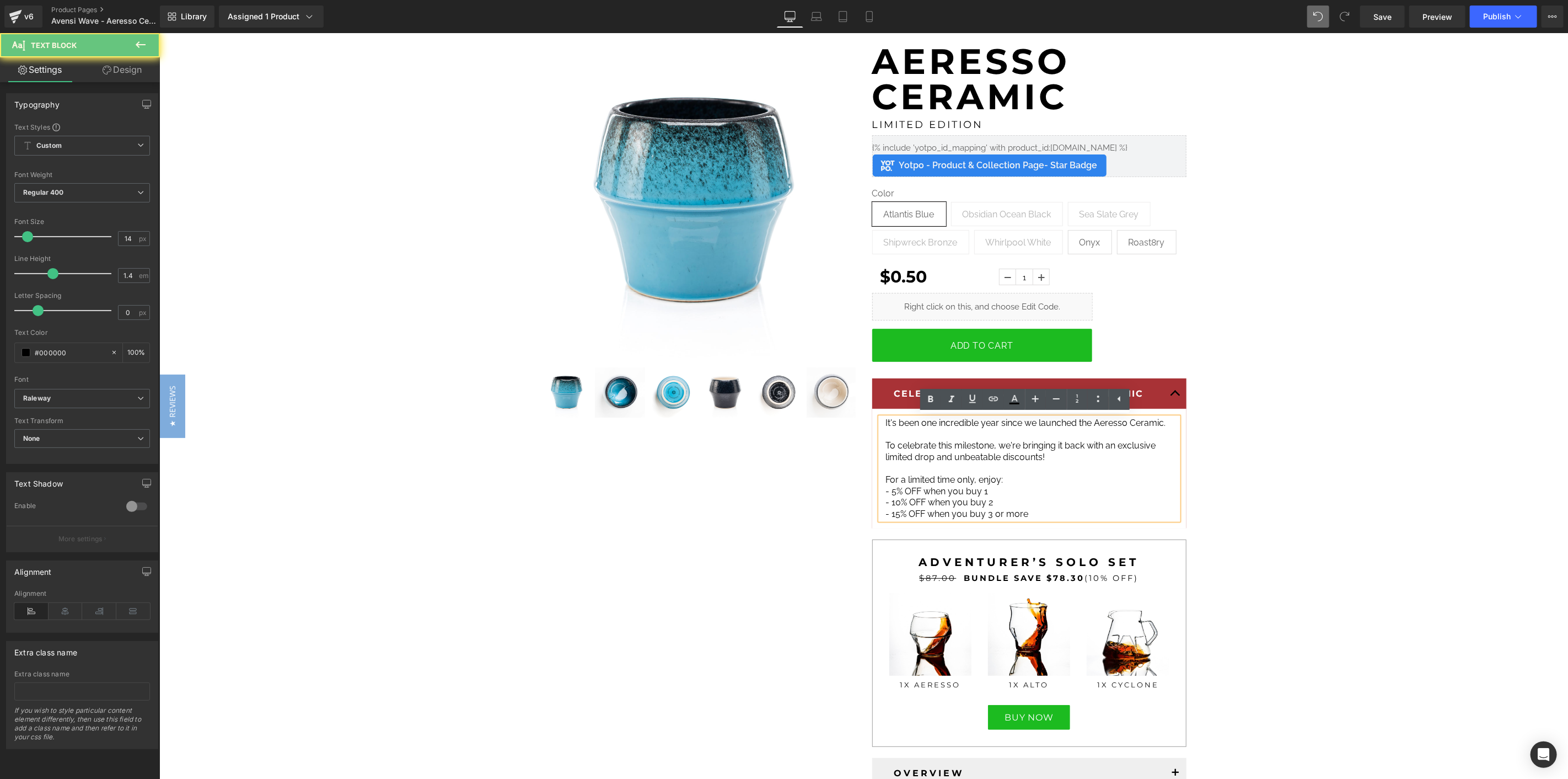
click at [1116, 515] on p "- 15% OFF when you buy 3 or more" at bounding box center [1028, 514] width 287 height 12
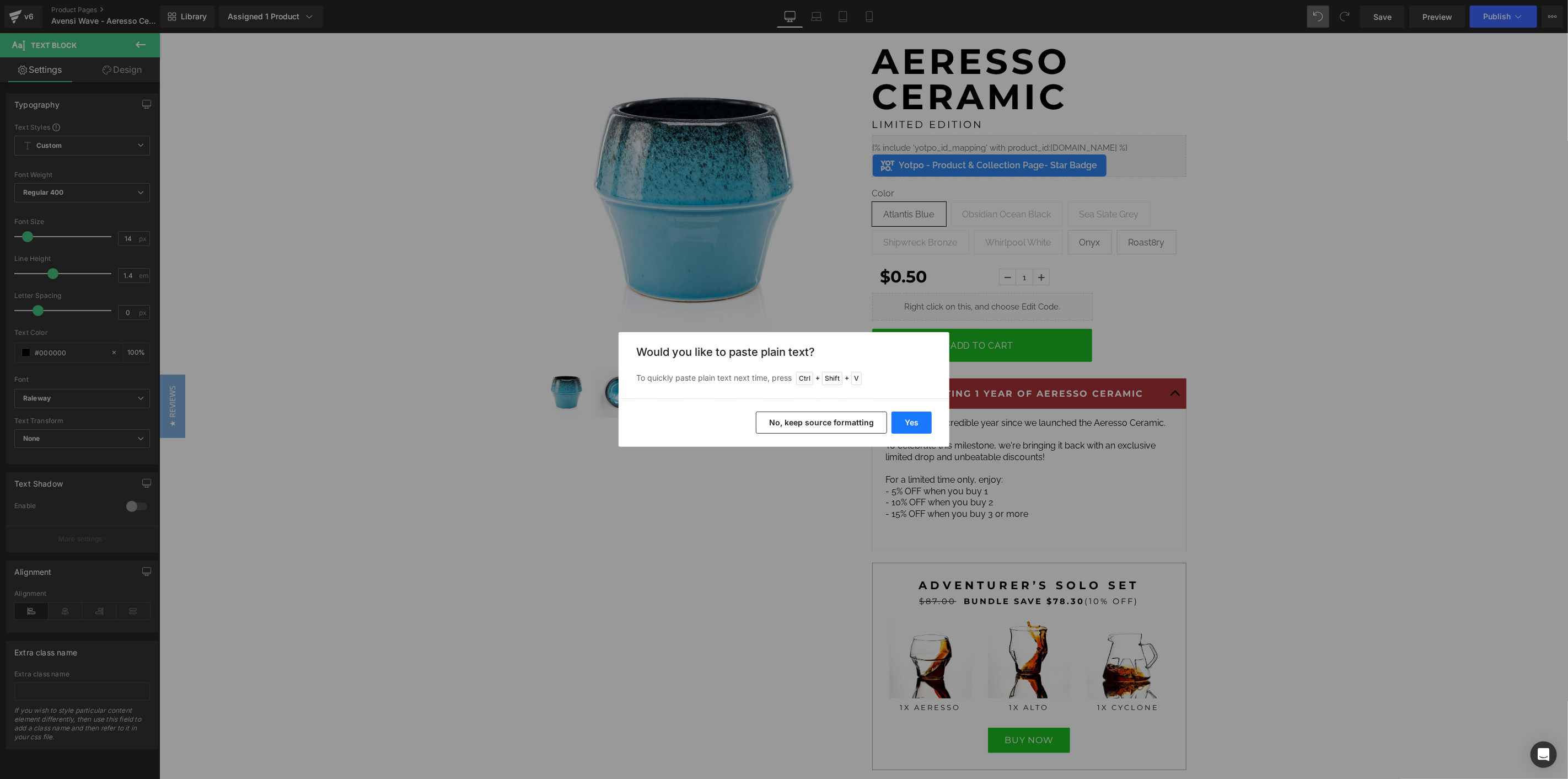
click at [922, 426] on button "Yes" at bounding box center [911, 422] width 40 height 22
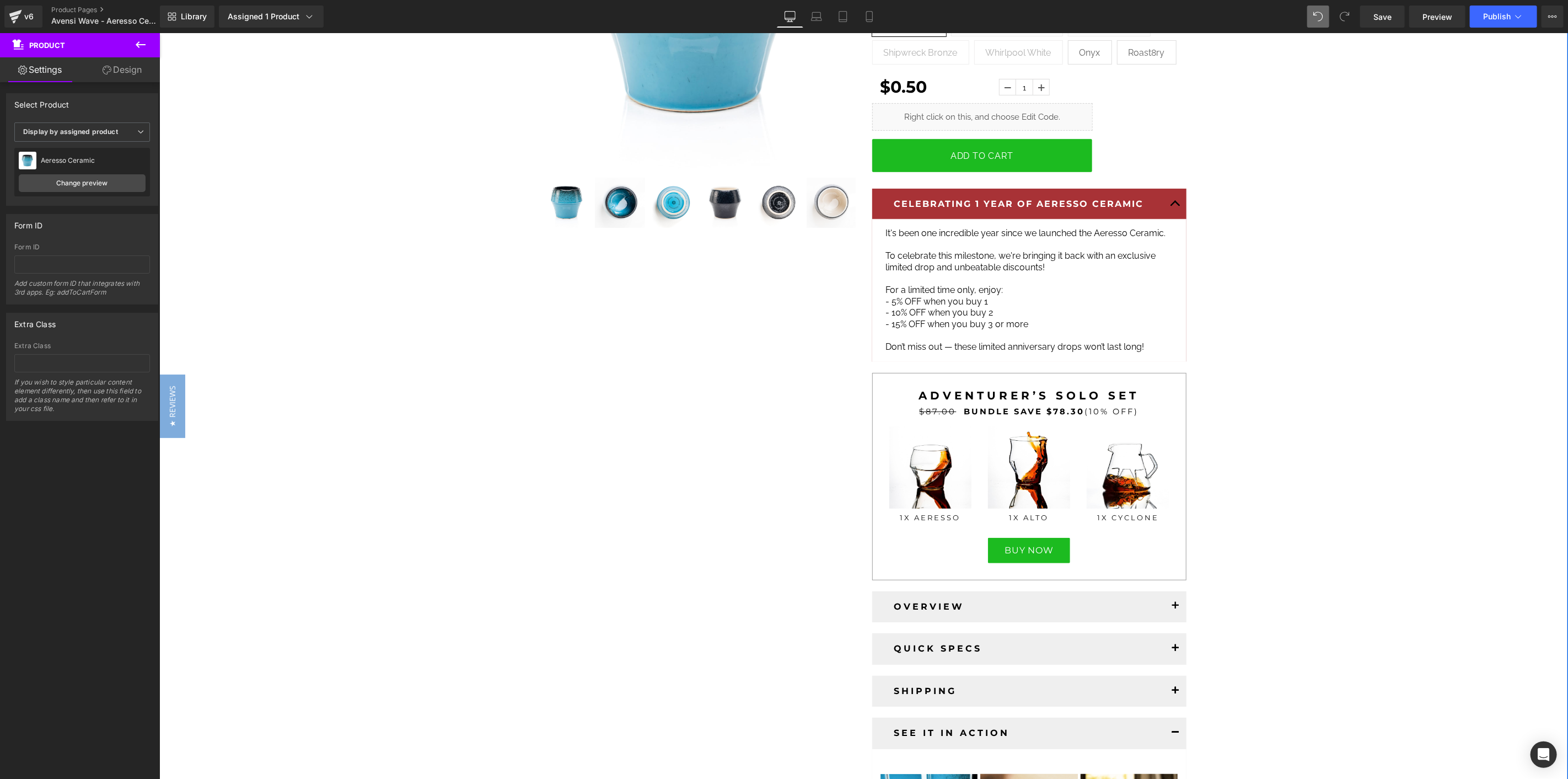
scroll to position [123, 0]
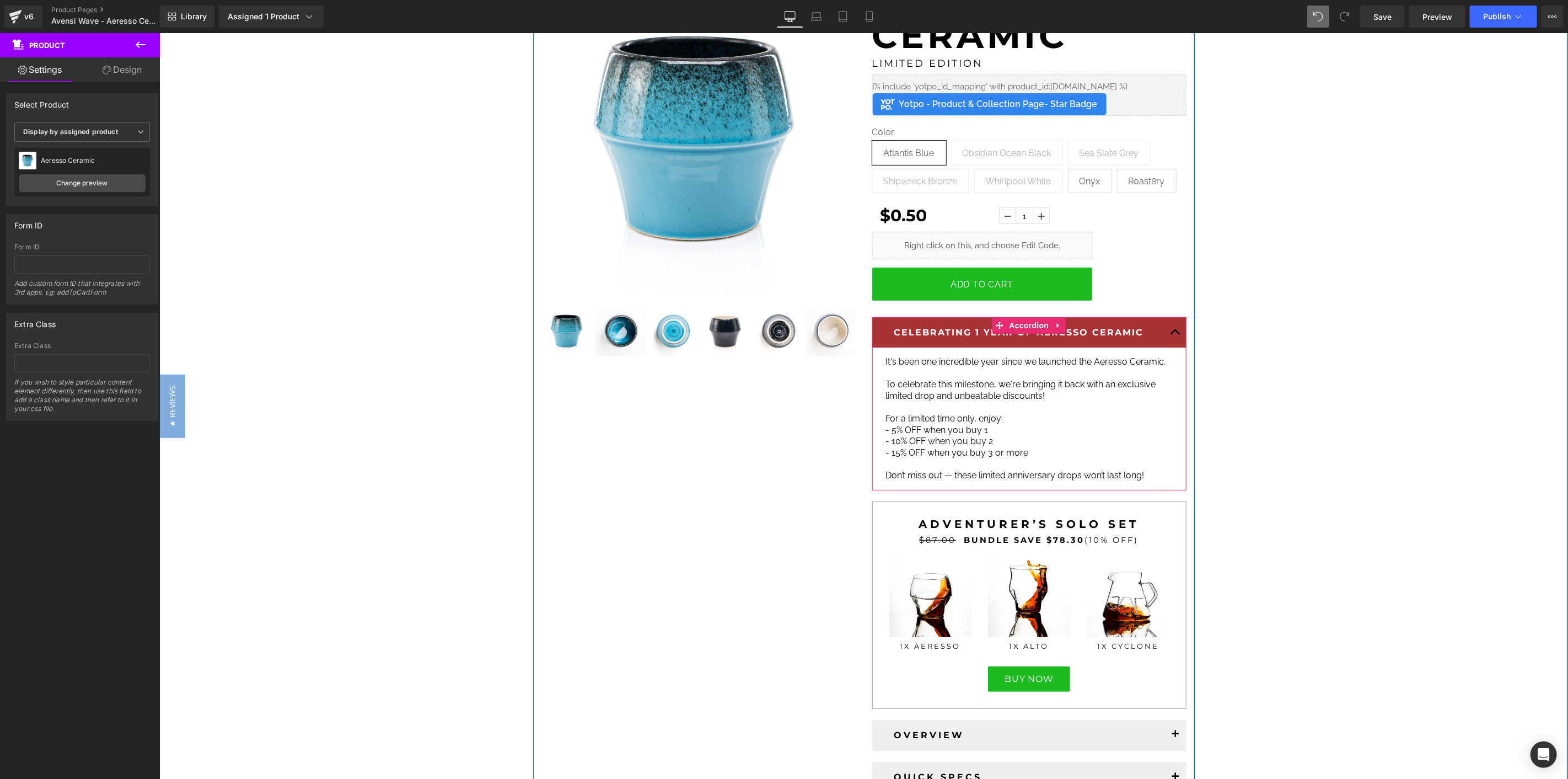
click at [1164, 323] on button "button" at bounding box center [1175, 332] width 22 height 31
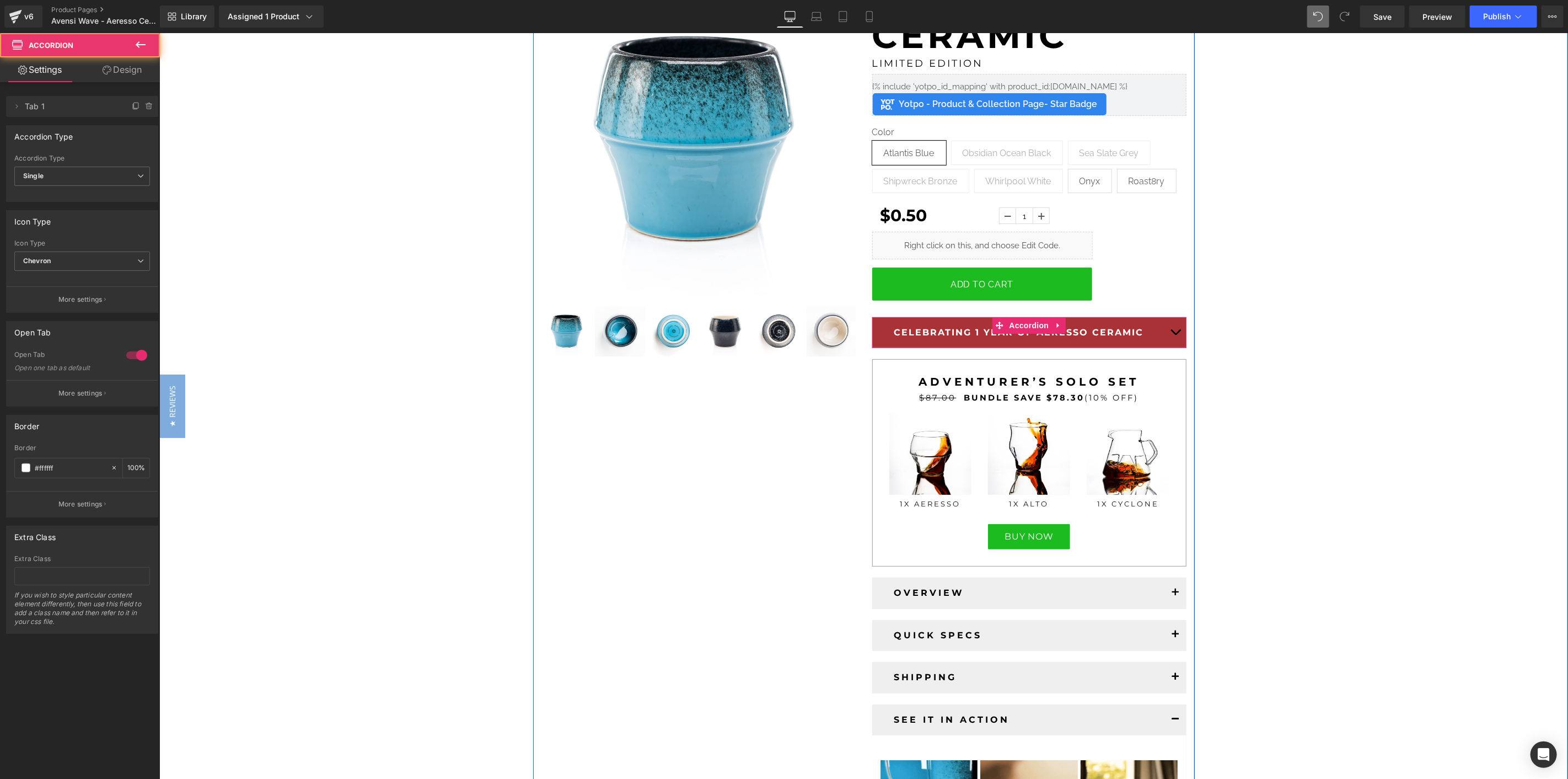
click at [1172, 328] on button "button" at bounding box center [1175, 332] width 22 height 31
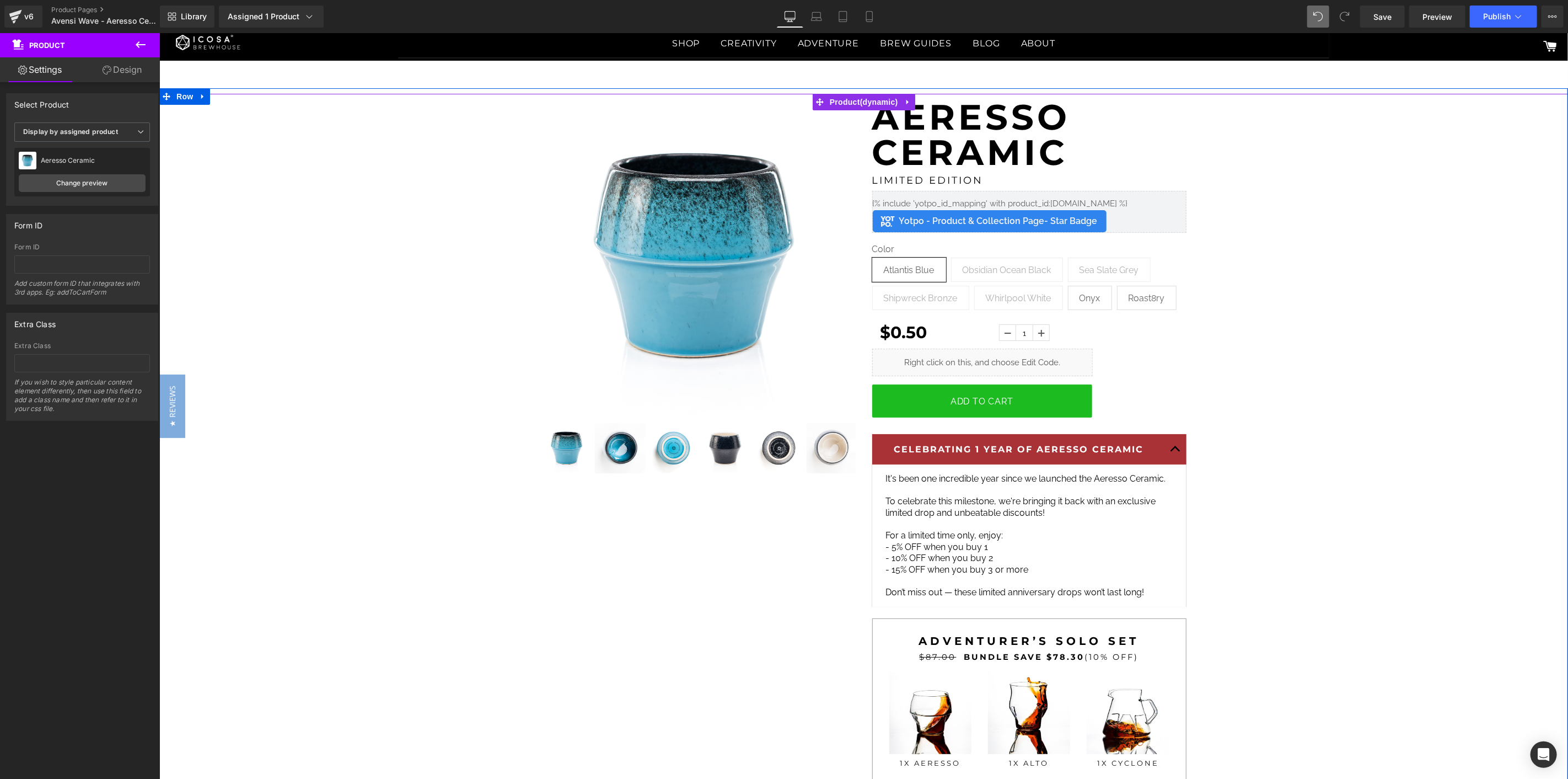
scroll to position [0, 0]
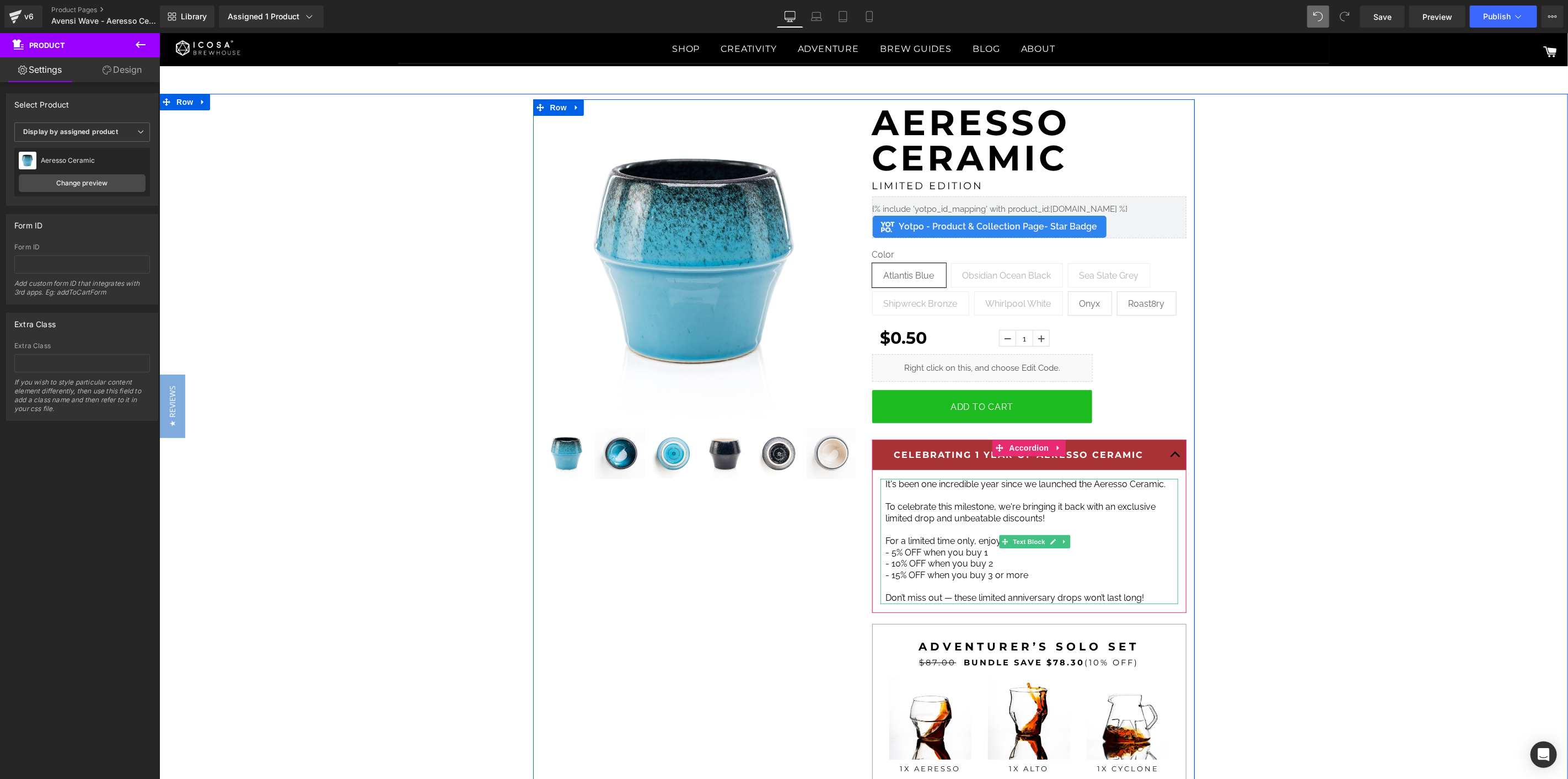
drag, startPoint x: 1052, startPoint y: 573, endPoint x: 1058, endPoint y: 577, distance: 7.2
click at [1052, 573] on p "- 15% OFF when you buy 3 or more" at bounding box center [1028, 575] width 287 height 12
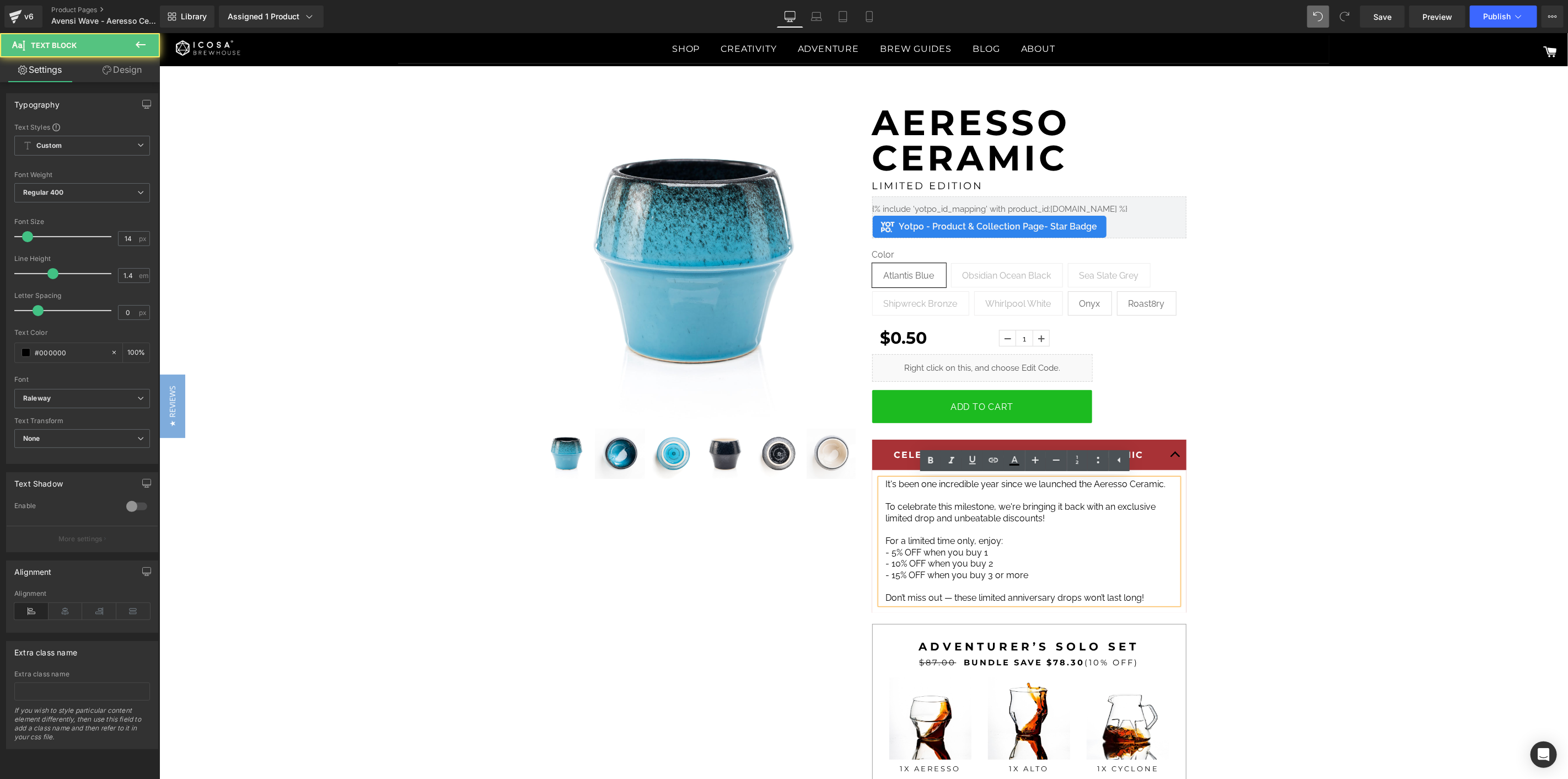
click at [1058, 577] on p "- 15% OFF when you buy 3 or more" at bounding box center [1028, 575] width 287 height 12
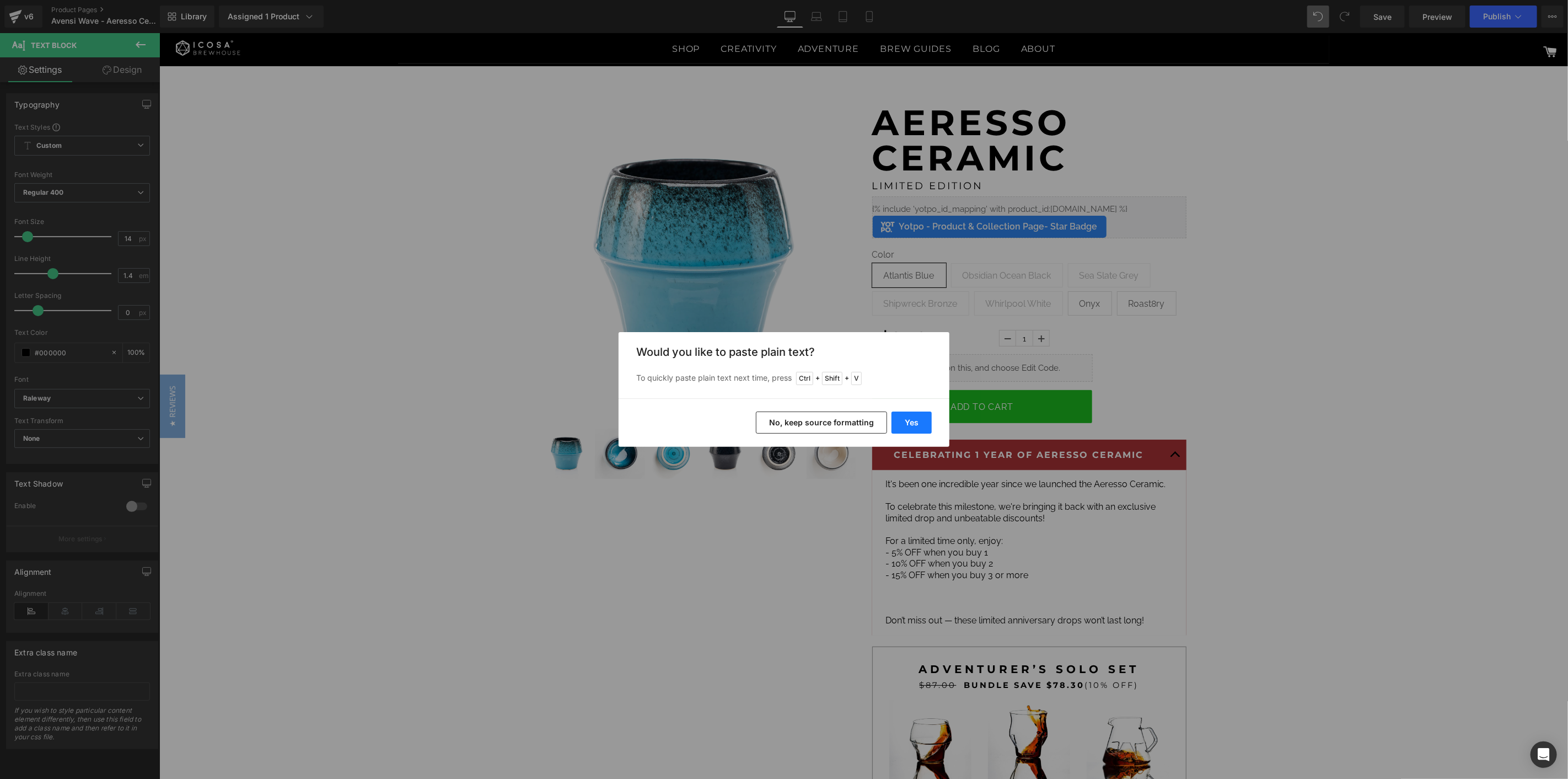
click at [917, 427] on button "Yes" at bounding box center [911, 422] width 40 height 22
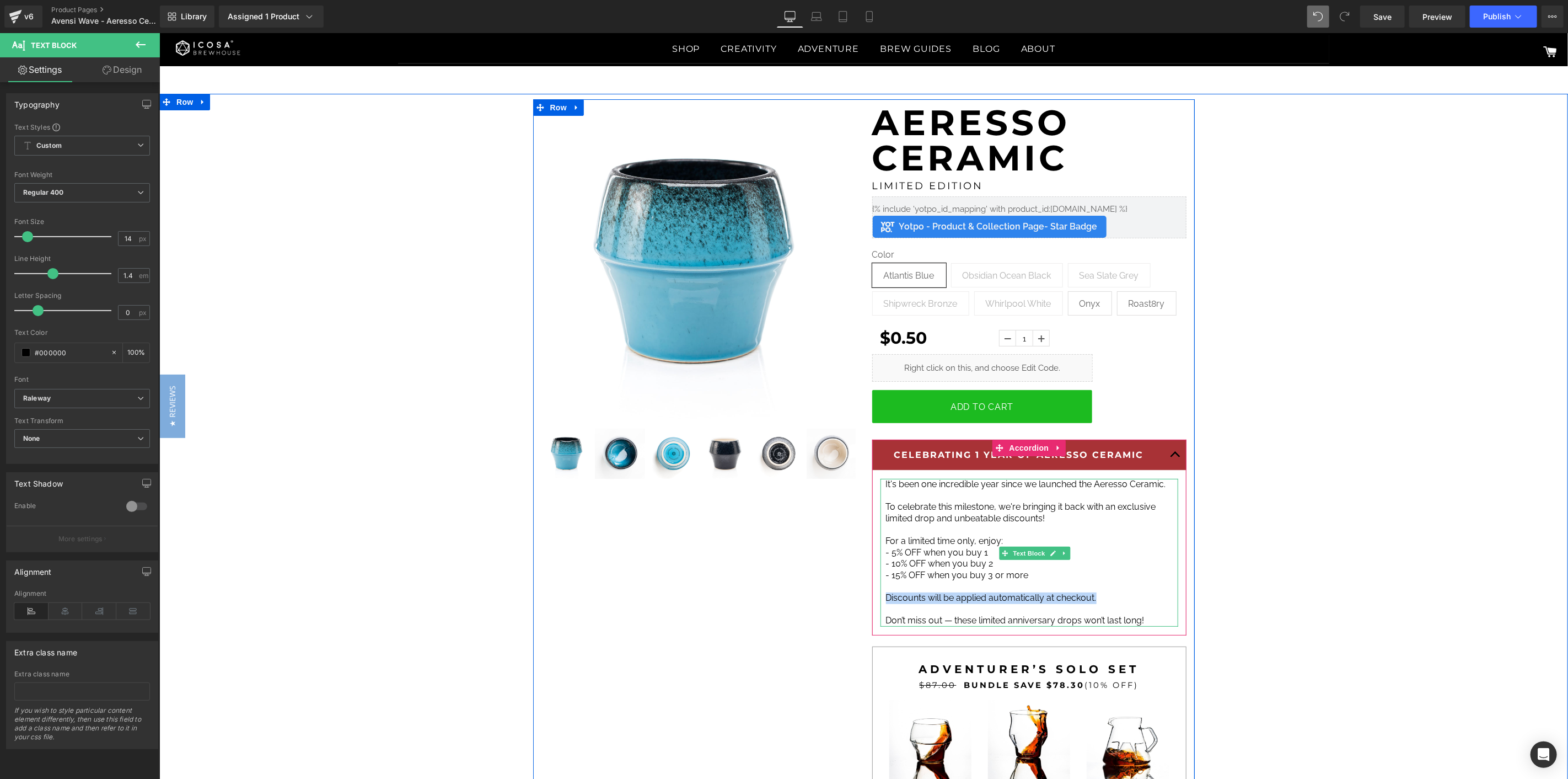
drag, startPoint x: 1094, startPoint y: 593, endPoint x: 881, endPoint y: 602, distance: 213.2
click at [885, 602] on p "Discounts will be applied automatically at checkout." at bounding box center [1028, 598] width 287 height 12
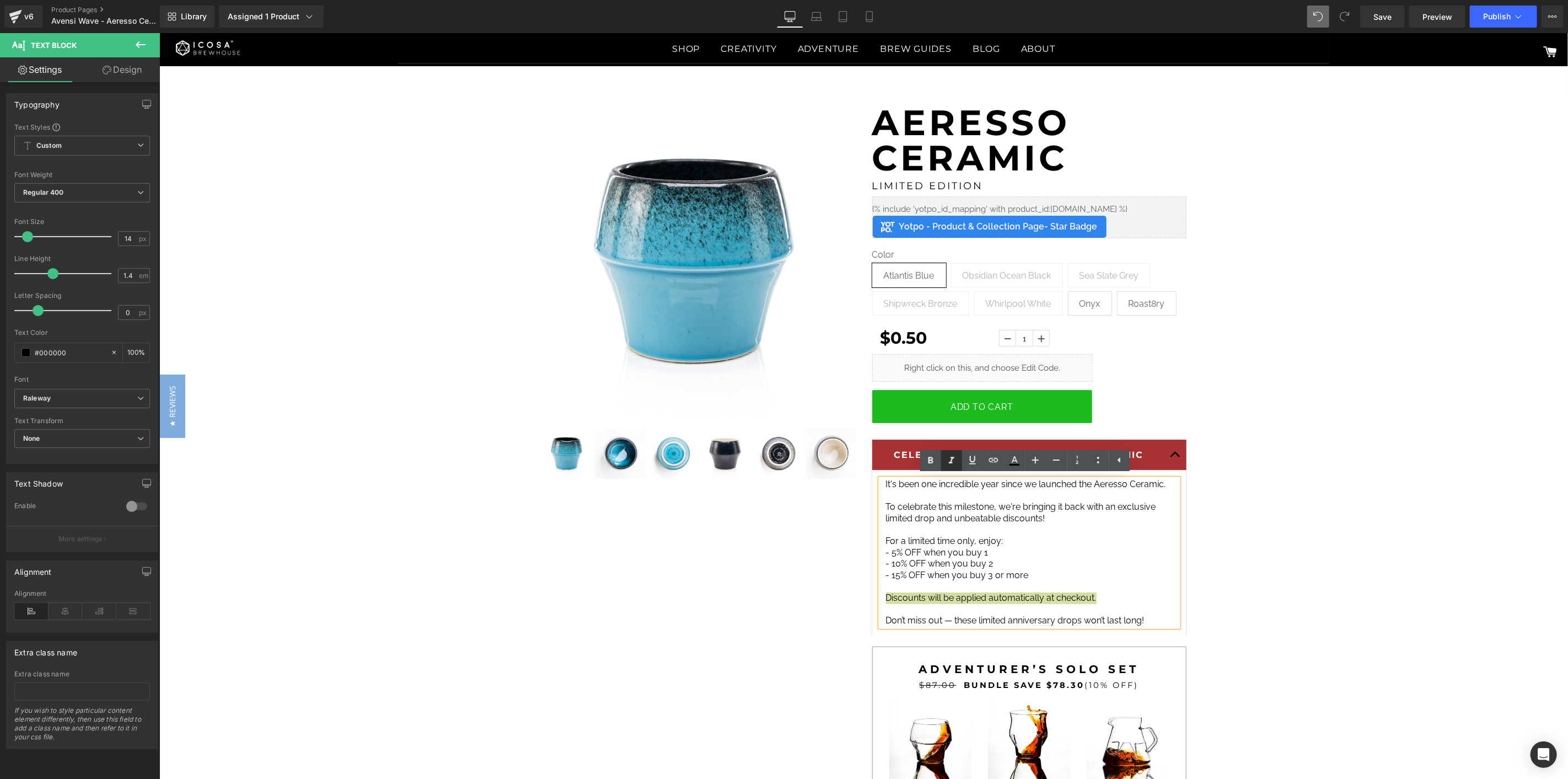
click at [956, 459] on icon at bounding box center [951, 461] width 13 height 13
click at [1118, 541] on p "For a limited time only, enjoy:" at bounding box center [1028, 541] width 287 height 12
drag, startPoint x: 916, startPoint y: 552, endPoint x: 888, endPoint y: 557, distance: 28.4
click at [888, 557] on span "- 5% OFF when you buy 1" at bounding box center [936, 552] width 103 height 11
drag, startPoint x: 923, startPoint y: 564, endPoint x: 887, endPoint y: 564, distance: 36.0
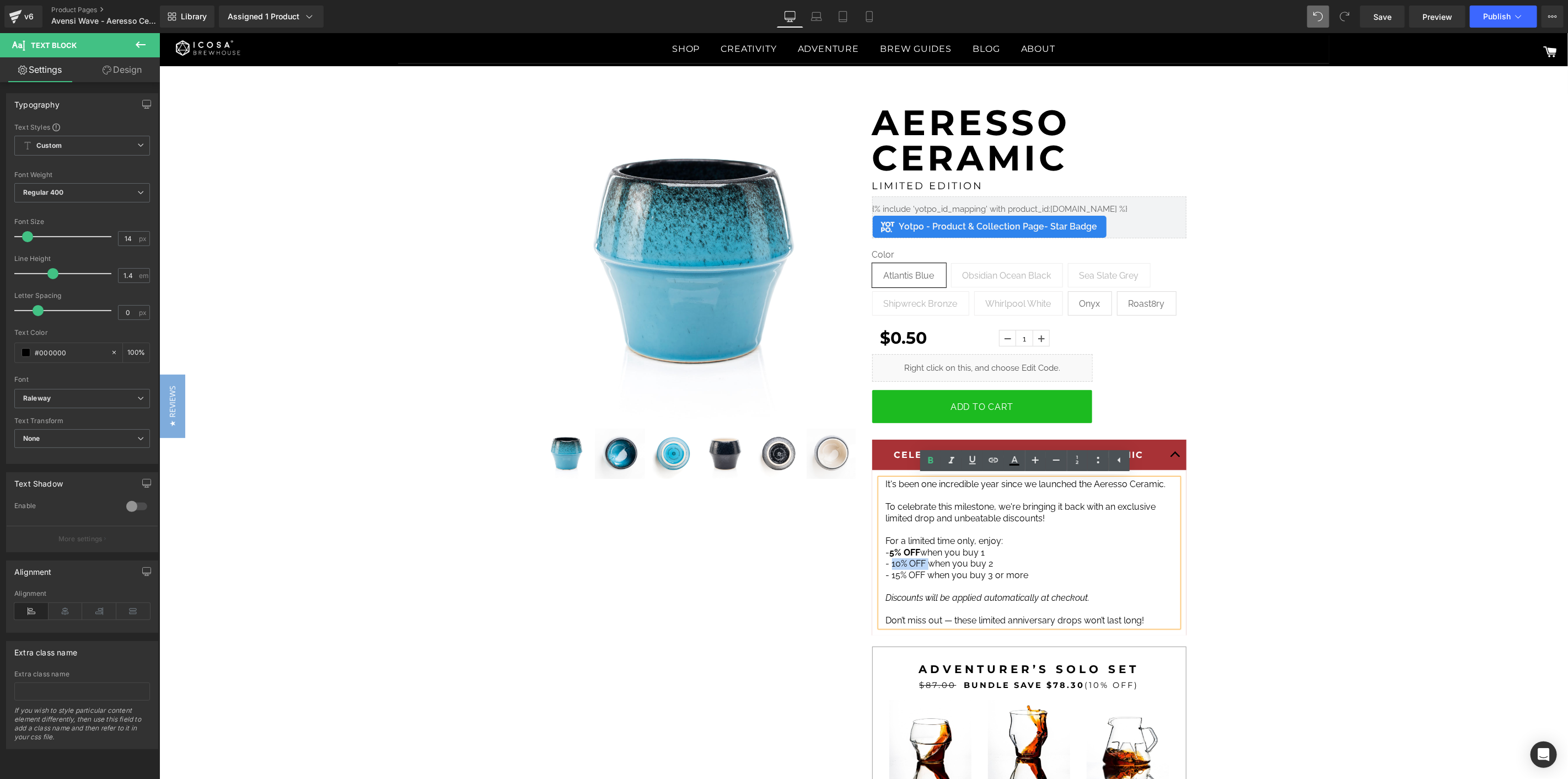
click at [887, 564] on span "- 10% OFF when you buy 2" at bounding box center [939, 563] width 108 height 11
drag, startPoint x: 921, startPoint y: 575, endPoint x: 887, endPoint y: 574, distance: 34.0
click at [887, 574] on span "- 15% OFF when you buy 3 or more" at bounding box center [957, 574] width 143 height 11
click at [1059, 558] on p "- 10% OFF when you buy 2" at bounding box center [1028, 563] width 287 height 12
click at [1018, 621] on span "Don’t miss out — these limited anniversary drops won’t last long!" at bounding box center [1015, 619] width 259 height 11
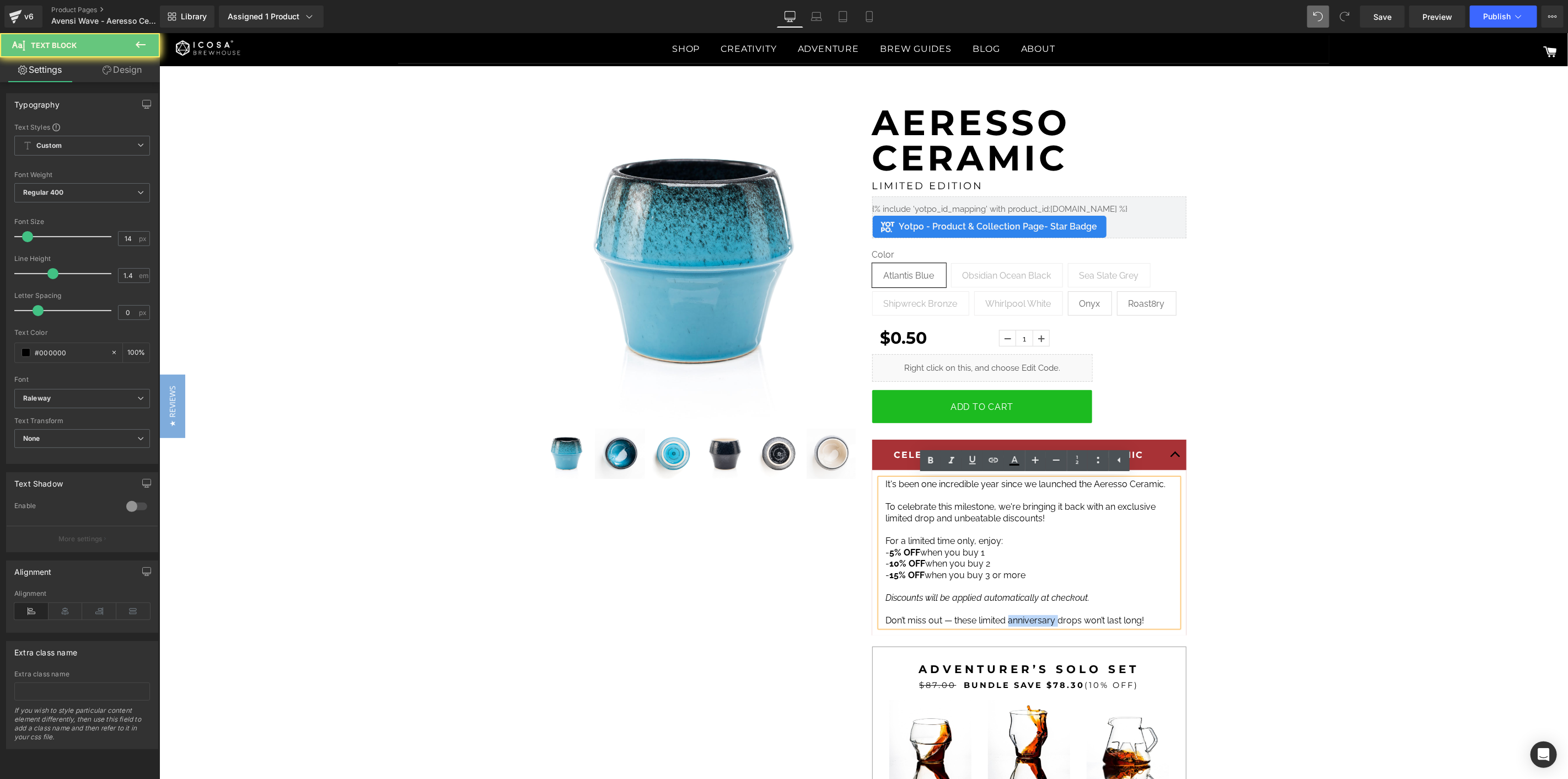
click at [1018, 621] on span "Don’t miss out — these limited anniversary drops won’t last long!" at bounding box center [1015, 619] width 259 height 11
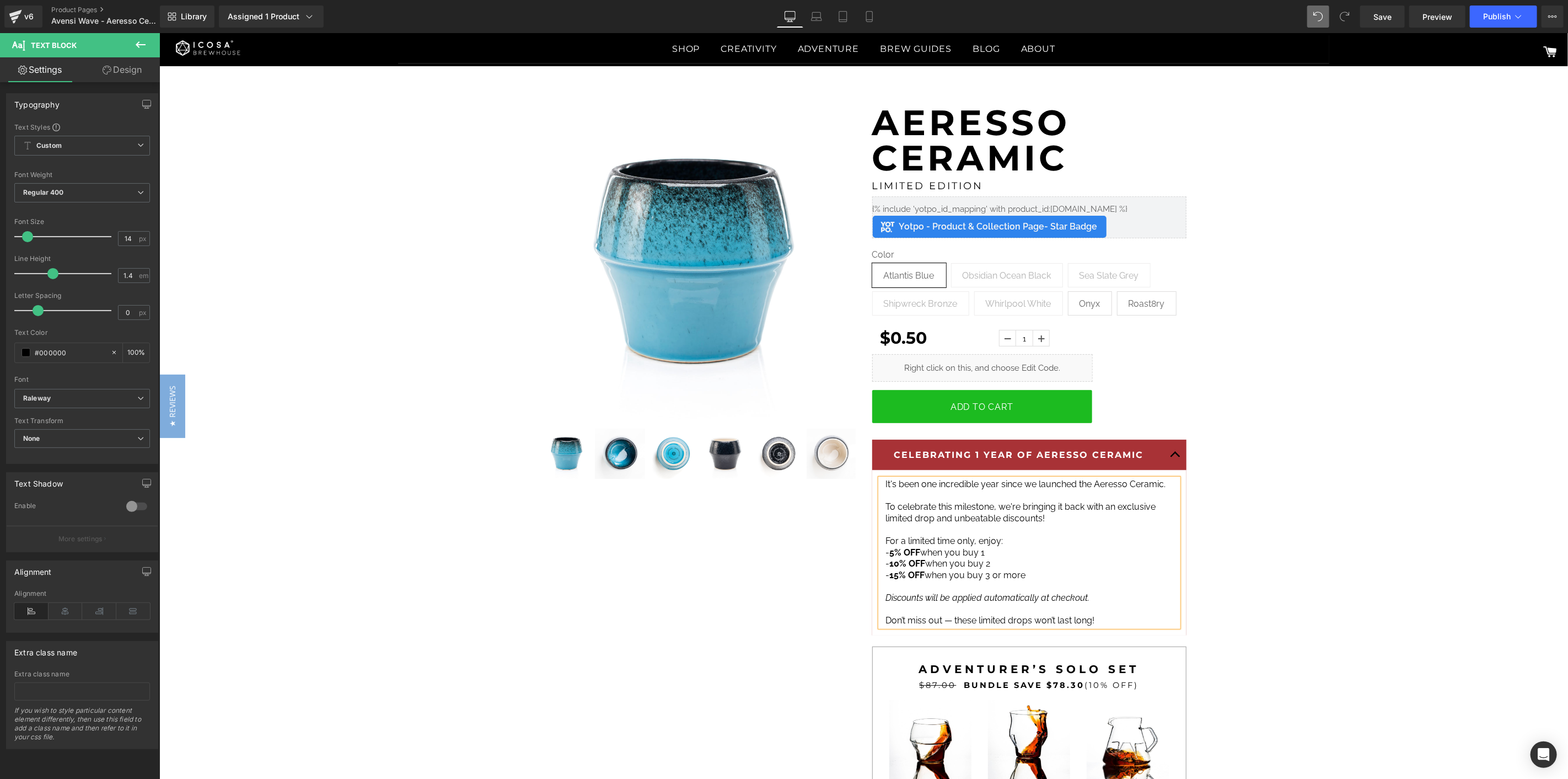
click at [1163, 480] on p "It's been one incredible year since we launched the Aeresso Ceramic." at bounding box center [1028, 484] width 287 height 12
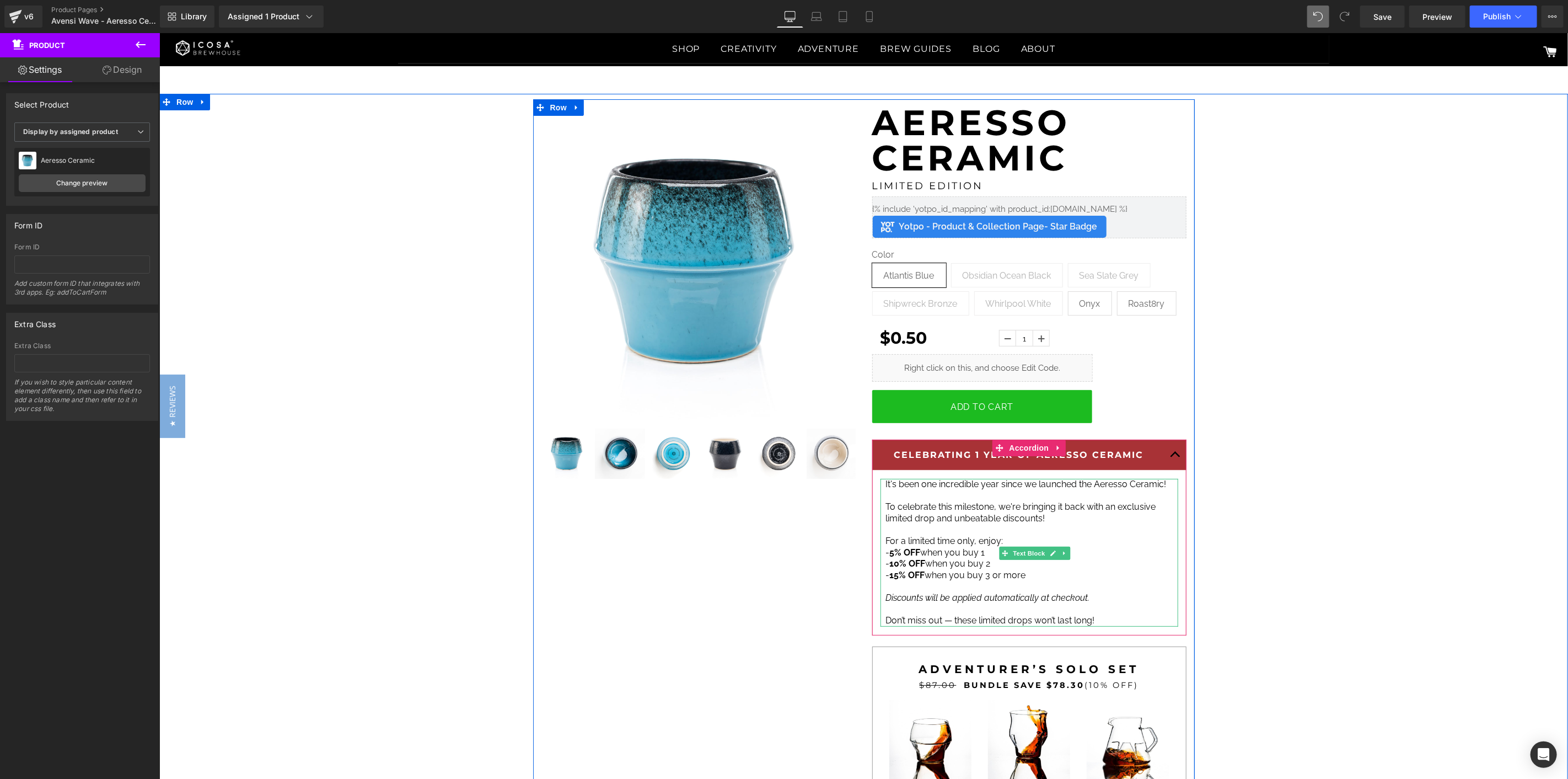
click at [974, 518] on span "To celebrate this milestone, we're bringing it back with an exclusive limited d…" at bounding box center [1020, 512] width 270 height 22
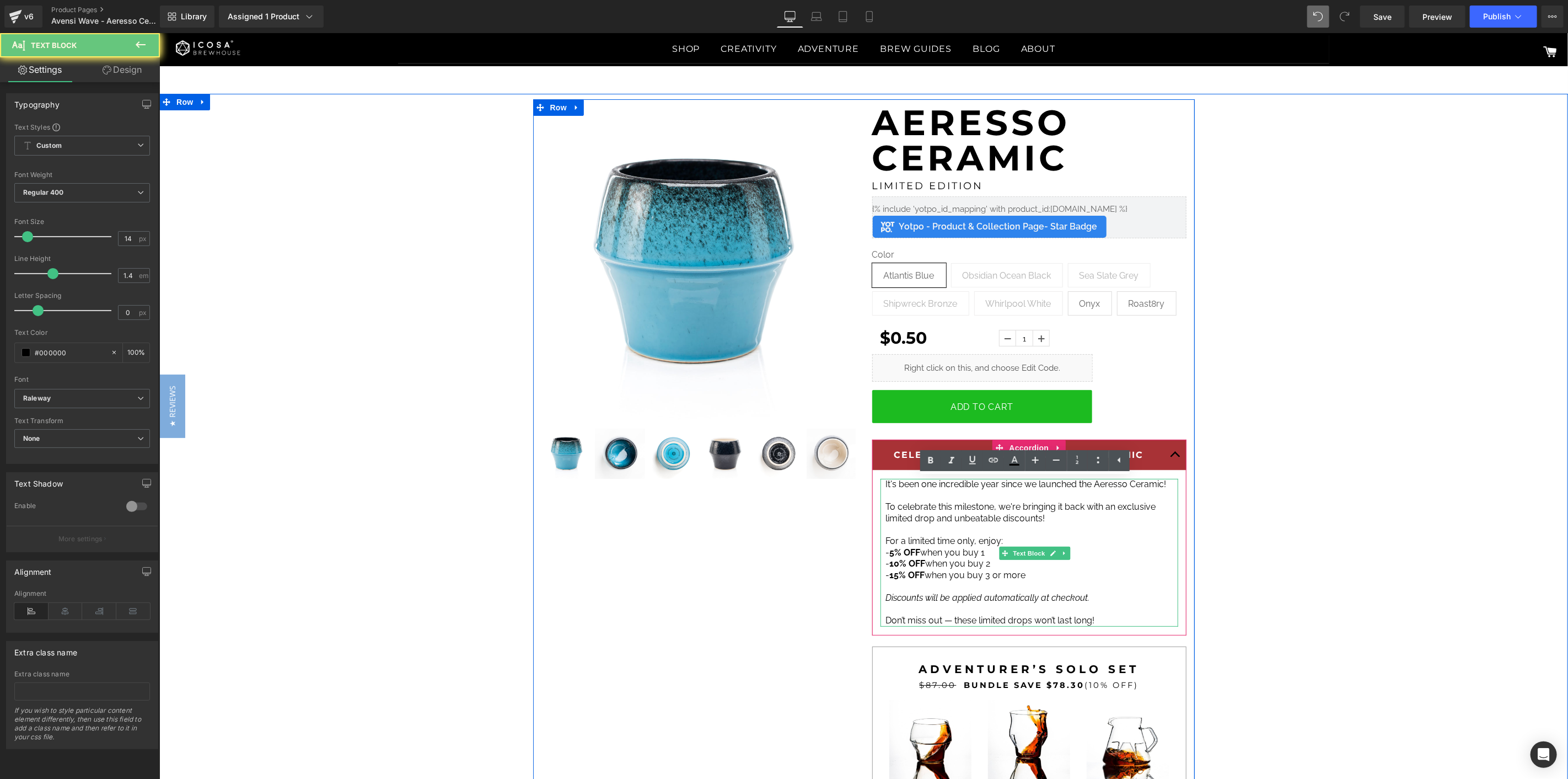
click at [974, 518] on span "To celebrate this milestone, we're bringing it back with an exclusive limited d…" at bounding box center [1020, 512] width 270 height 22
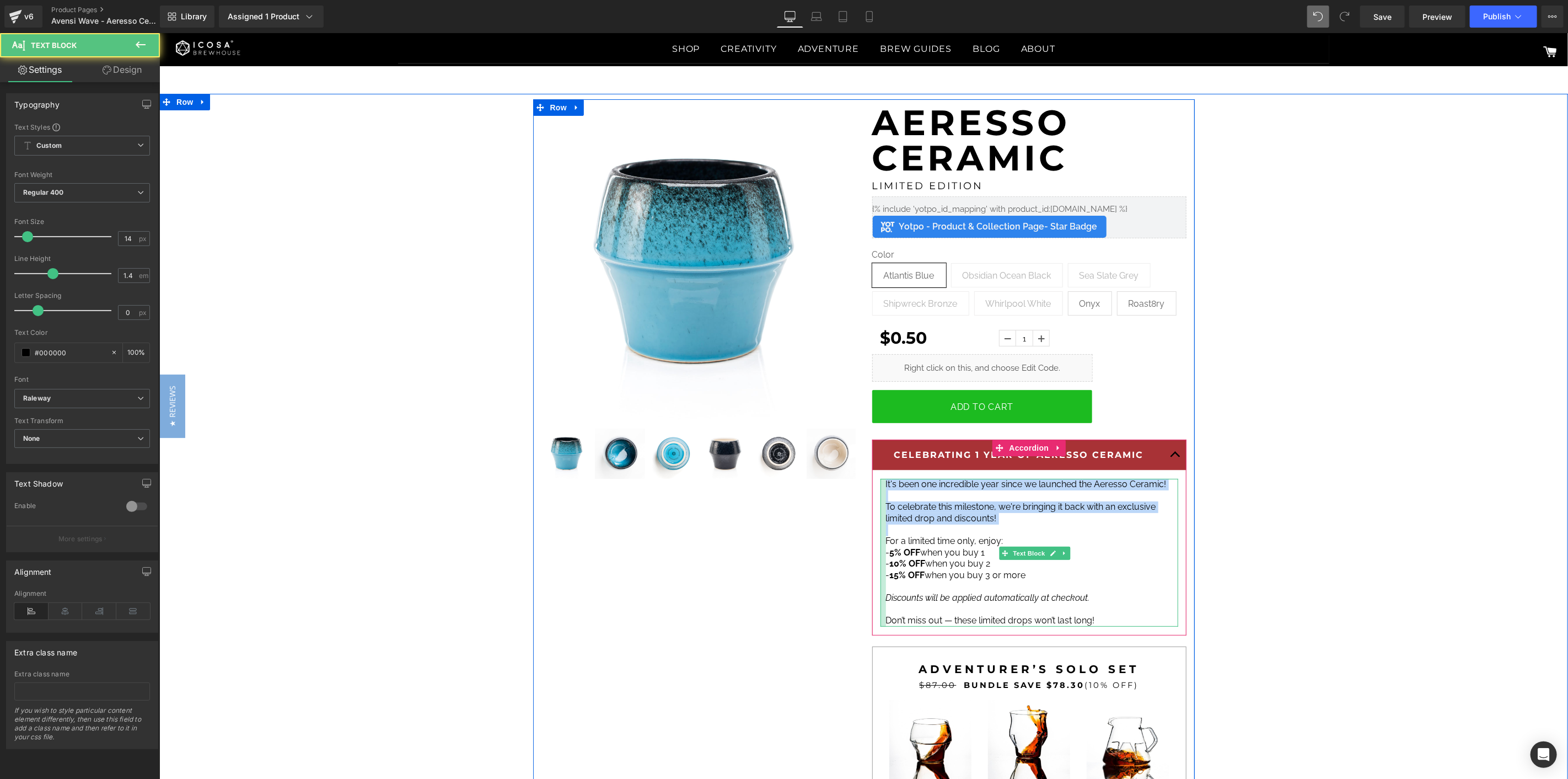
drag, startPoint x: 881, startPoint y: 541, endPoint x: 880, endPoint y: 482, distance: 59.0
click at [880, 482] on div "It's been one incredible year since we launched the Aeresso Ceramic! To celebra…" at bounding box center [1028, 552] width 297 height 148
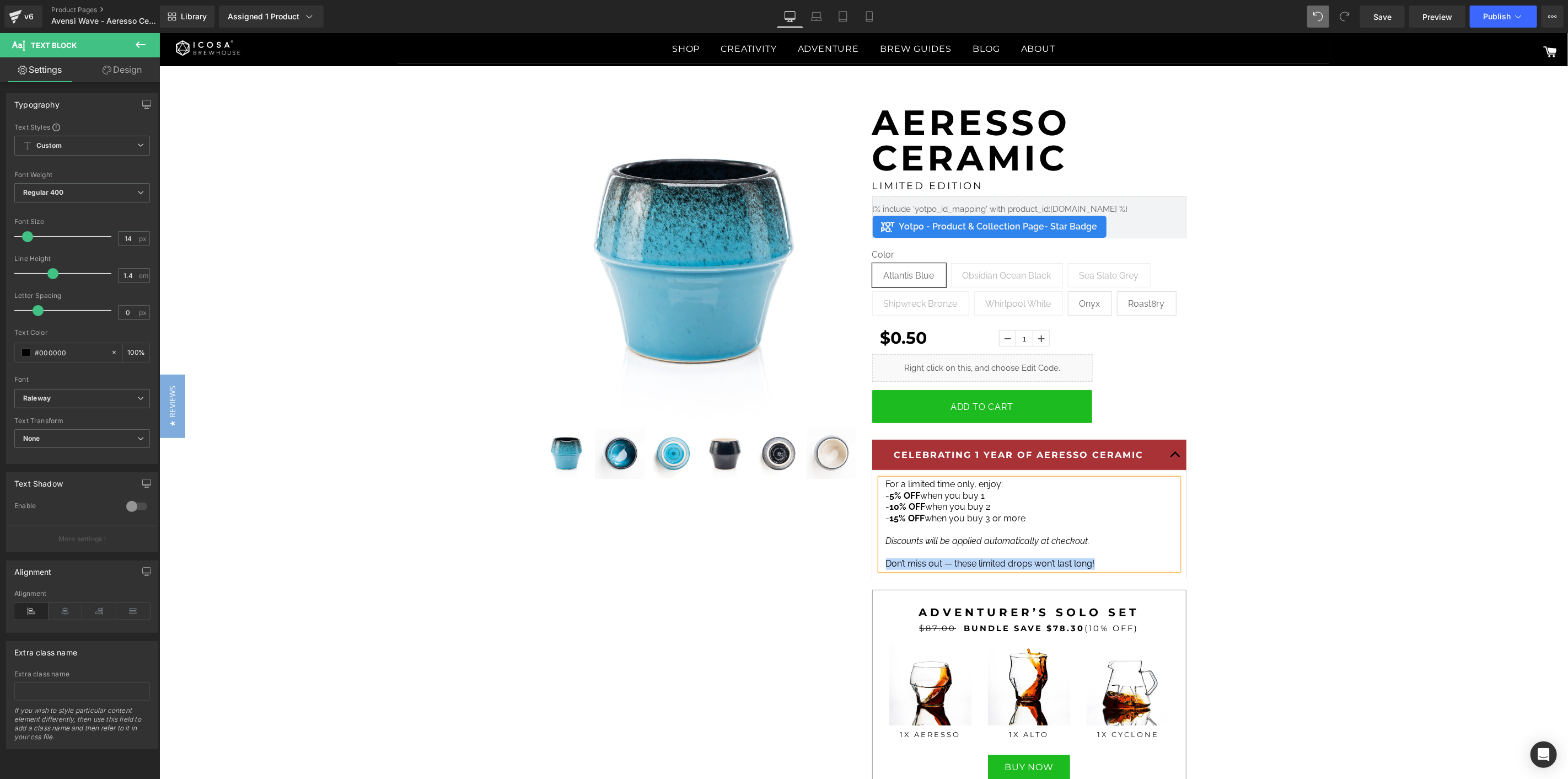
drag, startPoint x: 1096, startPoint y: 561, endPoint x: 876, endPoint y: 564, distance: 220.0
click at [880, 564] on div "For a limited time only, enjoy: - 5% OFF when you buy 1 - 10% OFF when you buy …" at bounding box center [1028, 523] width 297 height 91
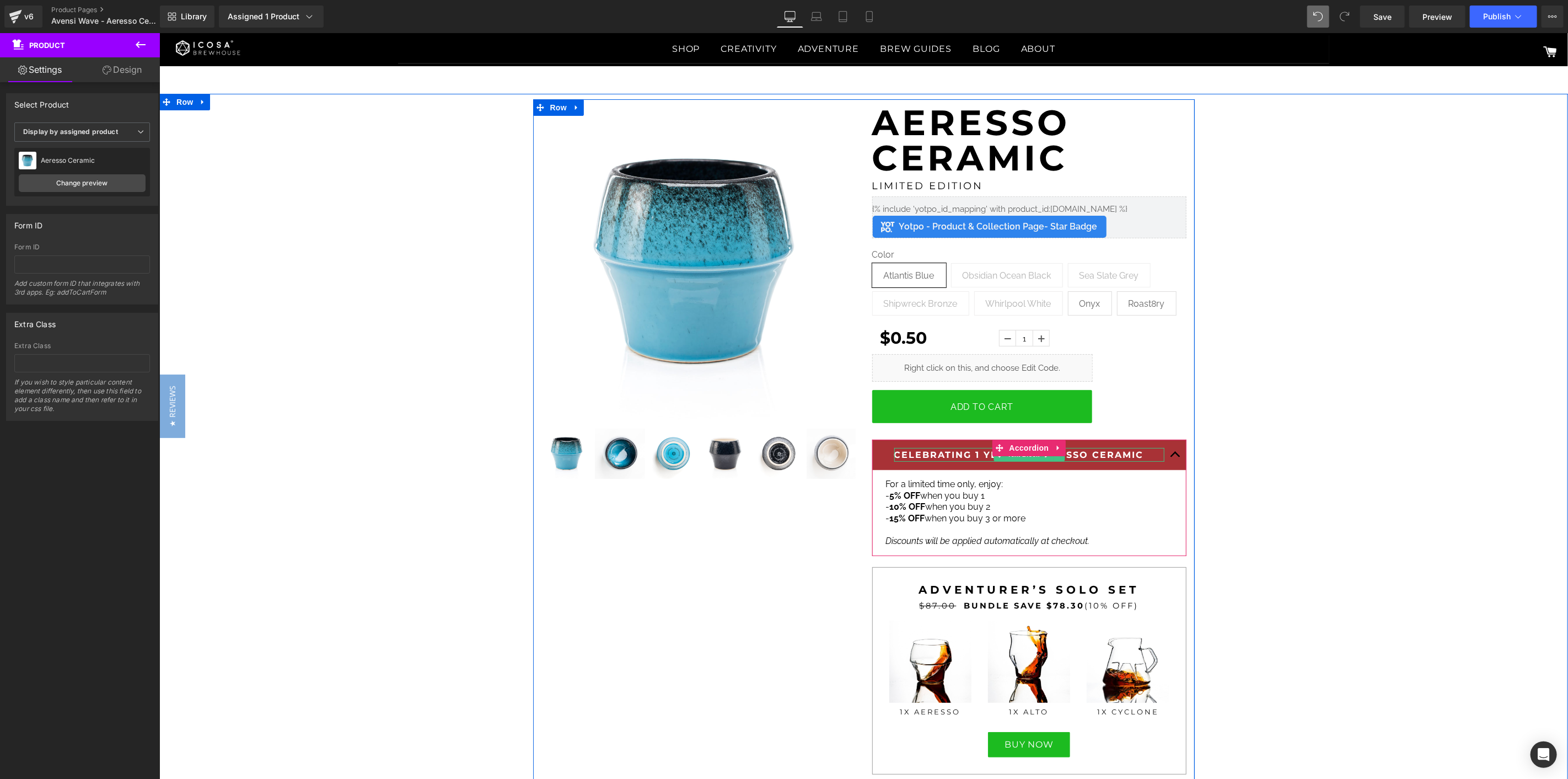
drag, startPoint x: 930, startPoint y: 452, endPoint x: 941, endPoint y: 453, distance: 11.0
click at [930, 452] on strong "CELEBRATING 1 YEAR OF AERESSO CERAMIC" at bounding box center [1018, 454] width 250 height 11
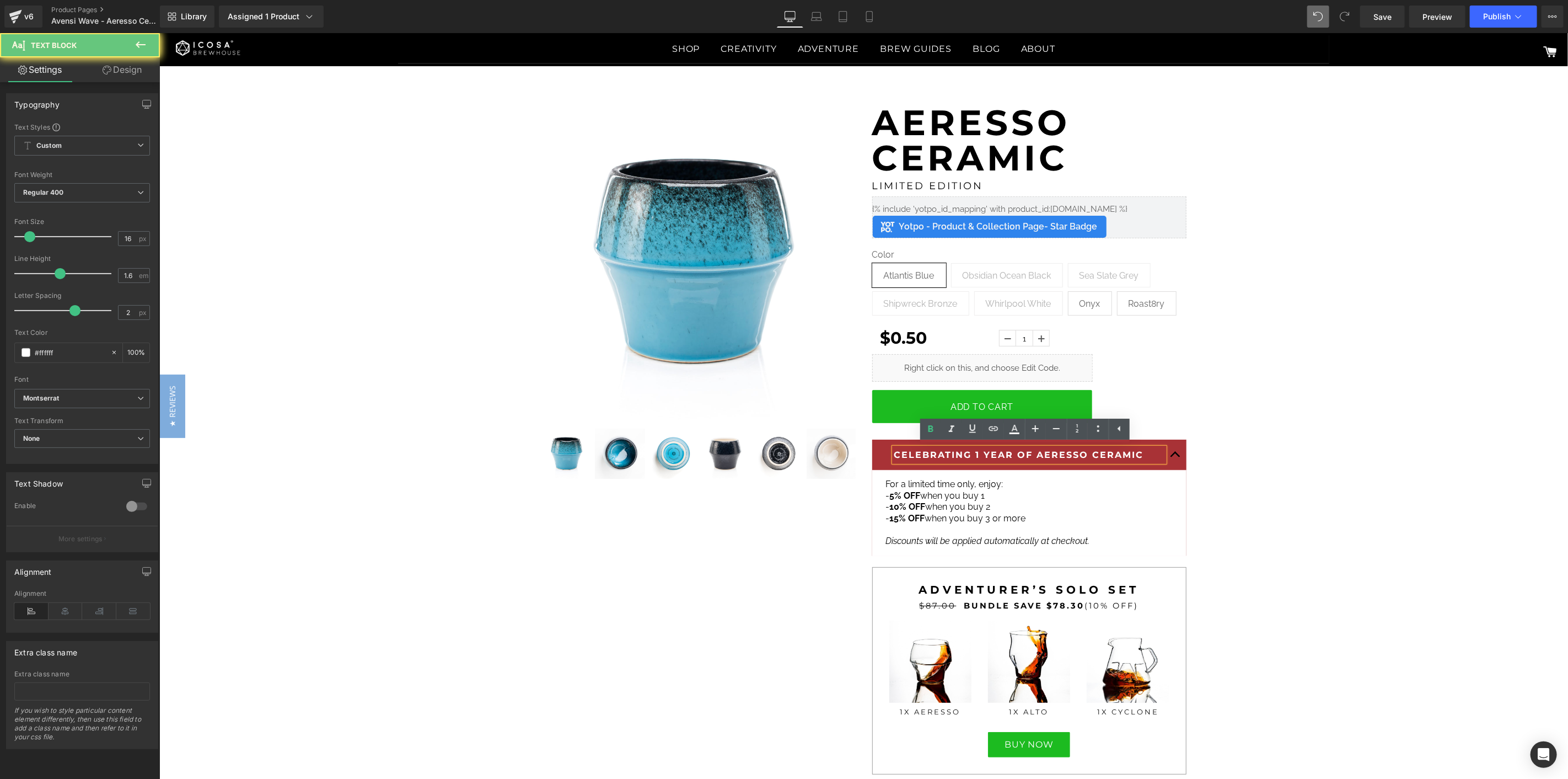
click at [941, 453] on strong "CELEBRATING 1 YEAR OF AERESSO CERAMIC" at bounding box center [1018, 454] width 250 height 11
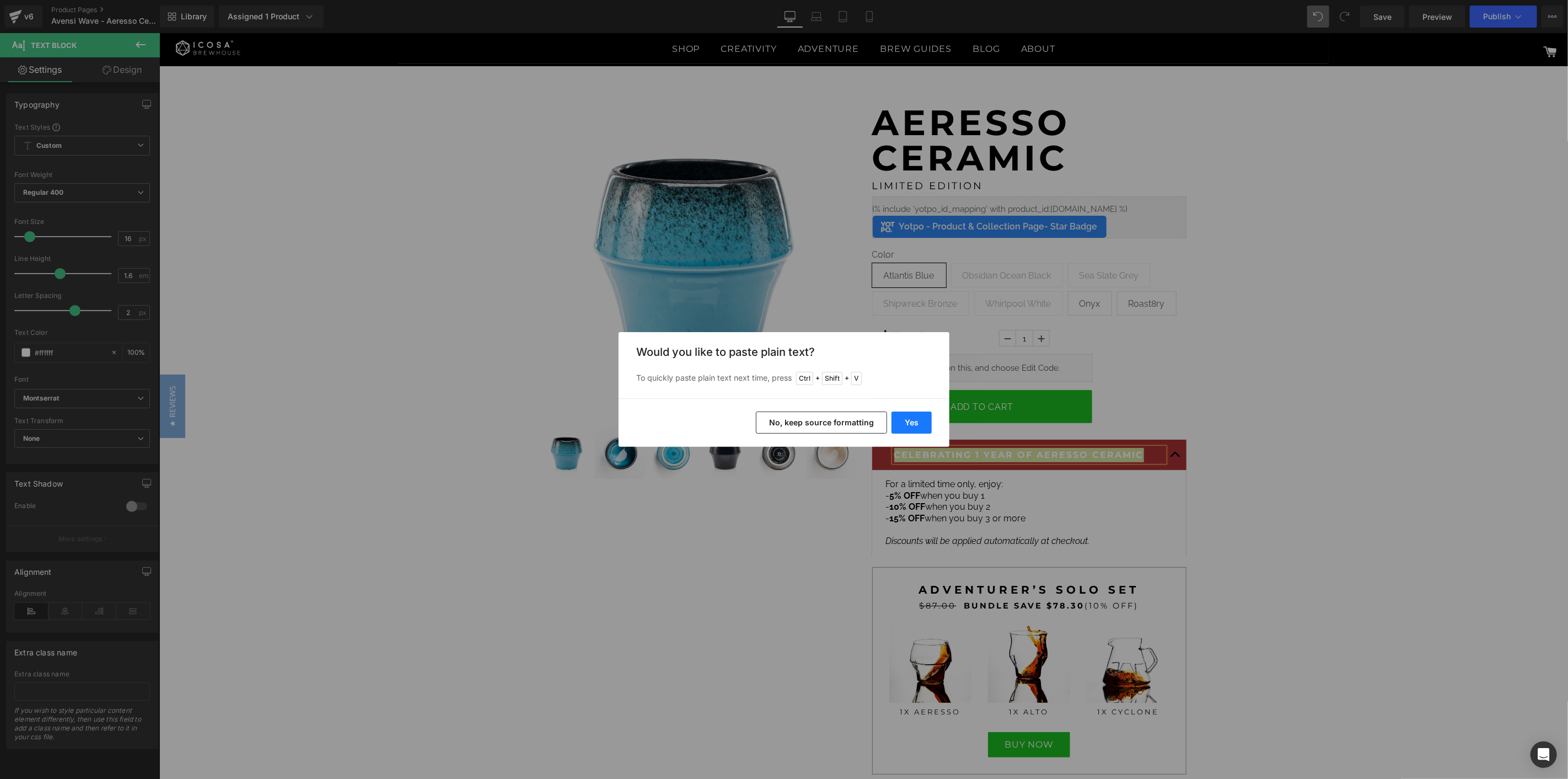
click at [909, 427] on button "Yes" at bounding box center [911, 422] width 40 height 22
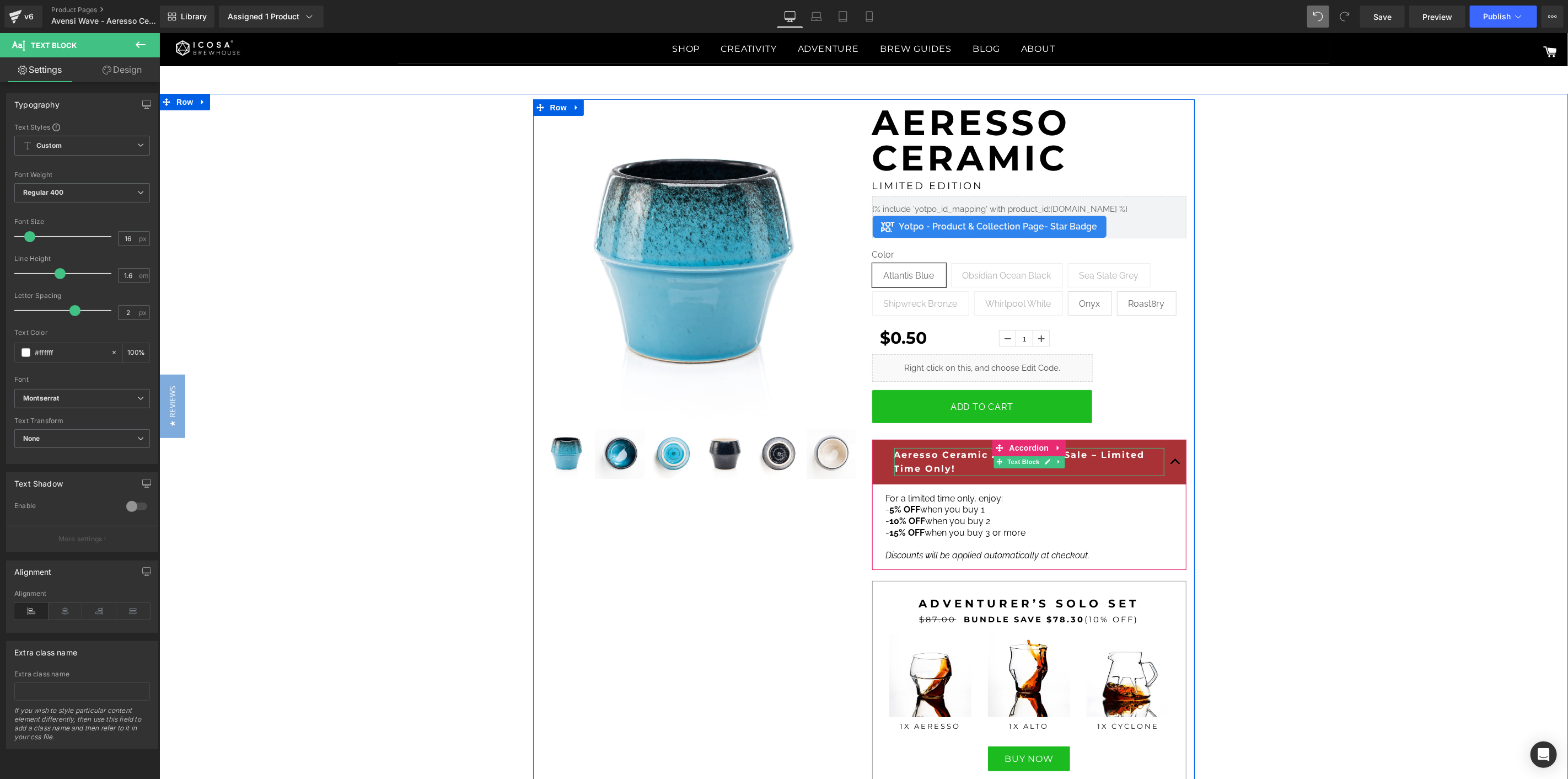
click at [1087, 452] on b "Aeresso Ceramic Anniversary Sale – Limited Time Only!" at bounding box center [1019, 461] width 251 height 25
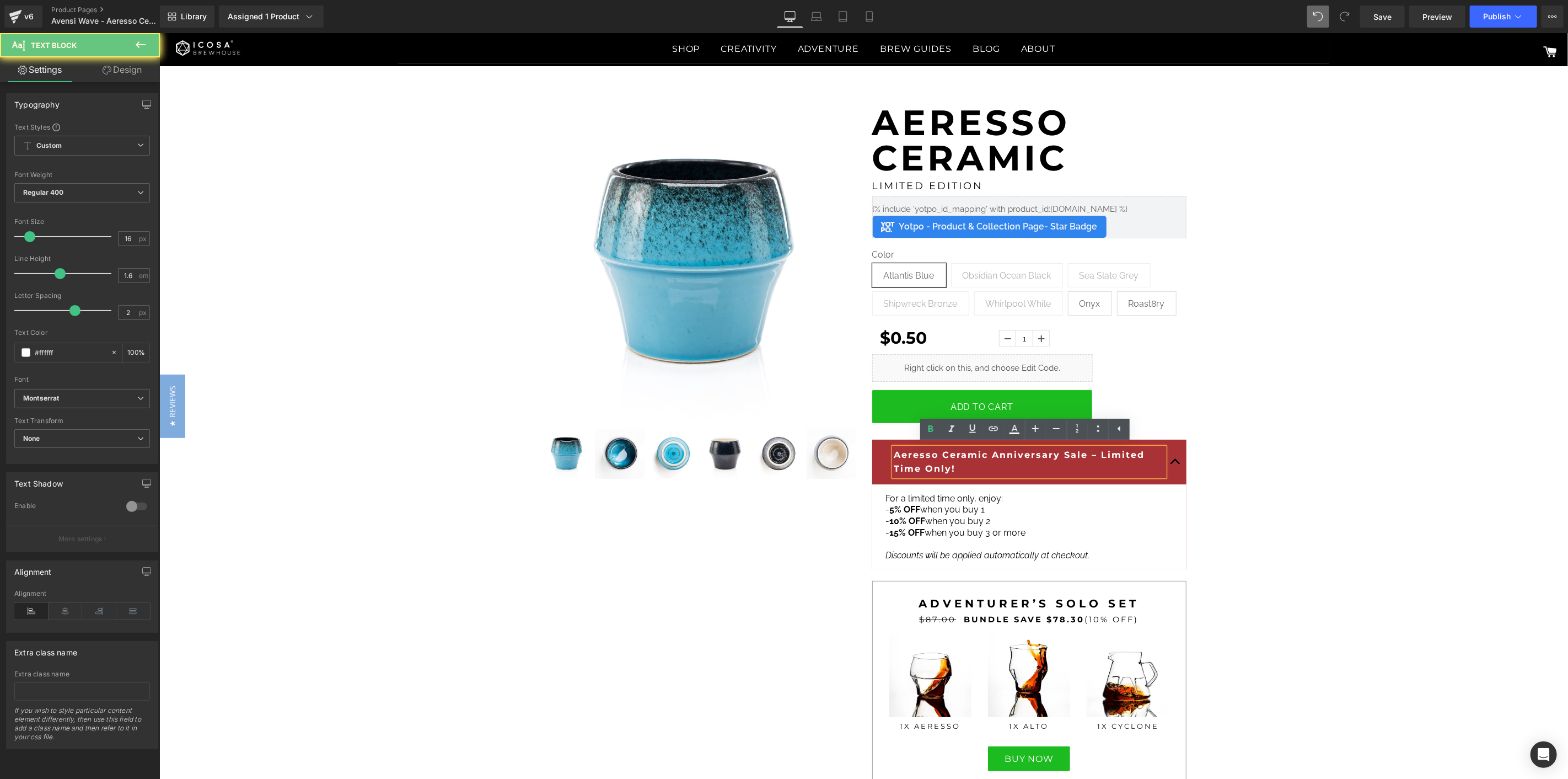
click at [1092, 455] on b "Aeresso Ceramic Anniversary Sale – Limited Time Only!" at bounding box center [1019, 461] width 251 height 25
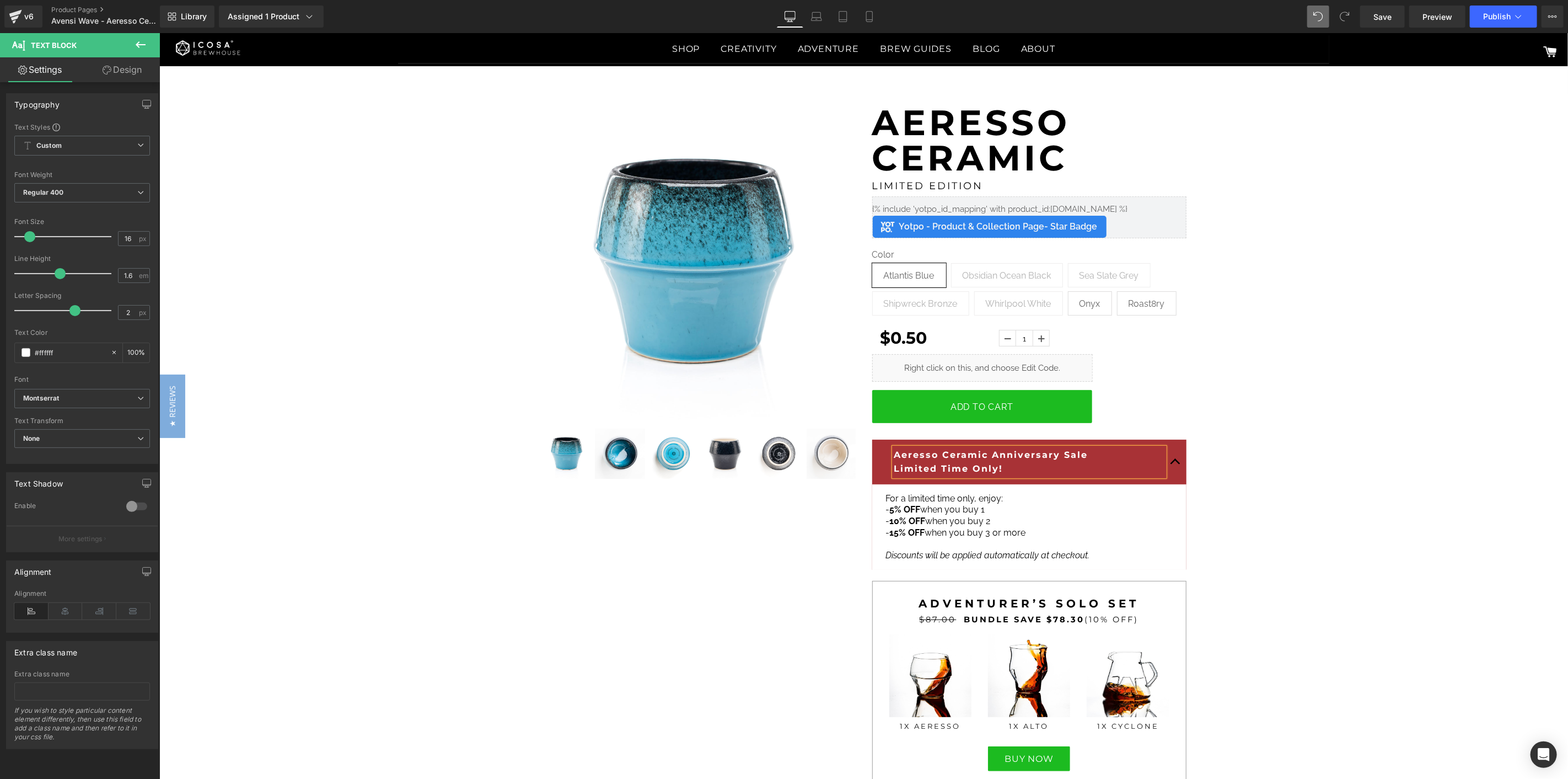
drag, startPoint x: 1334, startPoint y: 475, endPoint x: 1321, endPoint y: 481, distance: 14.3
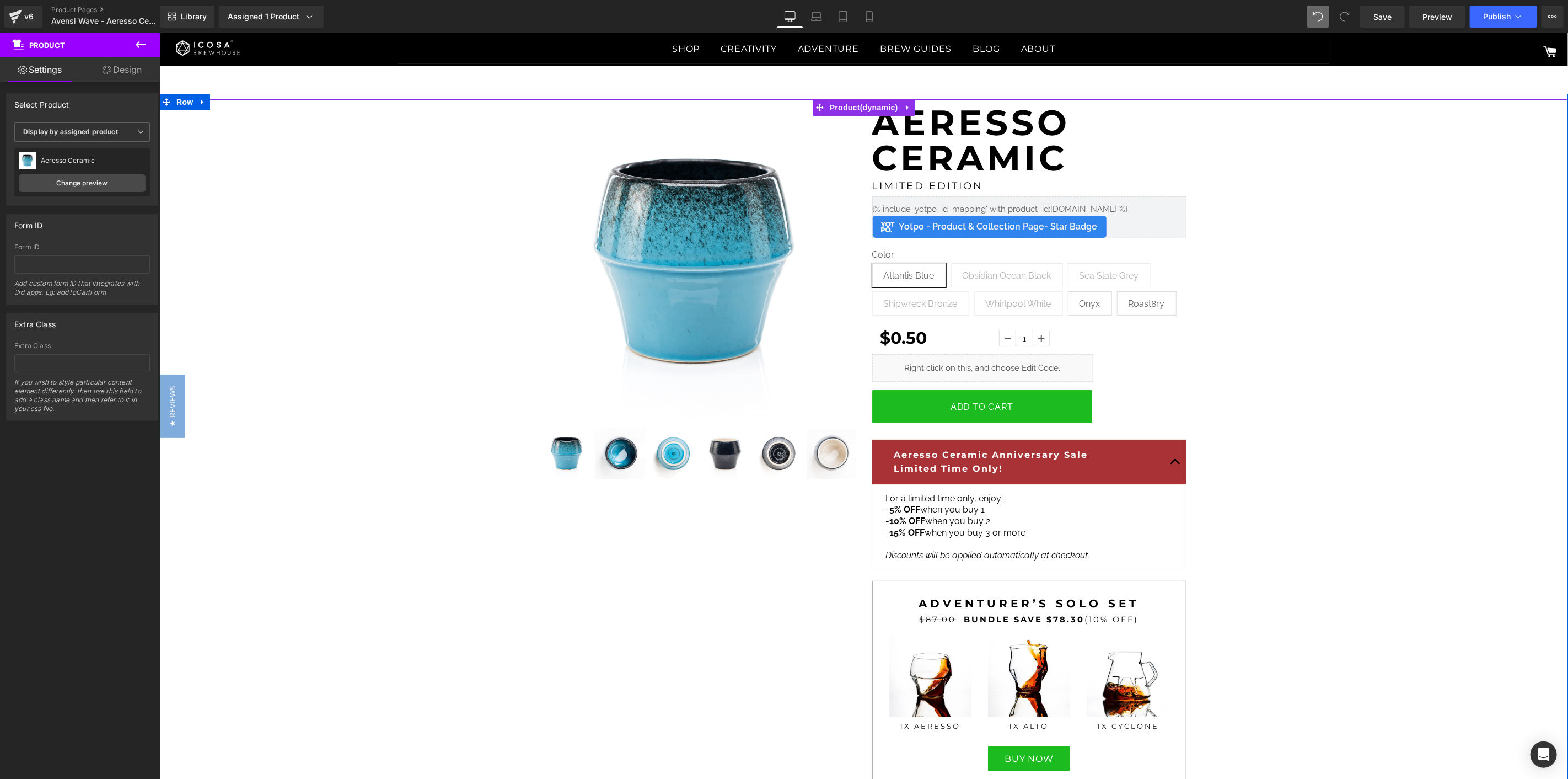
click at [941, 463] on b "Limited Time Only!" at bounding box center [948, 468] width 109 height 11
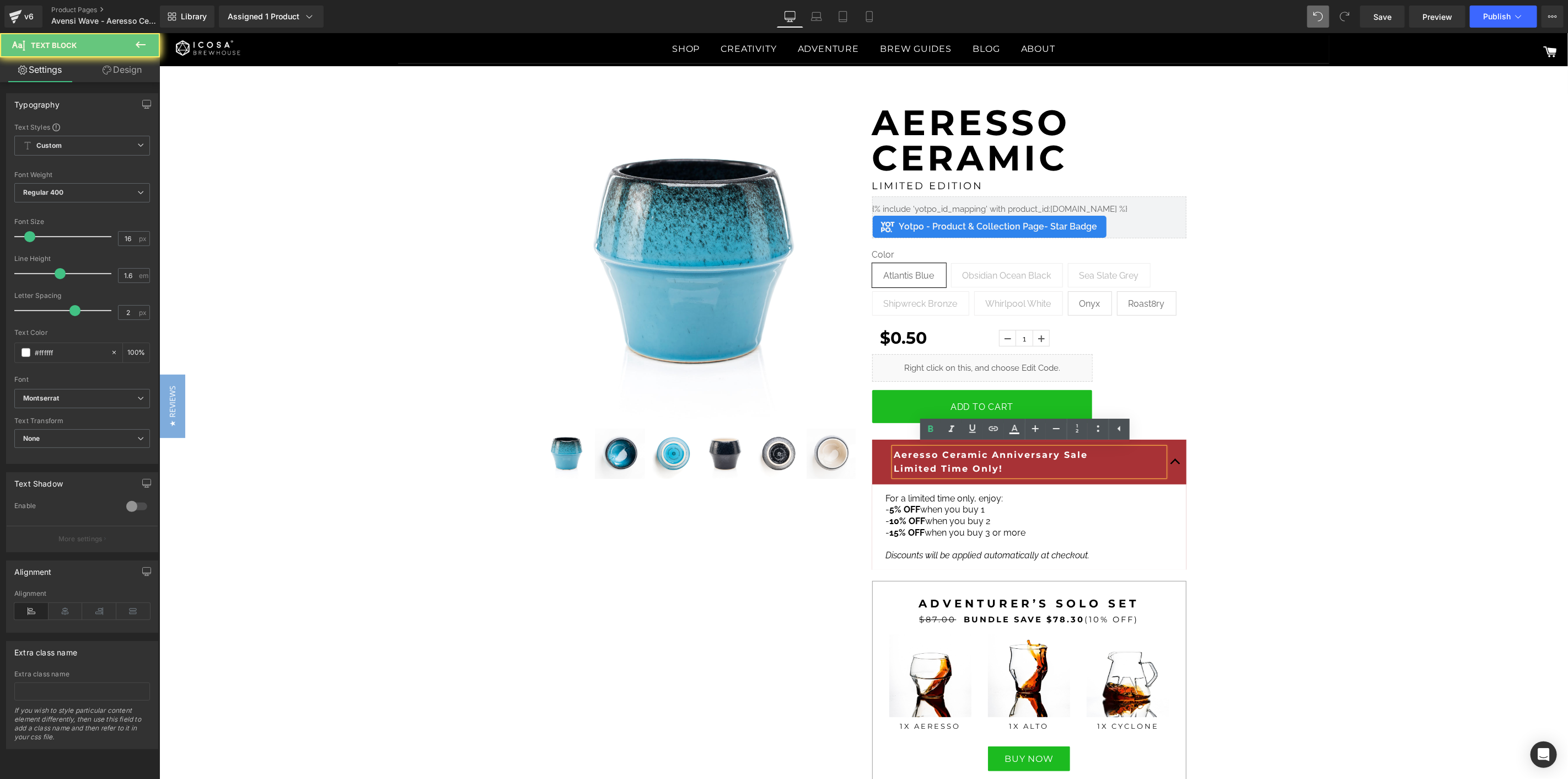
click at [941, 463] on b "Limited Time Only!" at bounding box center [948, 468] width 109 height 11
click at [894, 453] on b "Aeresso Ceramic Anniversary Sale" at bounding box center [991, 454] width 194 height 11
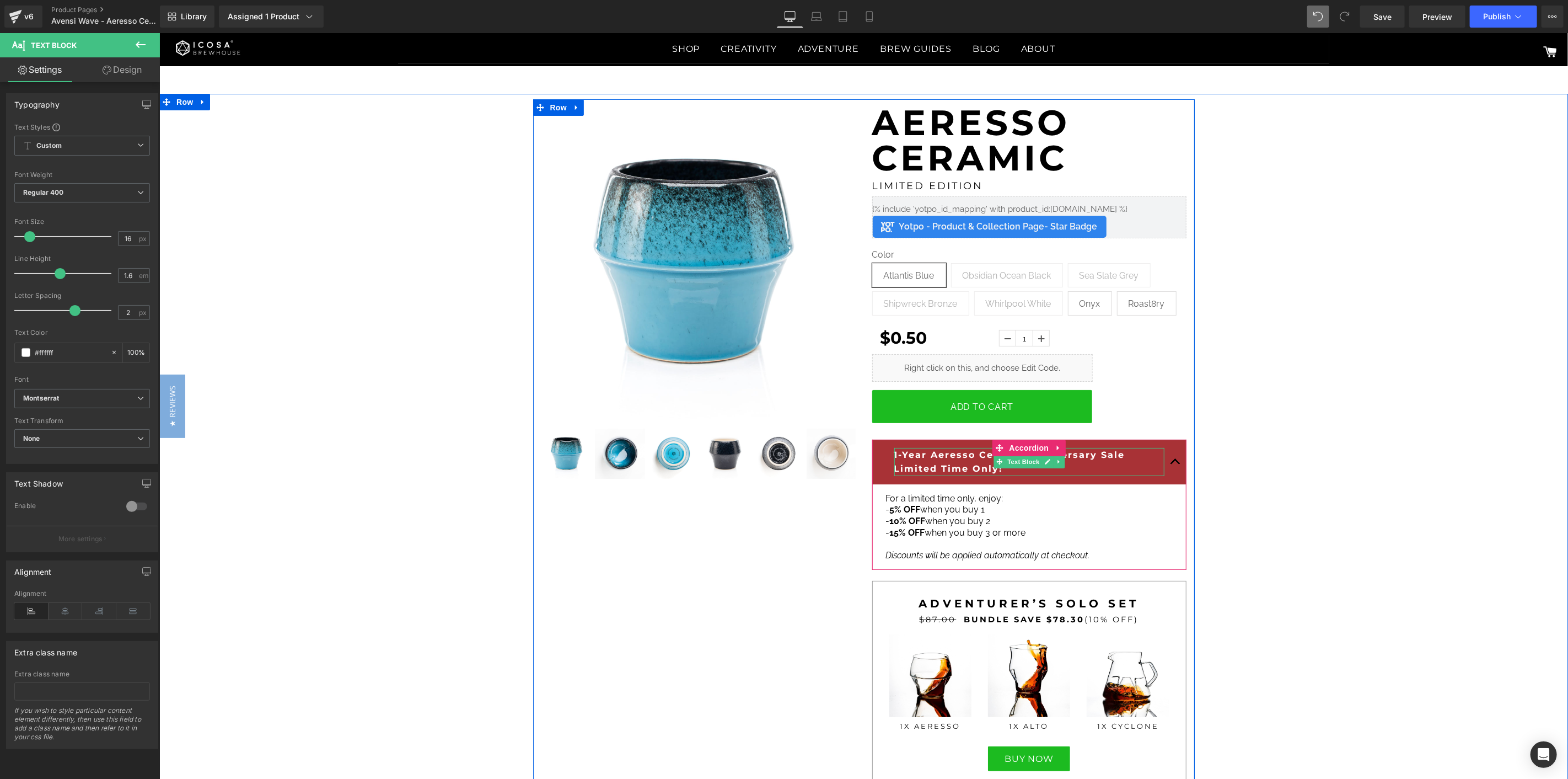
click at [957, 459] on b "1-Year Aeresso Ceramic Anniversary Sale" at bounding box center [1009, 454] width 231 height 11
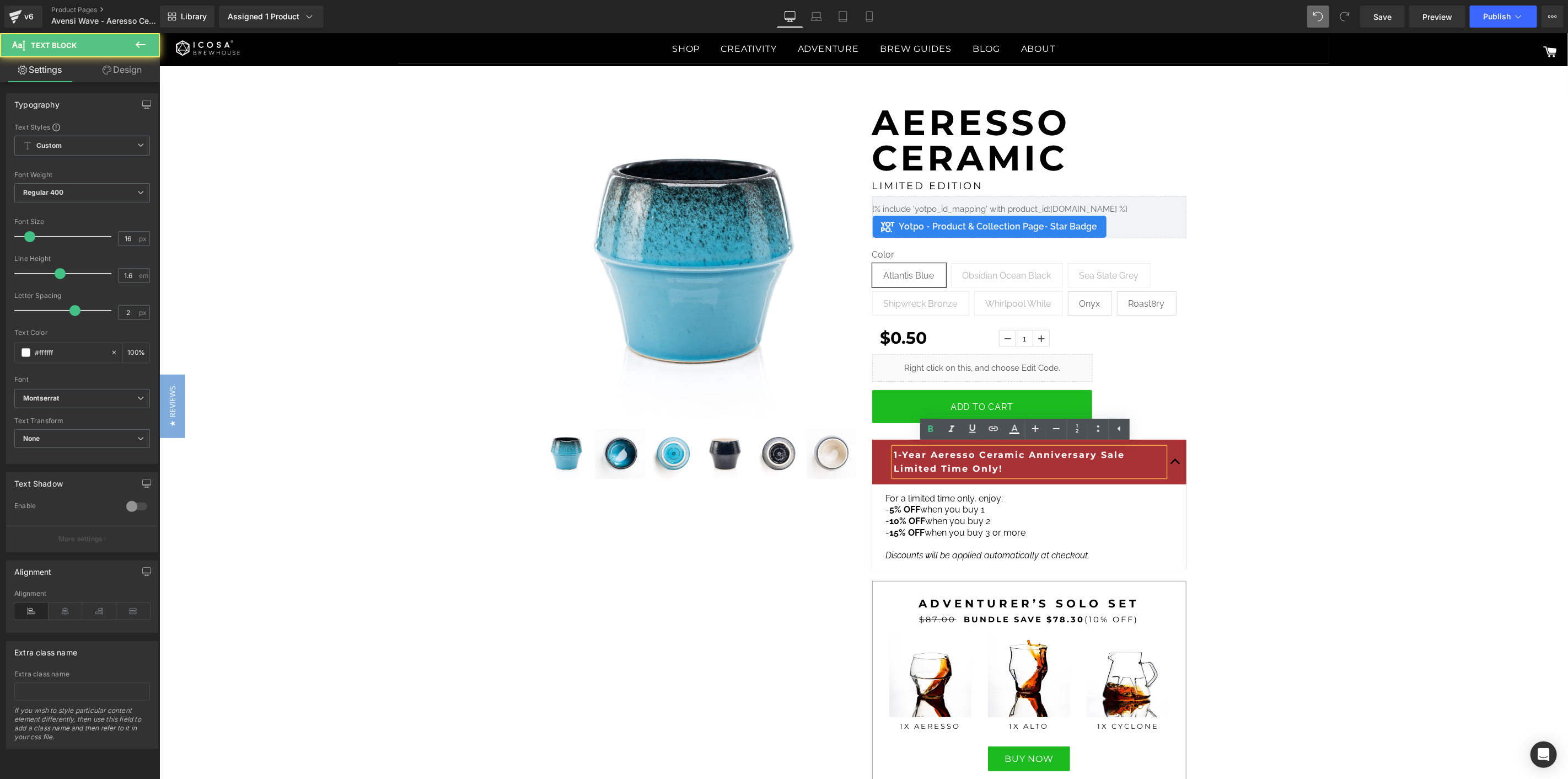
click at [967, 463] on b "Limited Time Only!" at bounding box center [948, 468] width 109 height 11
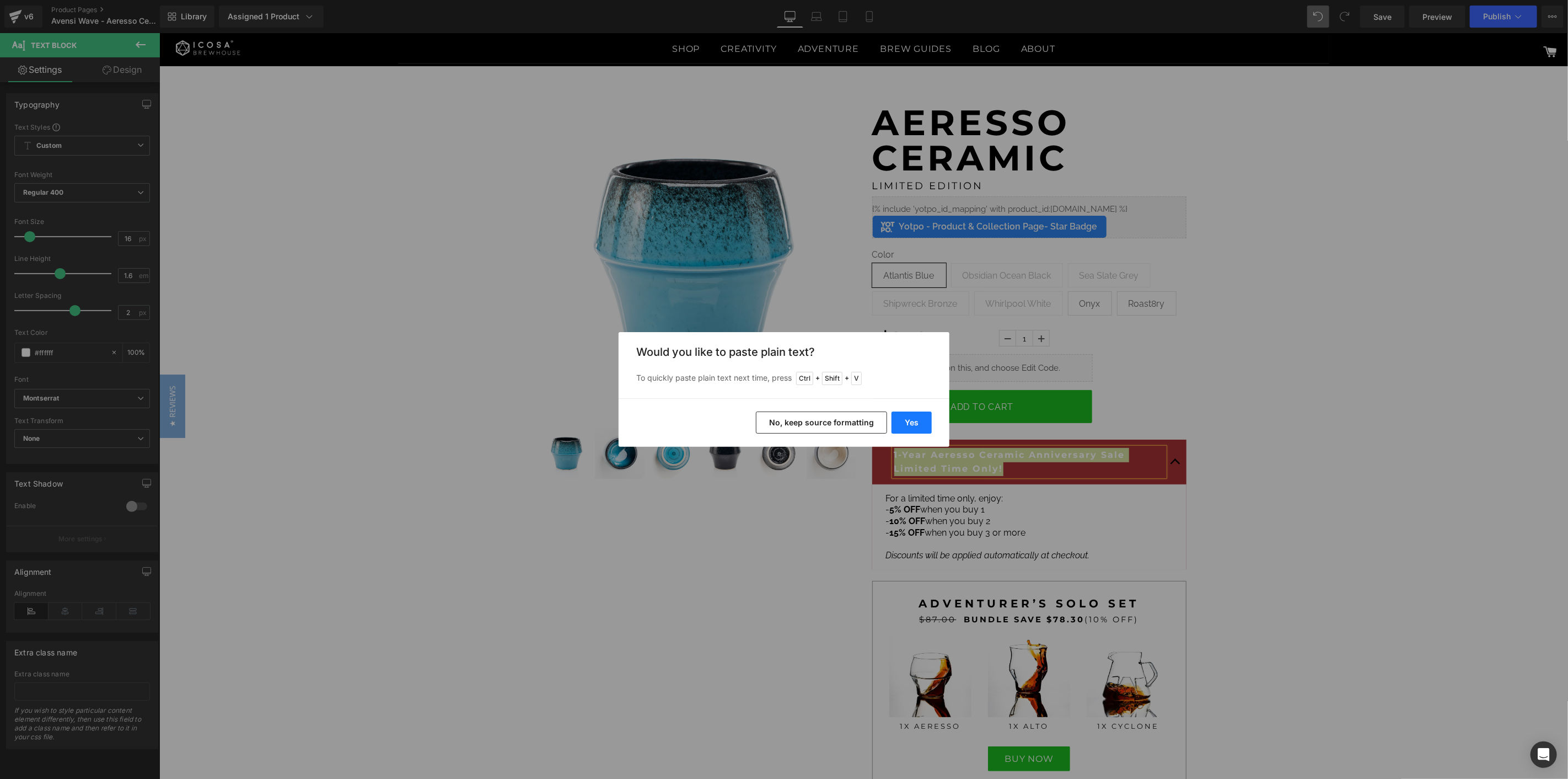
drag, startPoint x: 914, startPoint y: 425, endPoint x: 754, endPoint y: 393, distance: 163.2
click at [914, 425] on button "Yes" at bounding box center [911, 422] width 40 height 22
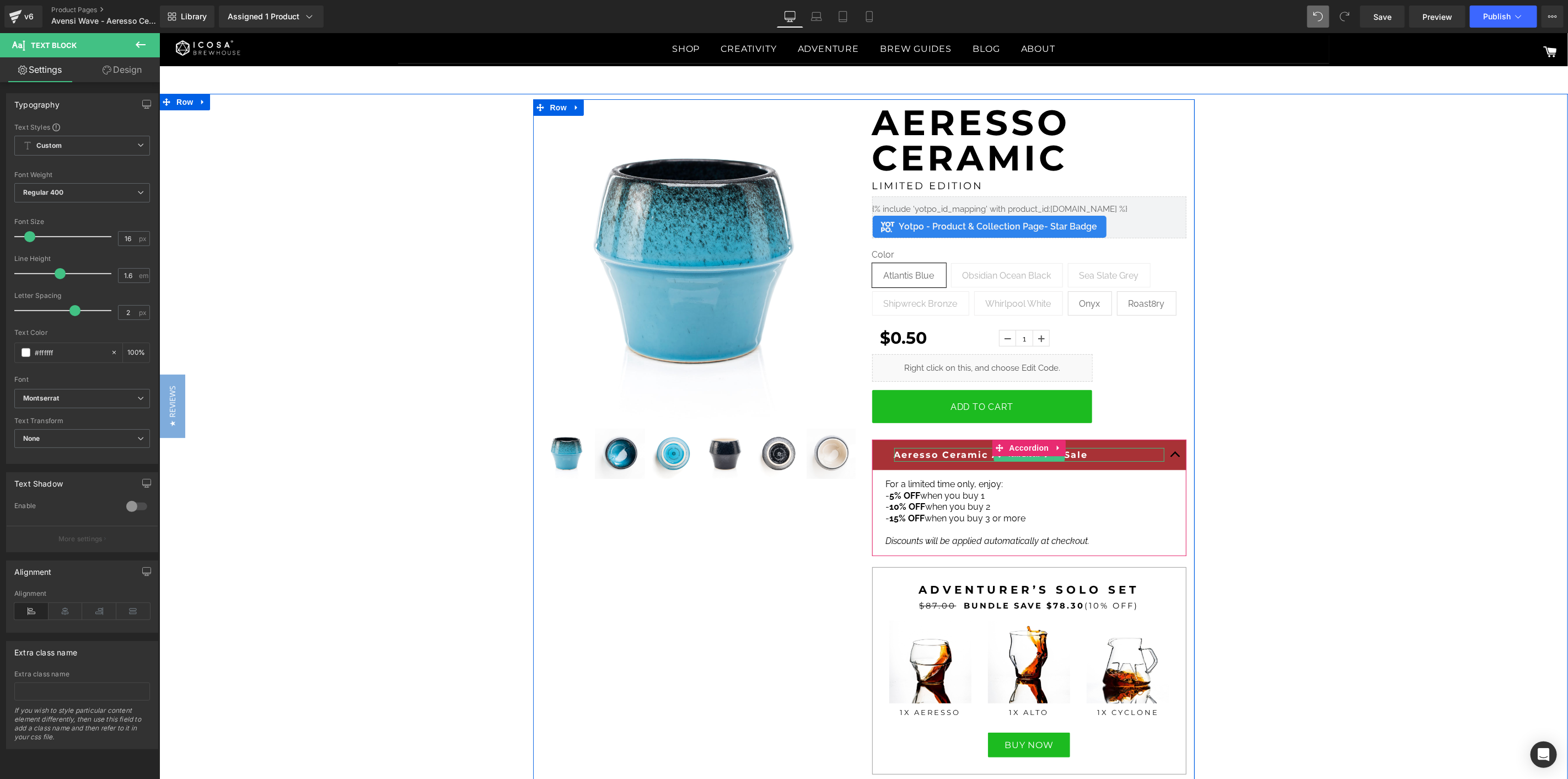
click at [972, 454] on b "Aeresso Ceramic Anniversary Sale" at bounding box center [991, 454] width 194 height 11
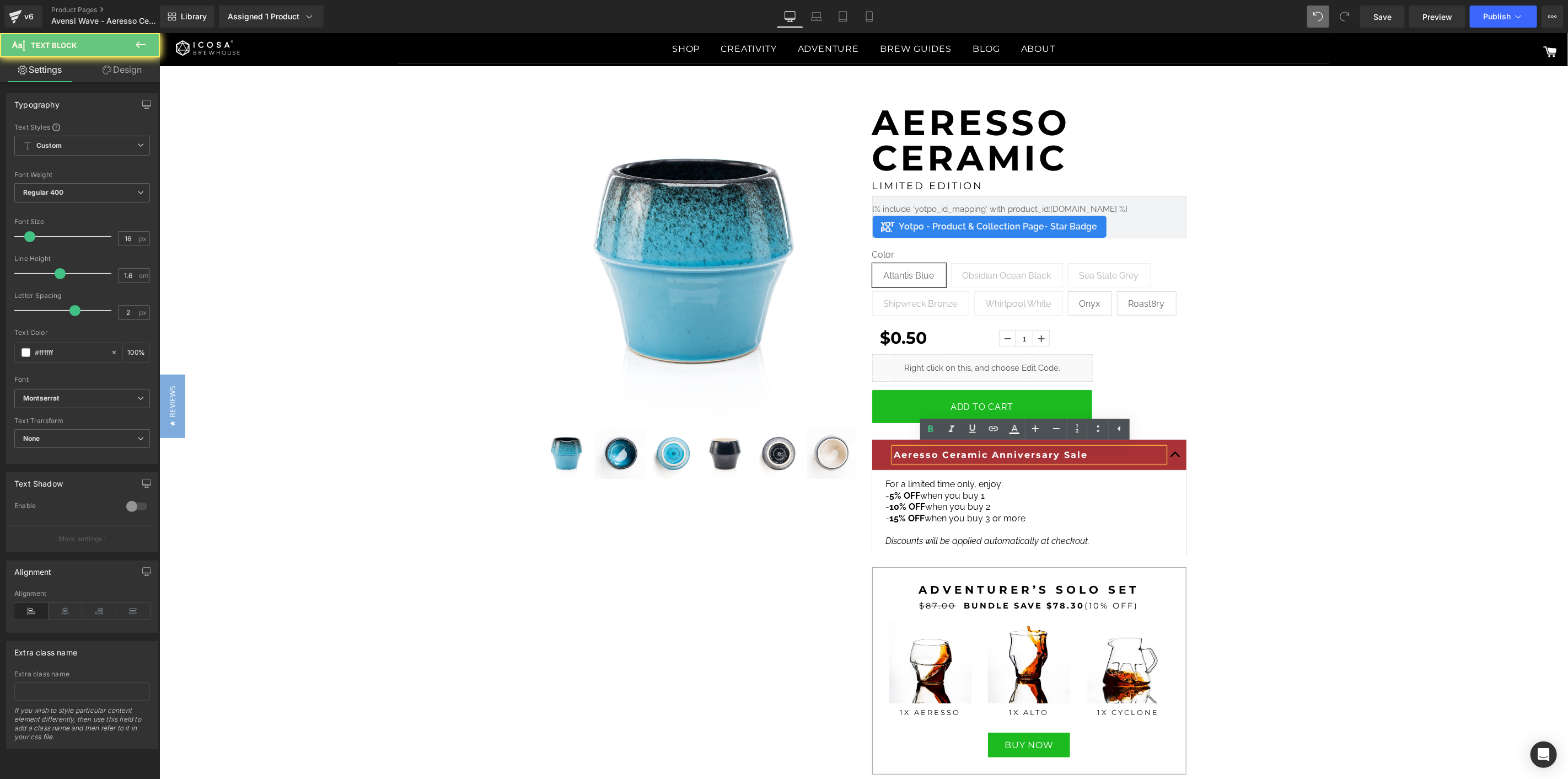
click at [974, 455] on b "Aeresso Ceramic Anniversary Sale" at bounding box center [991, 454] width 194 height 11
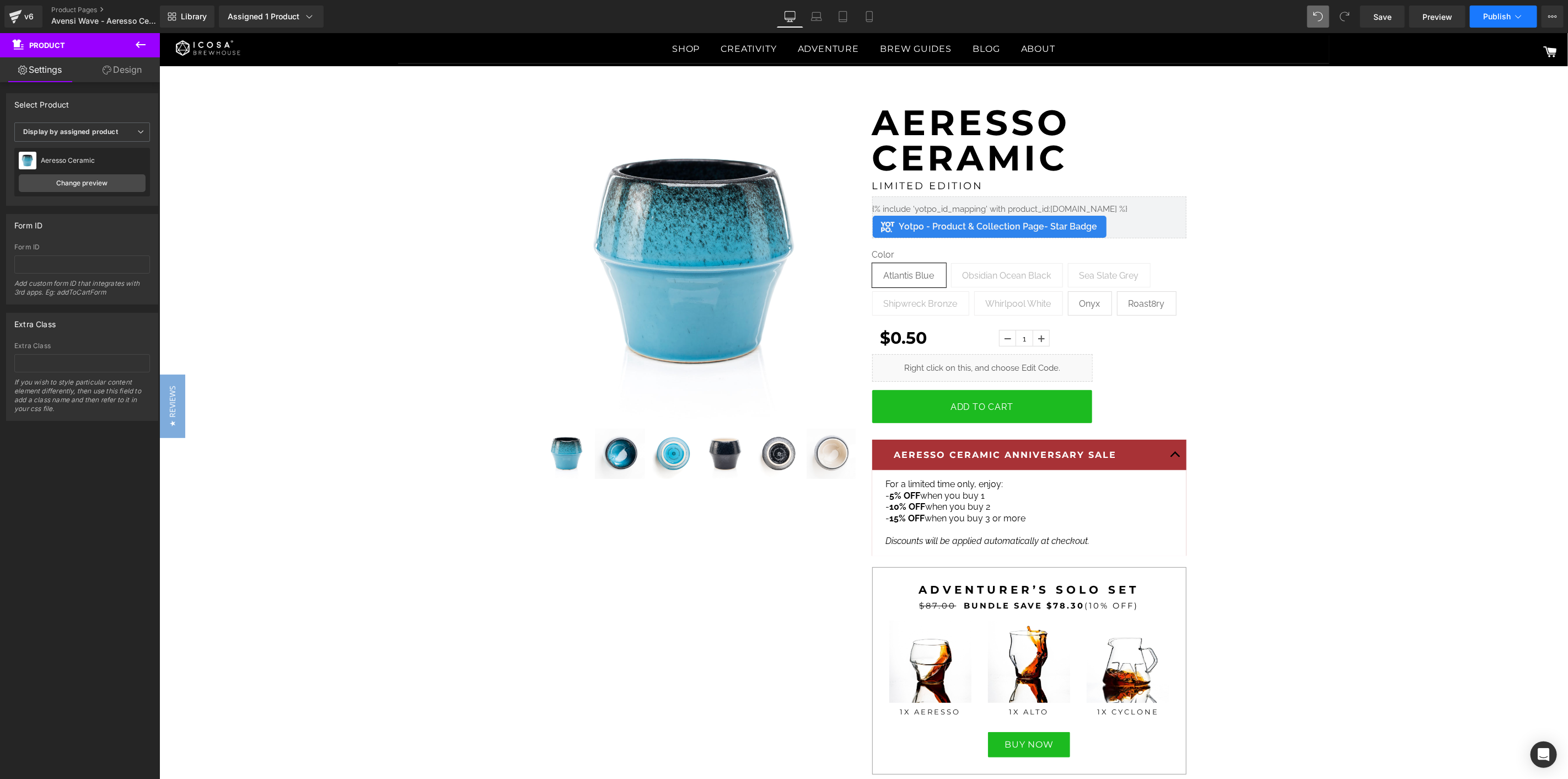
click at [1506, 27] on button "Publish" at bounding box center [1504, 17] width 68 height 22
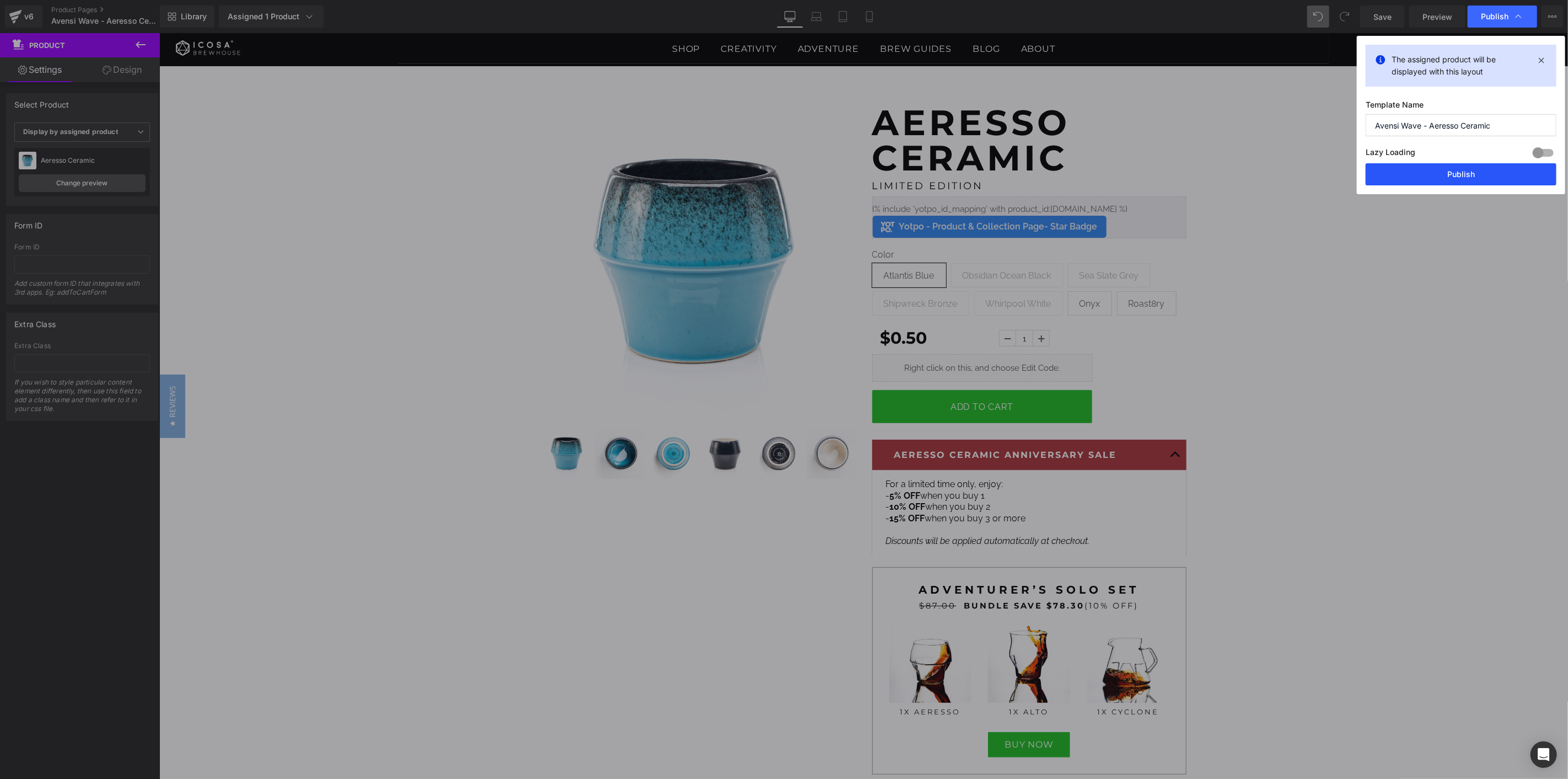
click at [1476, 170] on button "Publish" at bounding box center [1461, 174] width 190 height 22
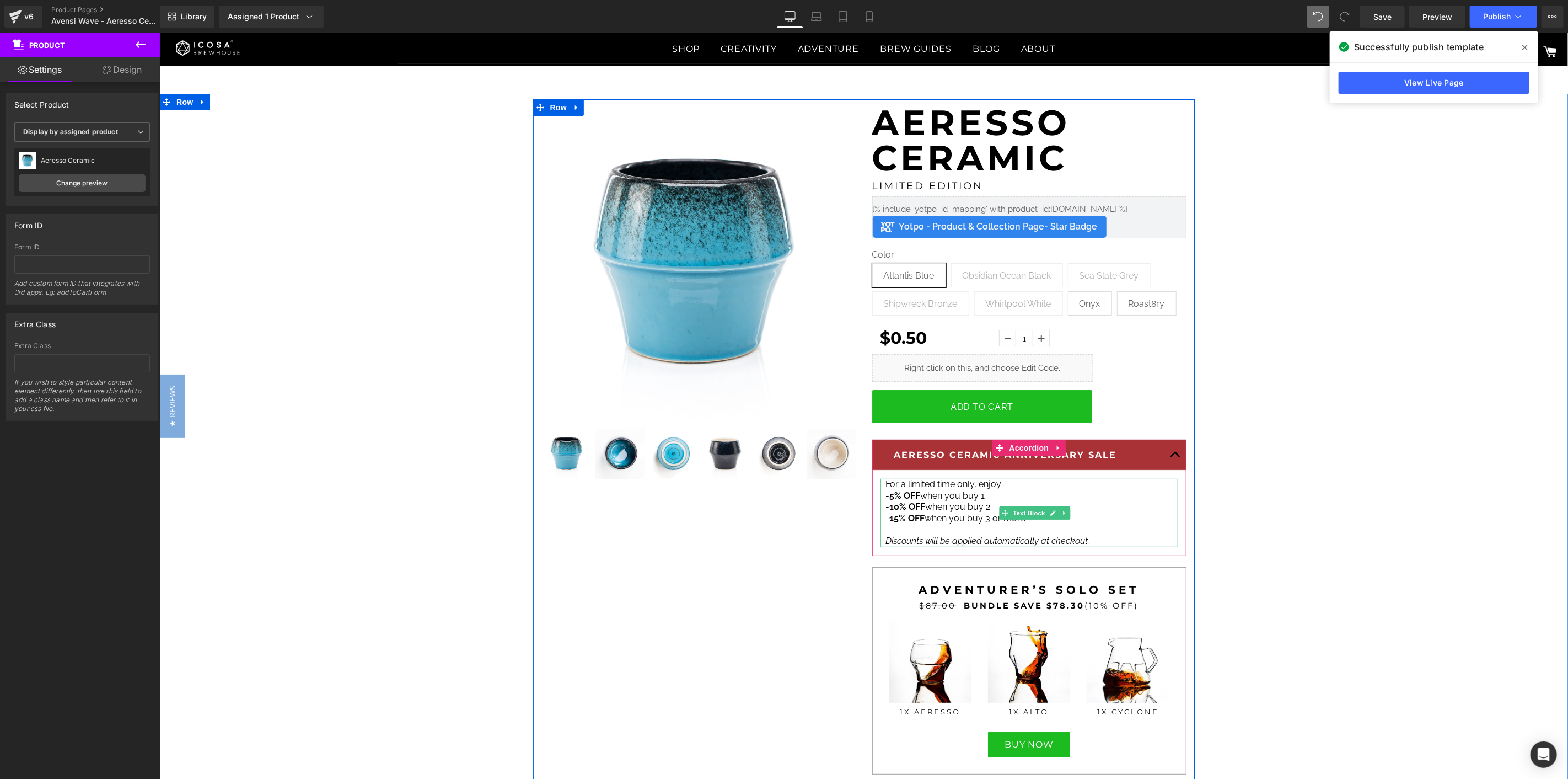
drag, startPoint x: 992, startPoint y: 542, endPoint x: 1002, endPoint y: 541, distance: 10.0
click at [992, 542] on icon "Discounts will be applied automatically at checkout." at bounding box center [987, 540] width 204 height 11
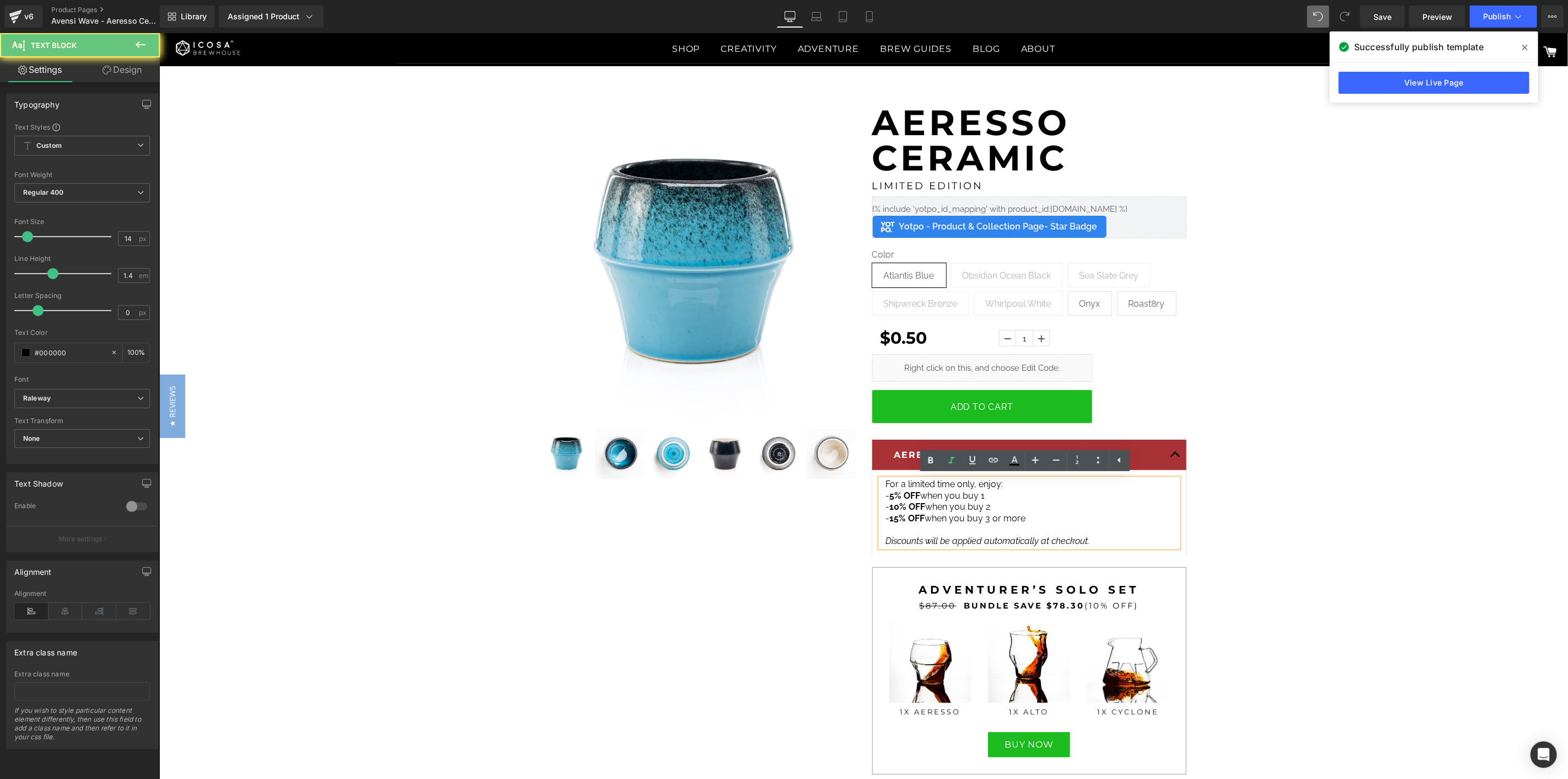
click at [1092, 541] on p "Discounts will be applied automatically at checkout." at bounding box center [1028, 541] width 287 height 12
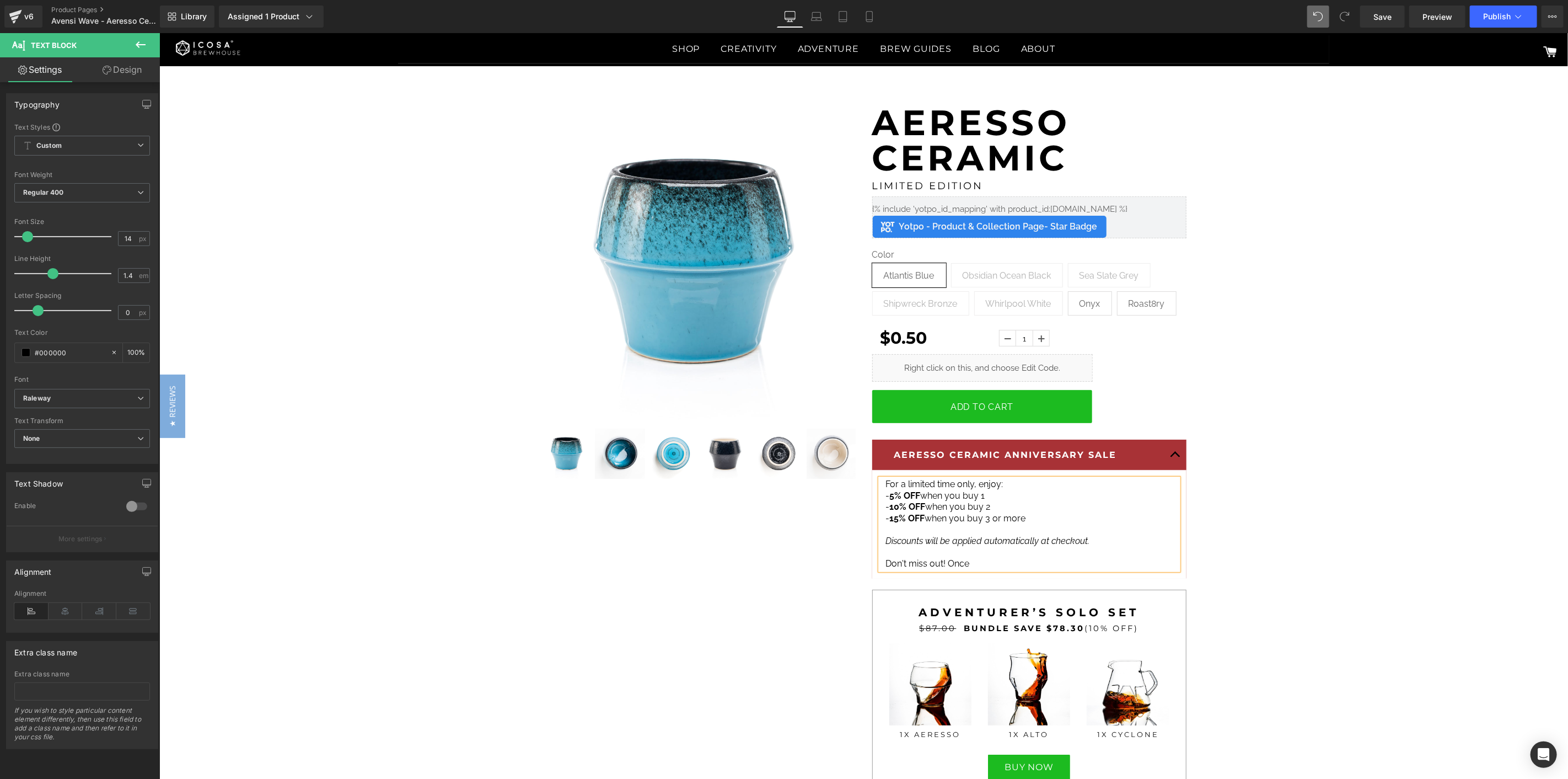
click at [996, 565] on p "Don't miss out! Once" at bounding box center [1028, 563] width 287 height 12
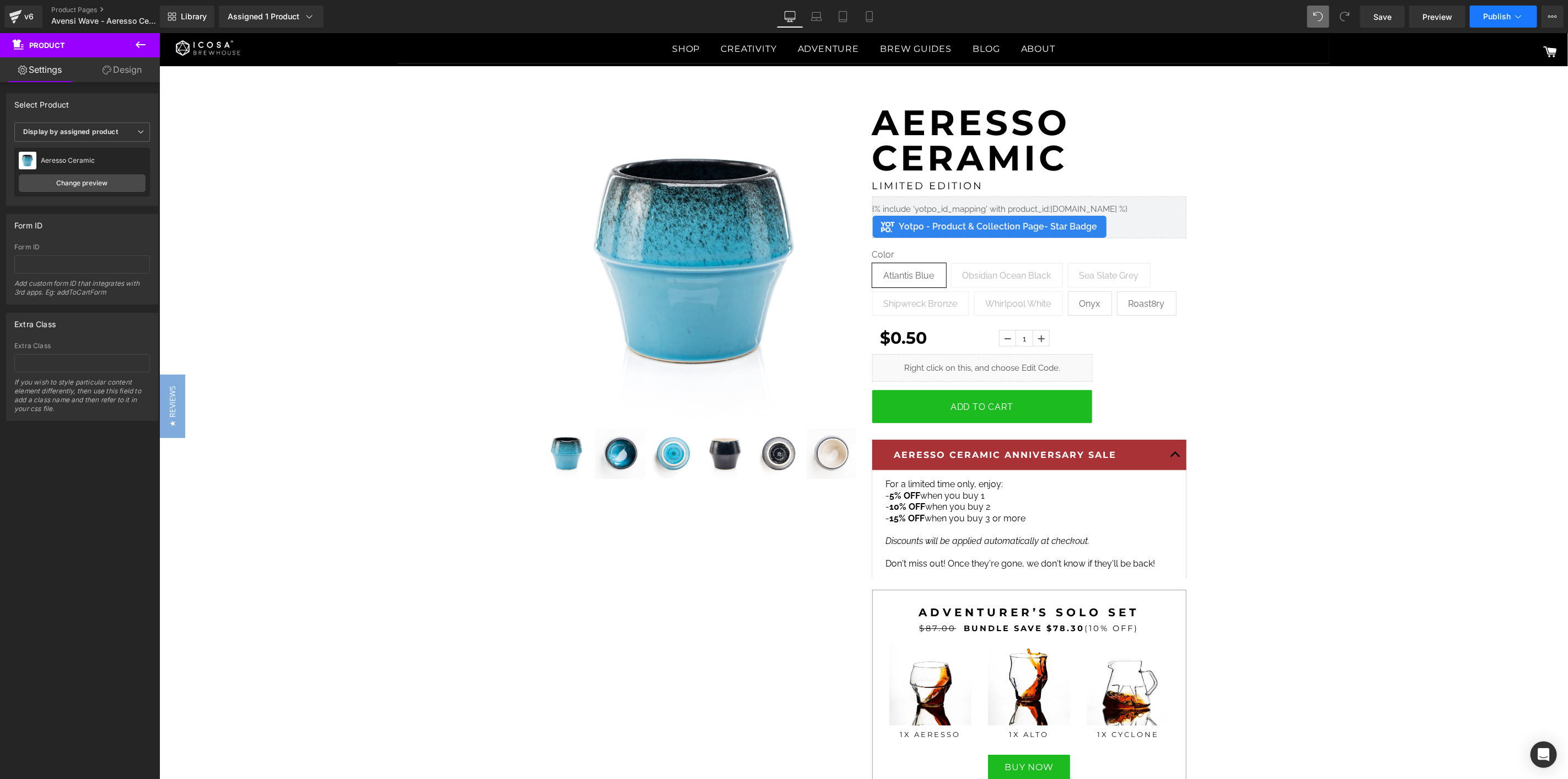
click at [1509, 13] on span "Publish" at bounding box center [1496, 17] width 28 height 9
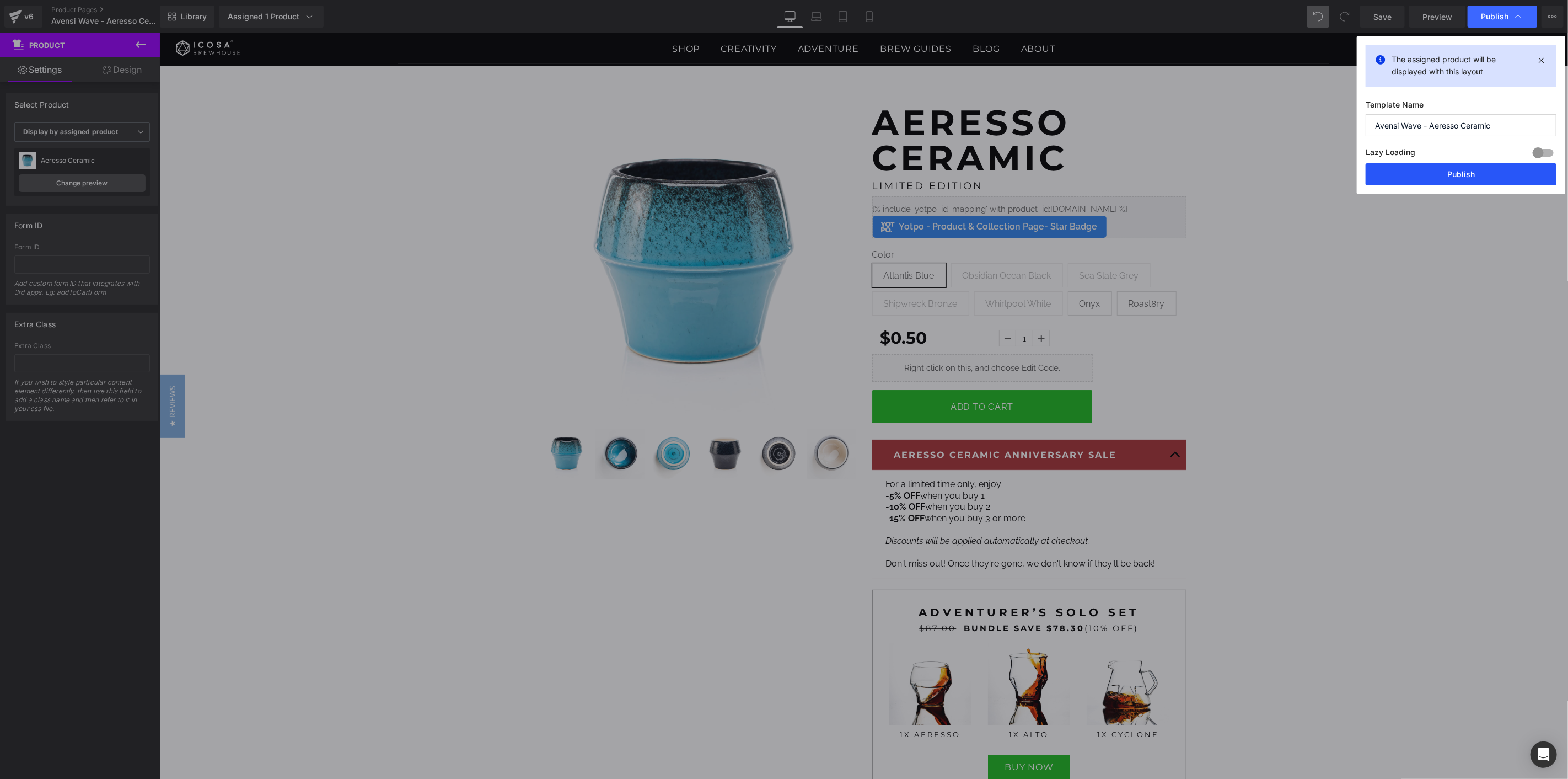
drag, startPoint x: 1454, startPoint y: 169, endPoint x: 1145, endPoint y: 244, distance: 318.0
click at [1454, 169] on button "Publish" at bounding box center [1461, 174] width 190 height 22
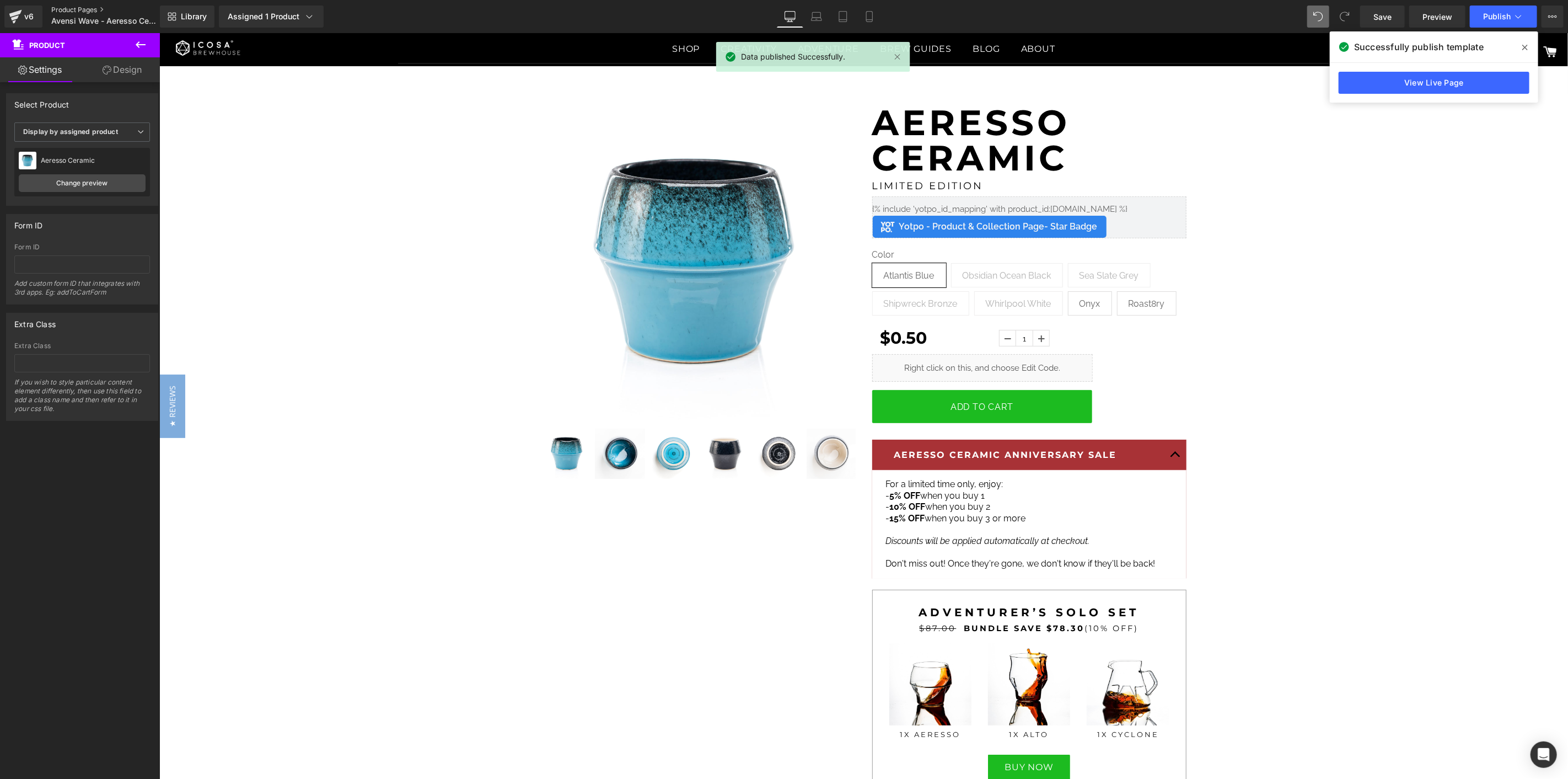
click at [73, 9] on link "Product Pages" at bounding box center [114, 10] width 127 height 9
